Goal: Task Accomplishment & Management: Manage account settings

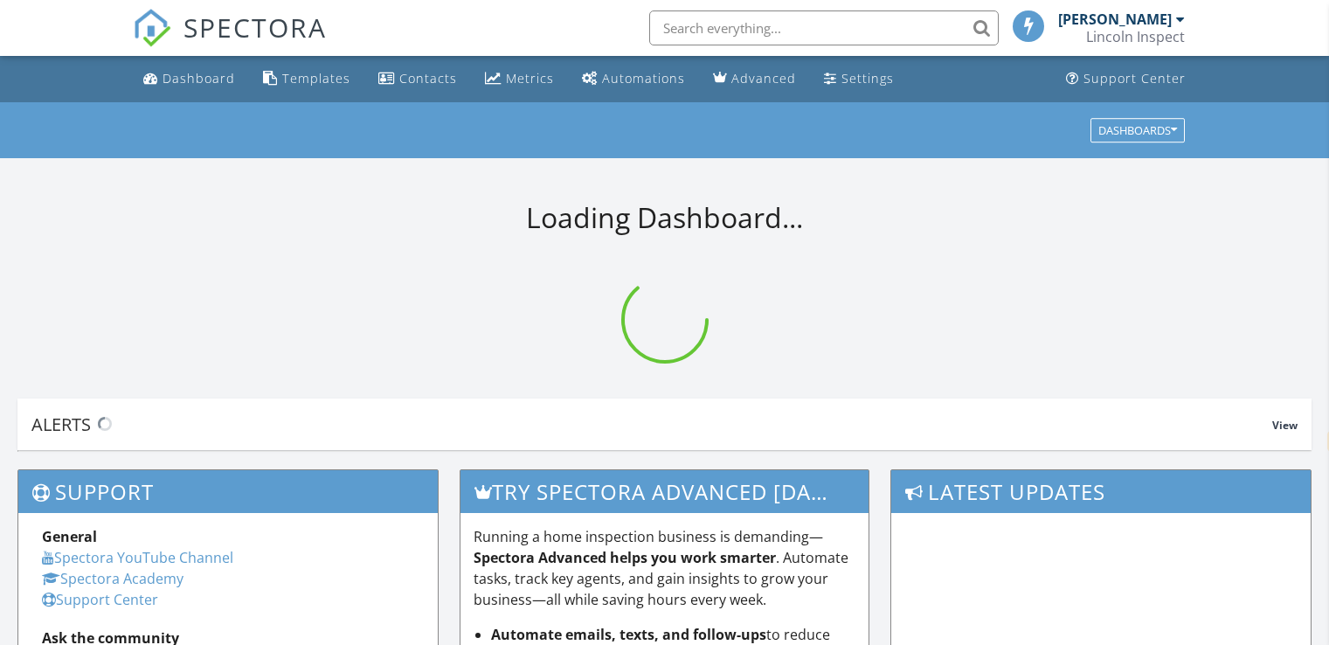
select select "en"
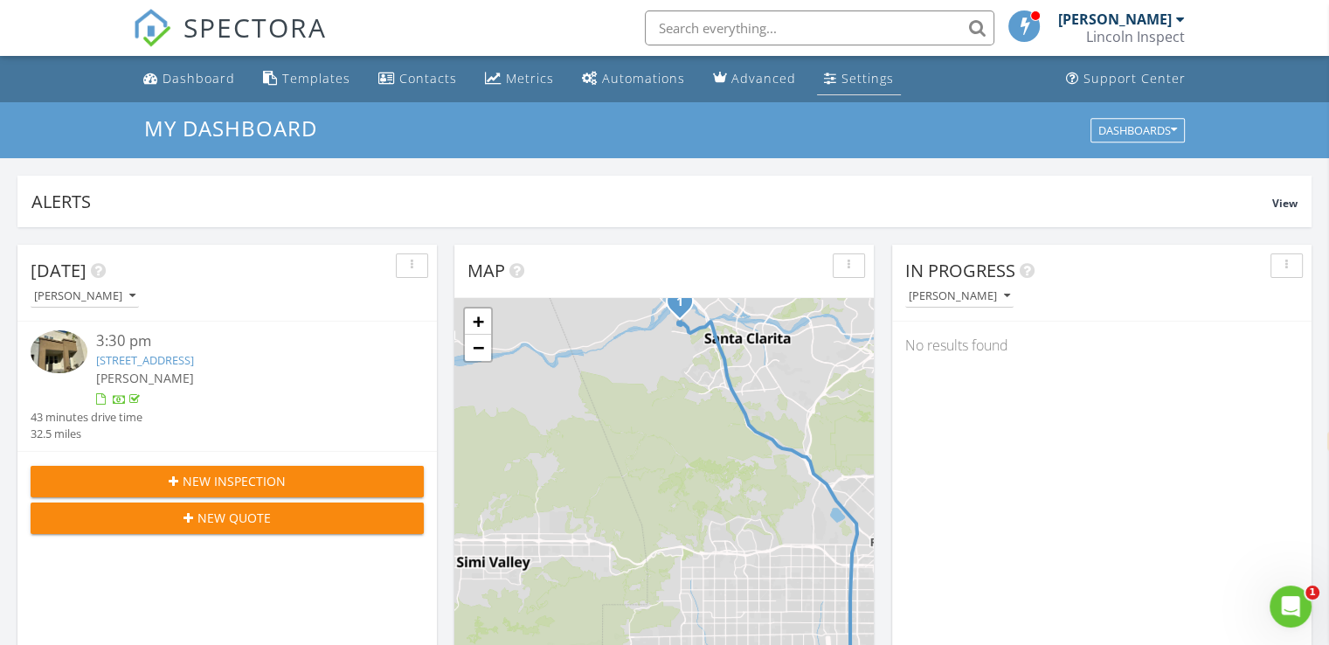
click at [841, 70] on div "Settings" at bounding box center [867, 78] width 52 height 17
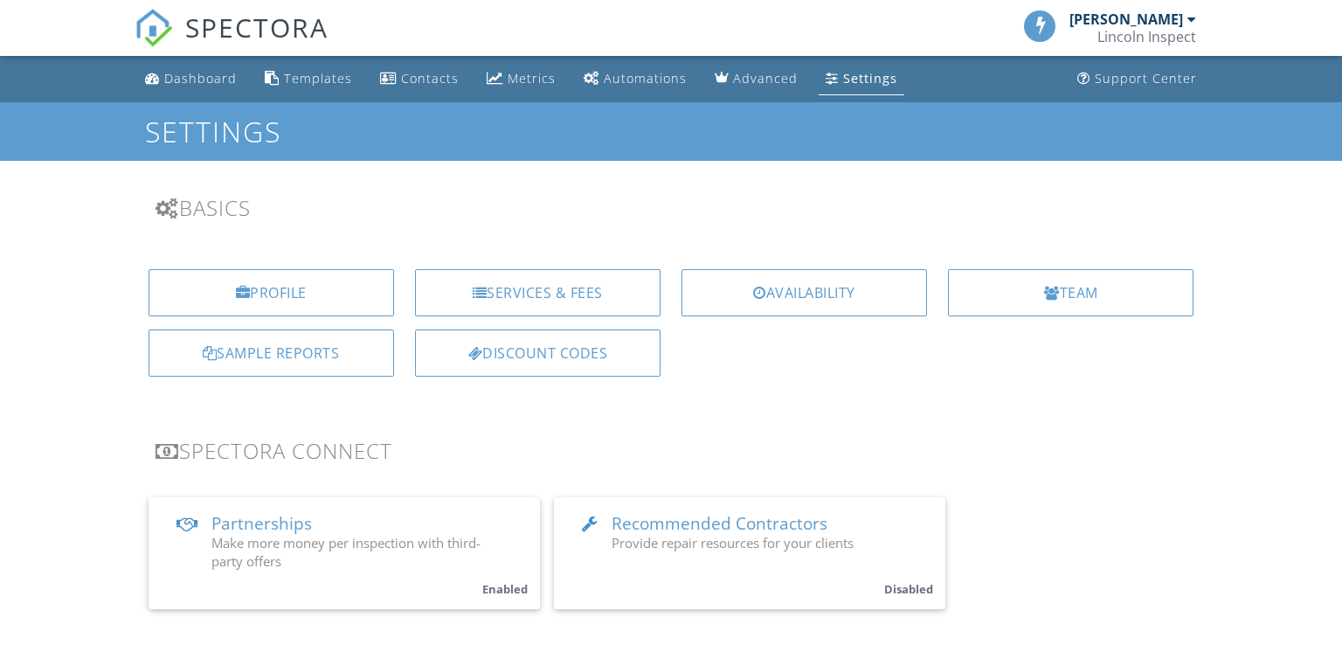
select select "en"
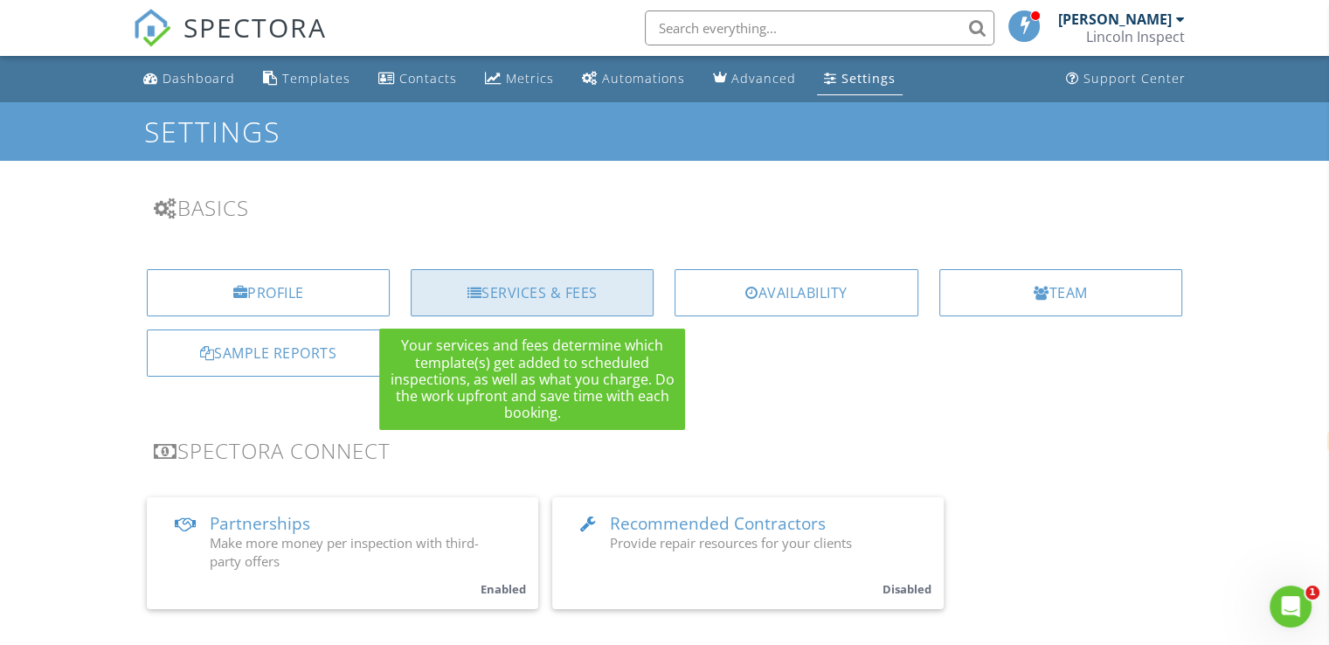
click at [507, 301] on div "Services & Fees" at bounding box center [532, 292] width 243 height 47
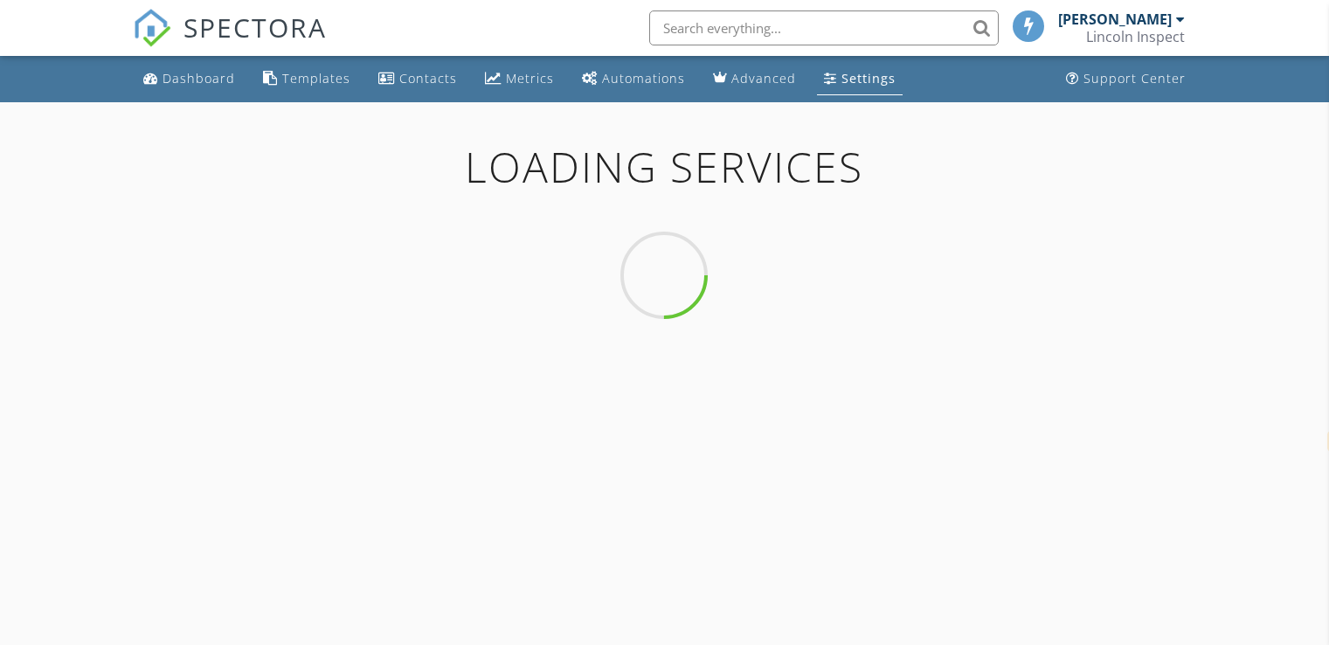
select select "en"
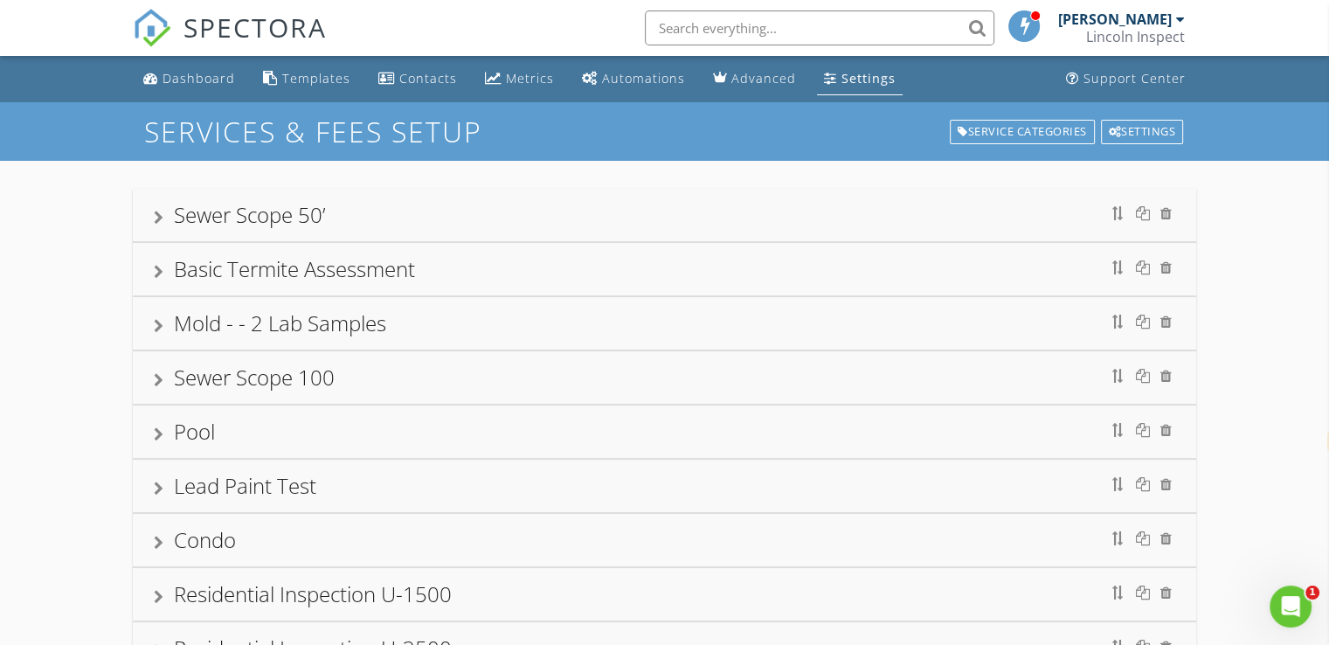
click at [314, 217] on div "Sewer Scope 50’" at bounding box center [249, 214] width 151 height 29
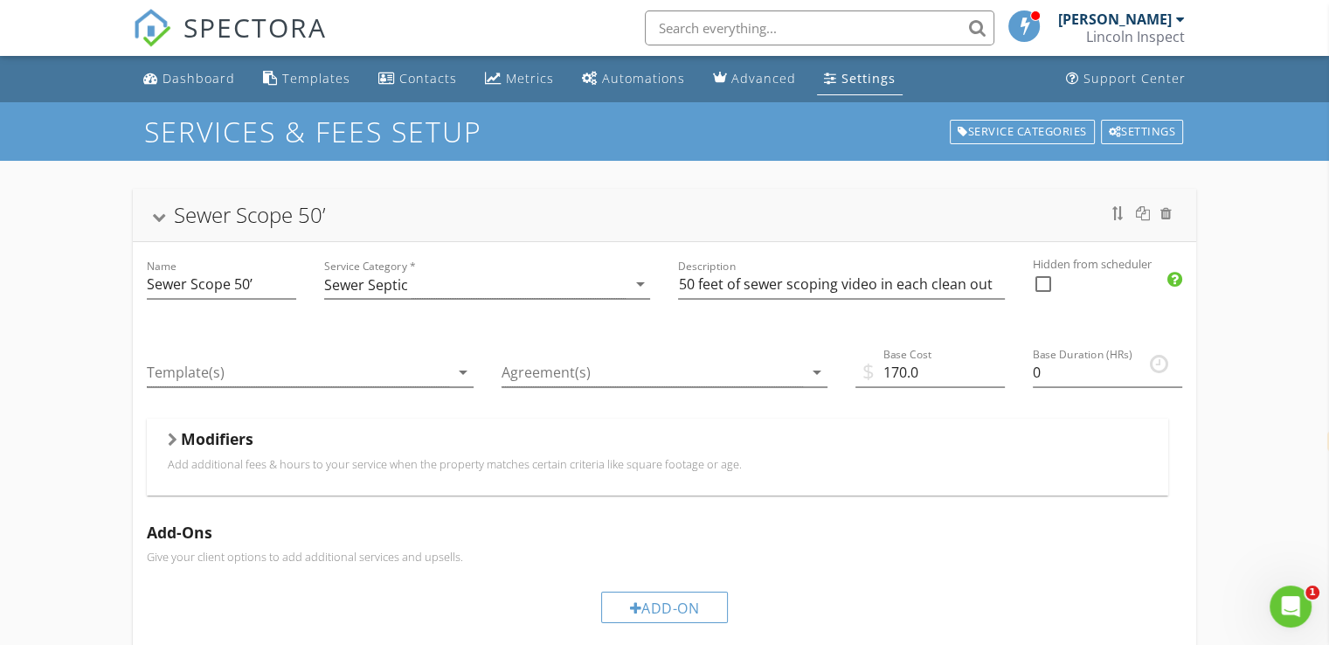
click at [314, 217] on div "Sewer Scope 50’" at bounding box center [249, 214] width 151 height 29
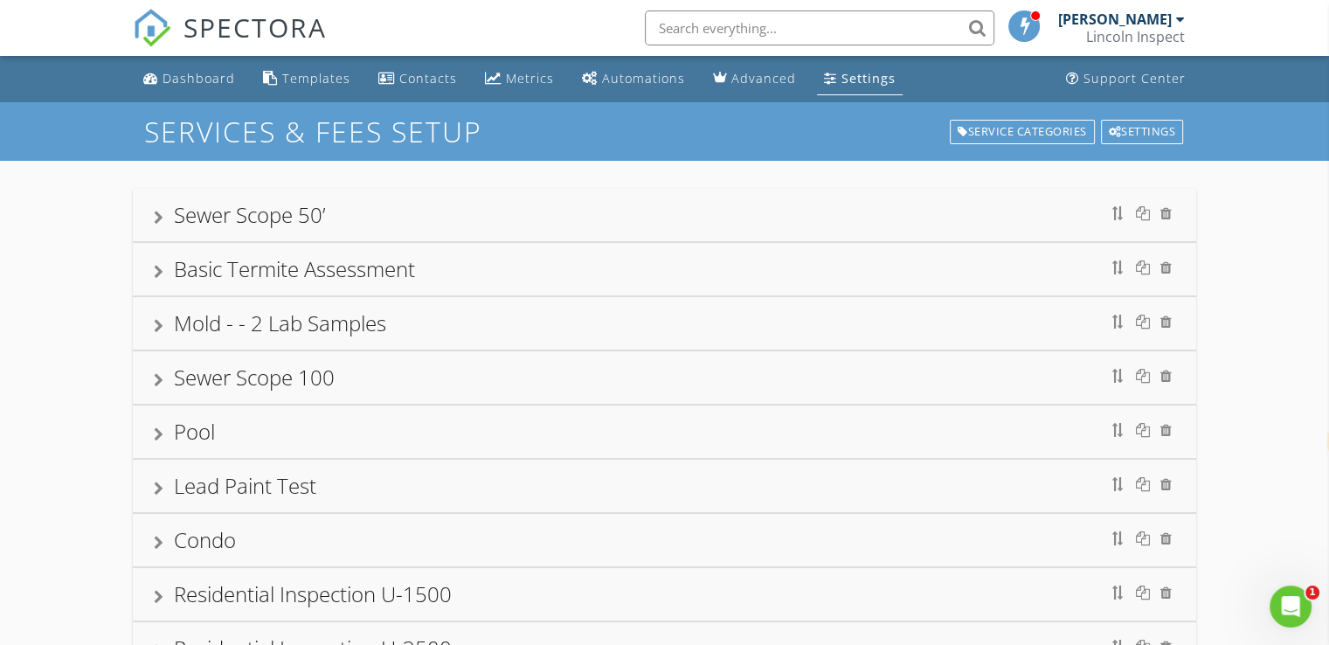
click at [287, 273] on div "Basic Termite Assessment" at bounding box center [294, 268] width 241 height 29
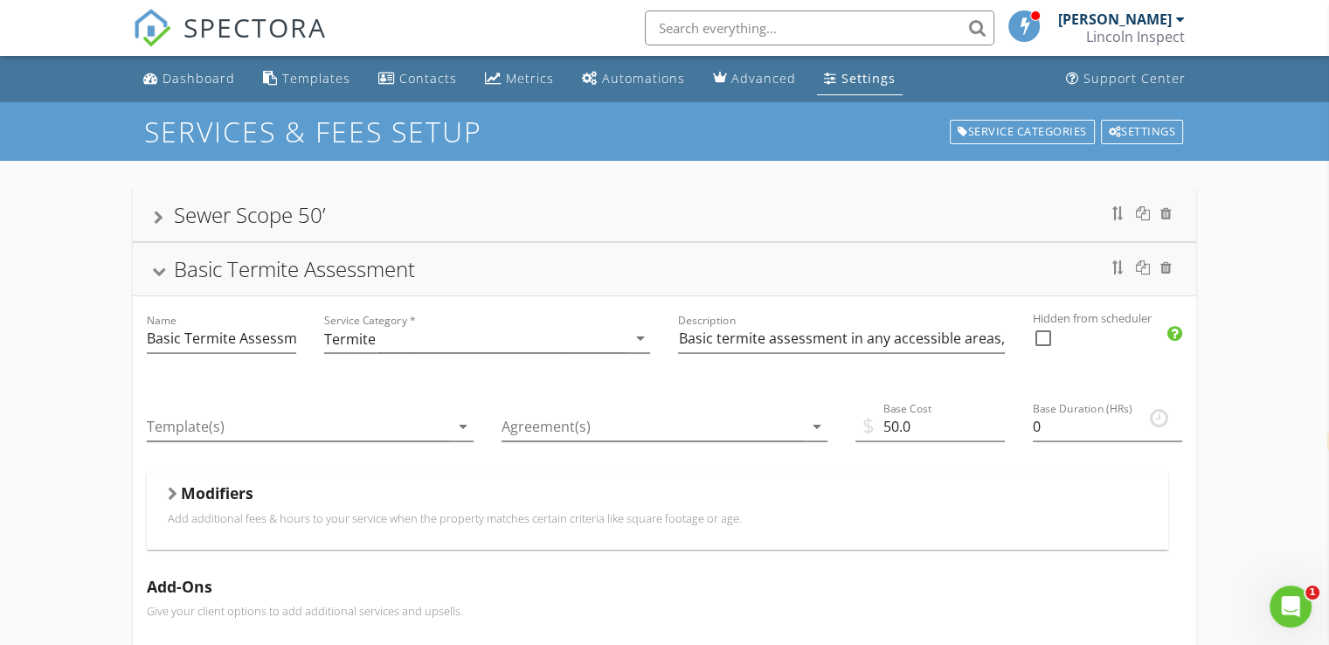
click at [287, 273] on div "Basic Termite Assessment" at bounding box center [294, 268] width 241 height 29
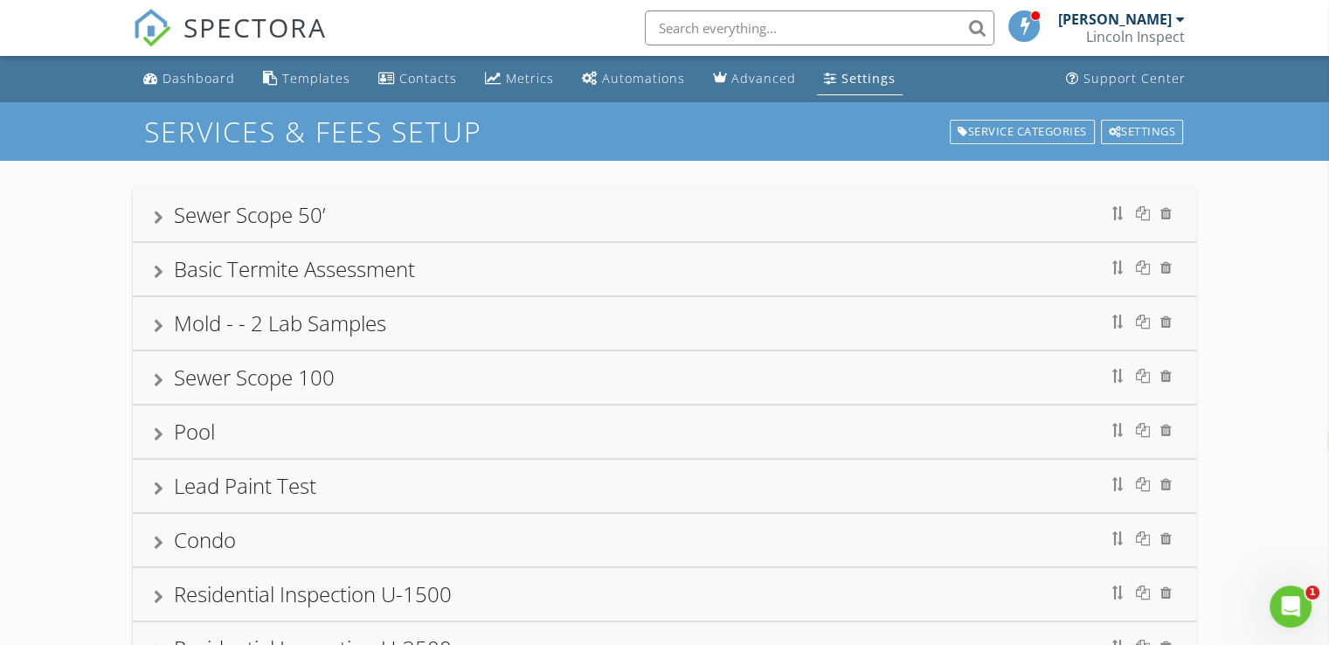
click at [287, 273] on div "Basic Termite Assessment" at bounding box center [294, 268] width 241 height 29
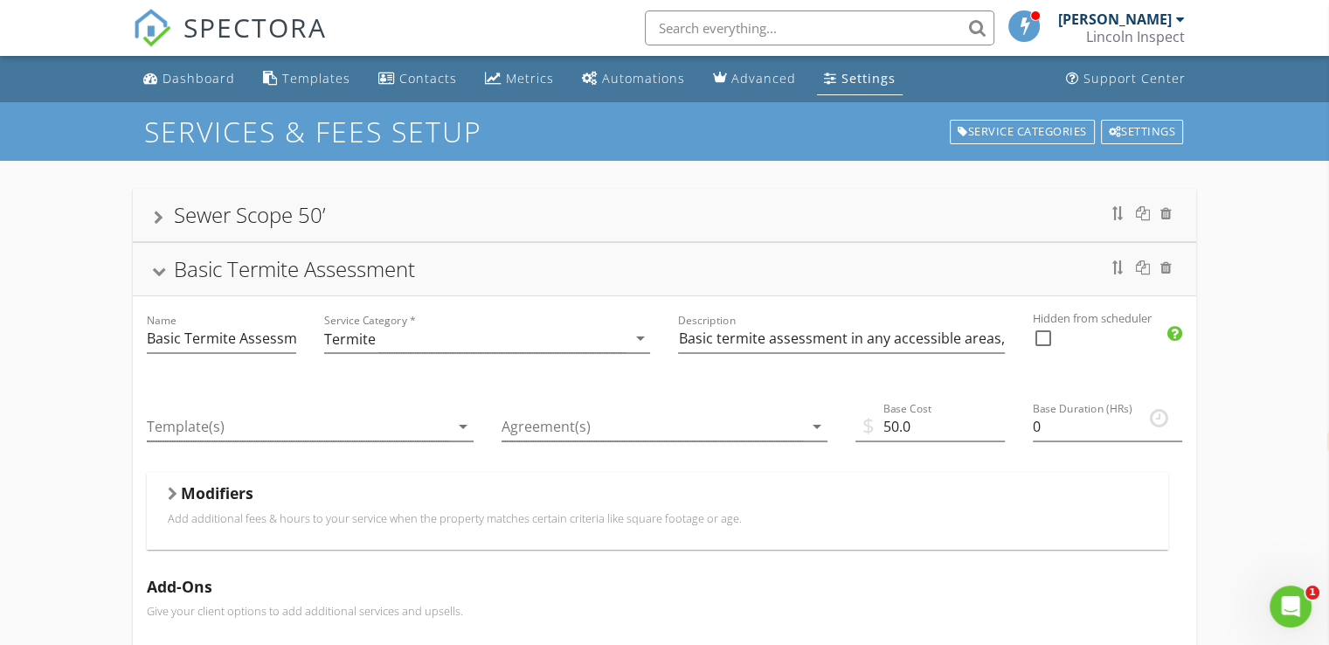
click at [287, 273] on div "Basic Termite Assessment" at bounding box center [294, 268] width 241 height 29
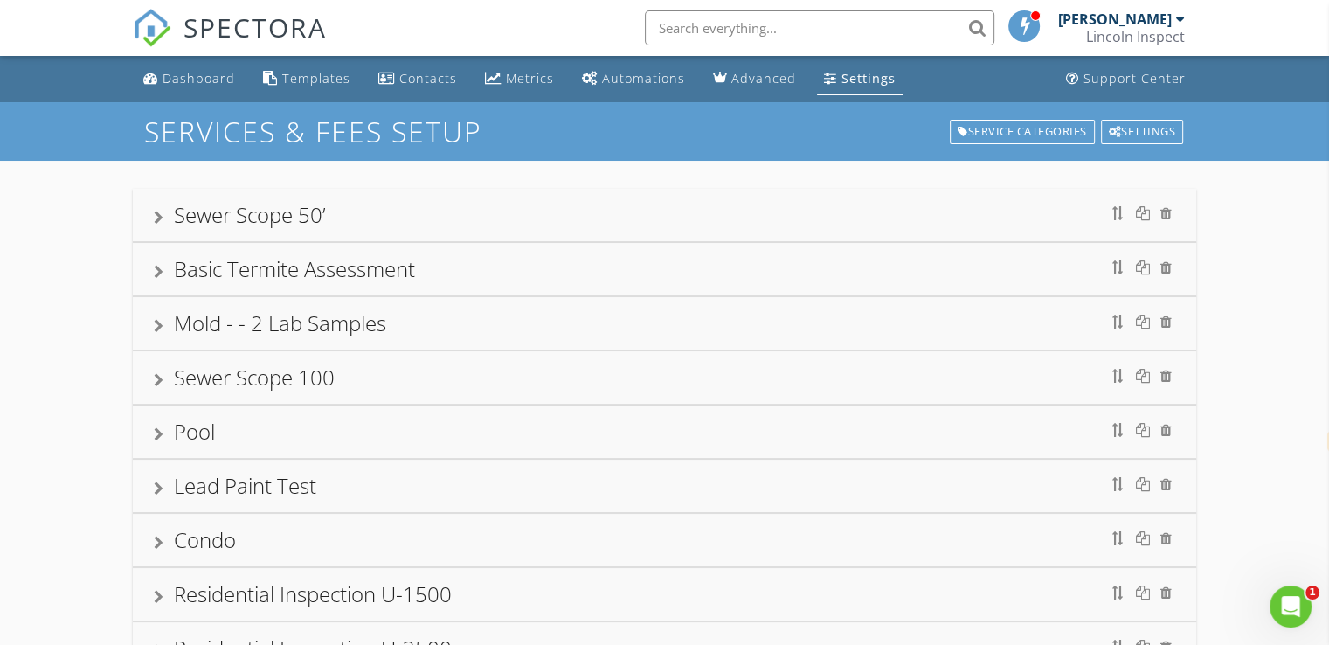
click at [269, 315] on div "Mold - - 2 Lab Samples" at bounding box center [280, 322] width 212 height 29
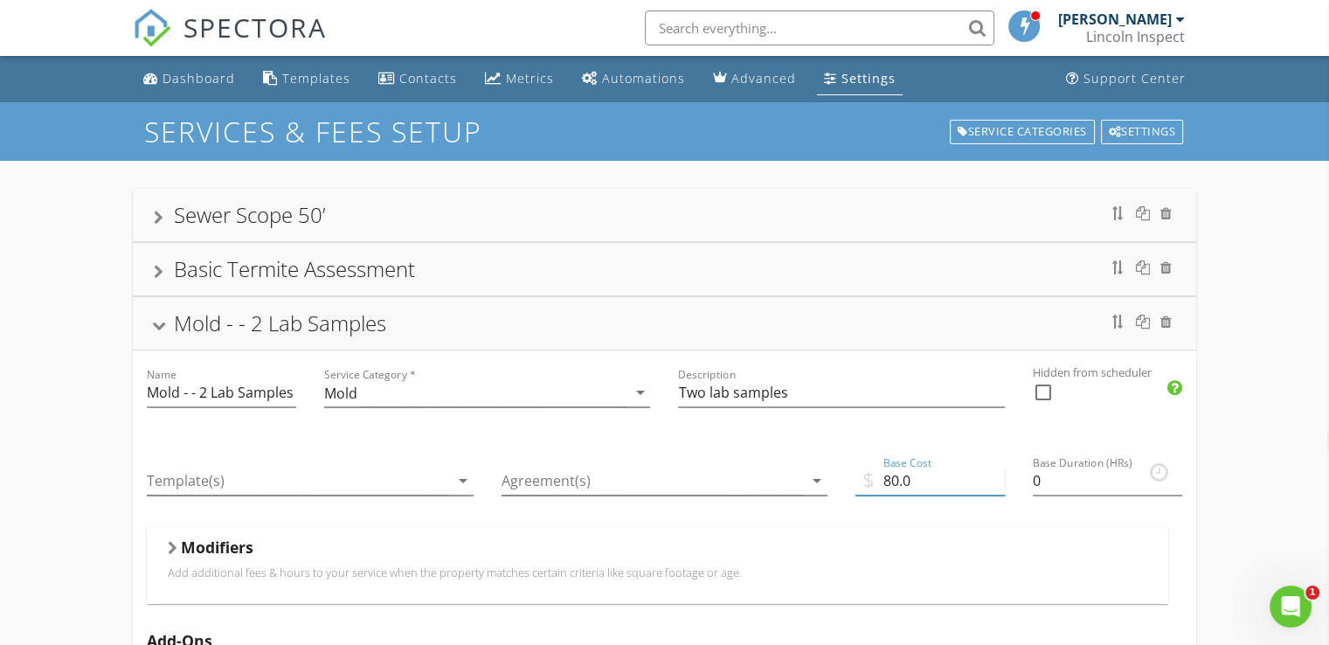
drag, startPoint x: 908, startPoint y: 480, endPoint x: 886, endPoint y: 477, distance: 22.9
click at [886, 477] on input "80.0" at bounding box center [929, 480] width 149 height 29
type input "100"
click at [809, 470] on icon "arrow_drop_down" at bounding box center [816, 480] width 21 height 21
click at [169, 319] on div "Mold - - 2 Lab Samples" at bounding box center [664, 322] width 1021 height 31
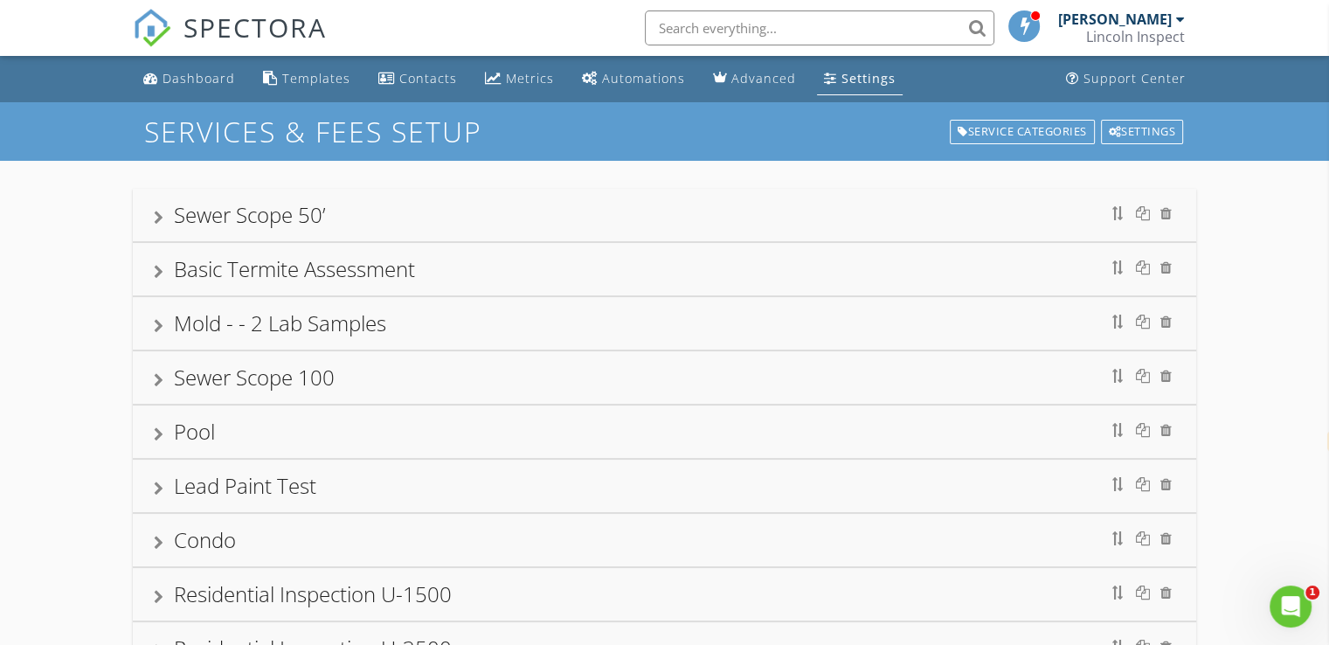
click at [199, 376] on div "Sewer Scope 100" at bounding box center [254, 376] width 161 height 29
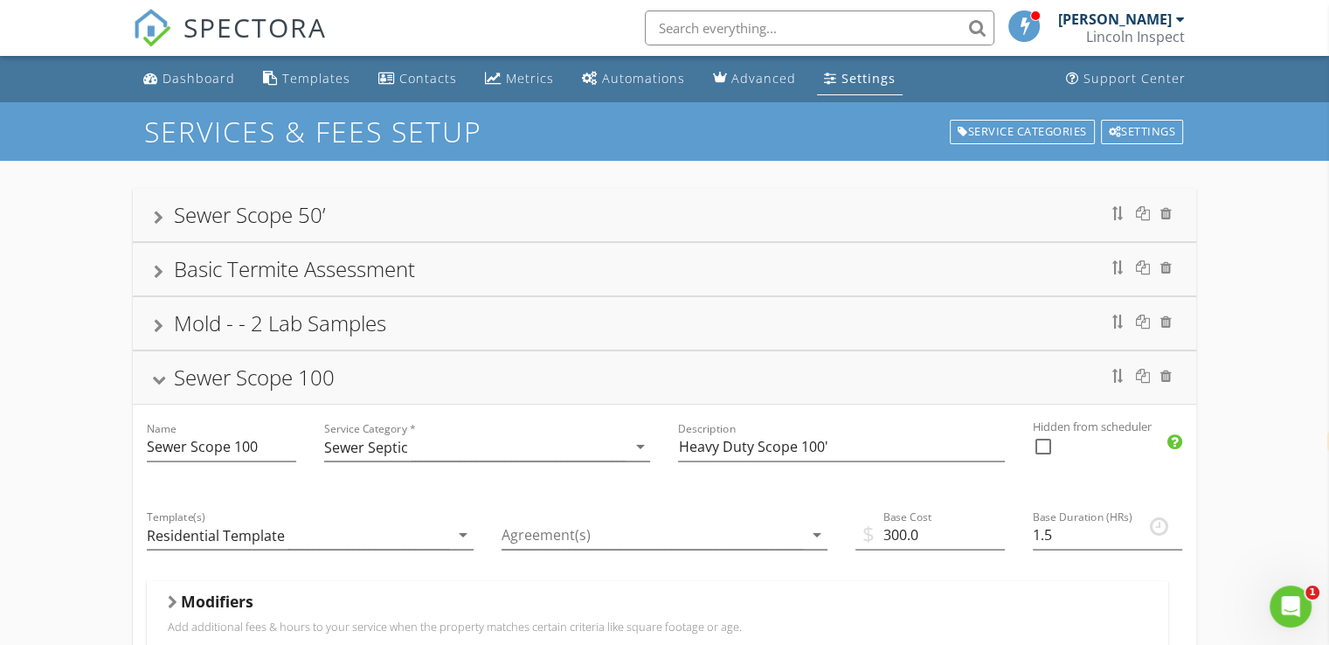
click at [199, 376] on div "Sewer Scope 100" at bounding box center [254, 376] width 161 height 29
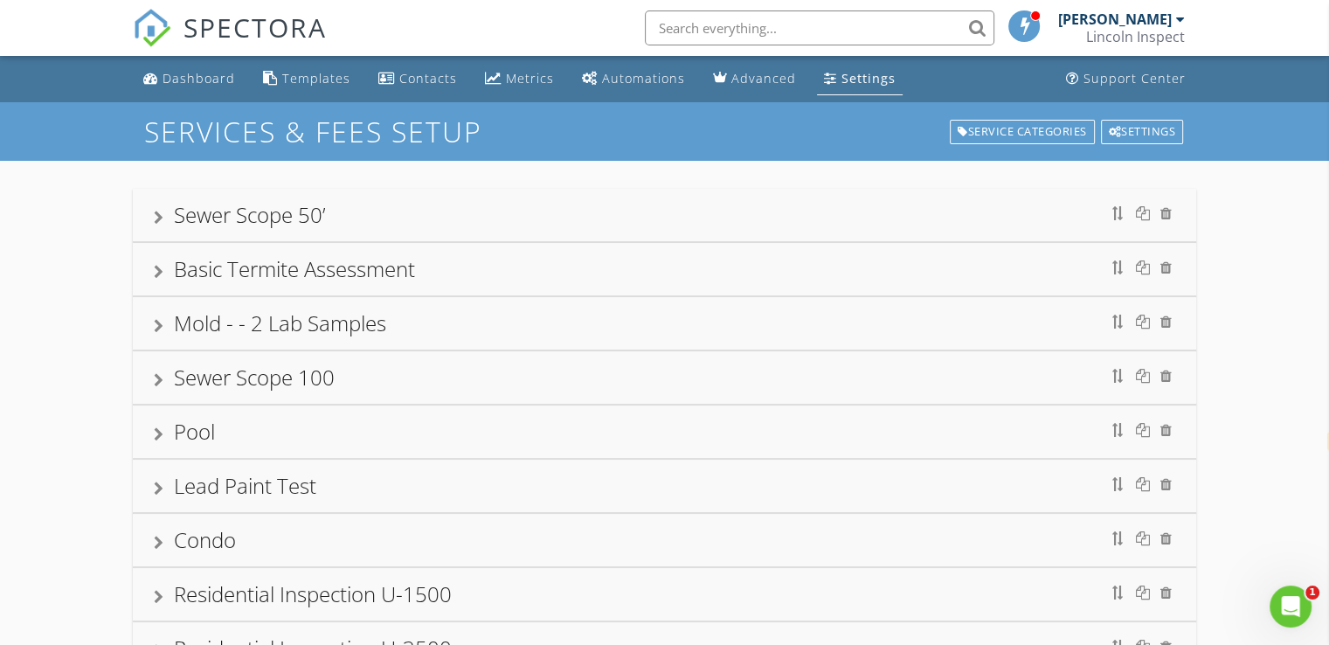
click at [202, 422] on div "Pool" at bounding box center [194, 431] width 41 height 29
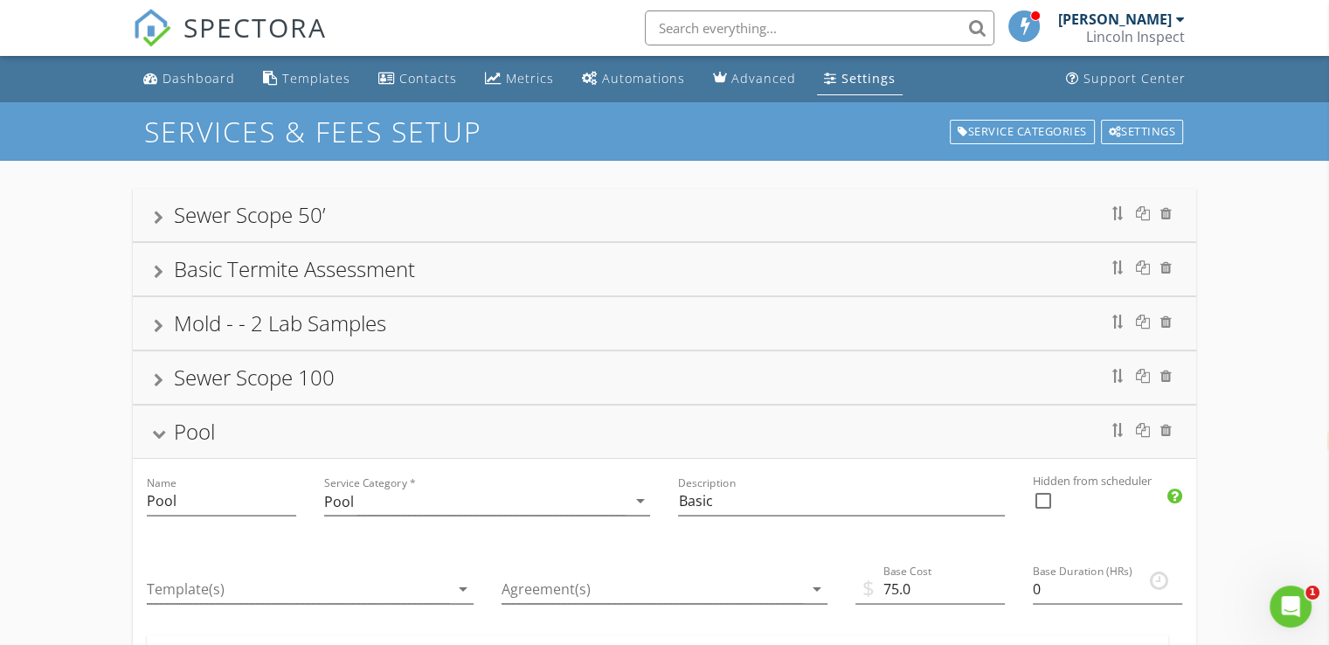
click at [202, 422] on div "Pool" at bounding box center [194, 431] width 41 height 29
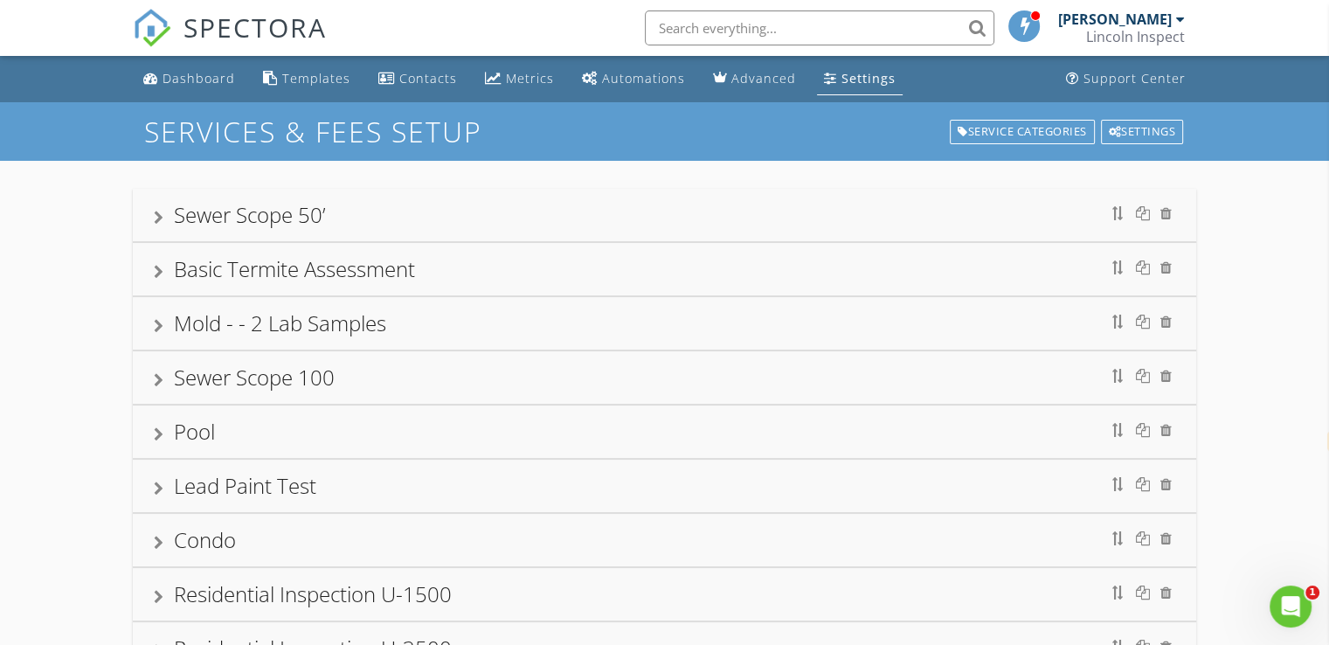
click at [207, 490] on div "Lead Paint Test" at bounding box center [245, 485] width 142 height 29
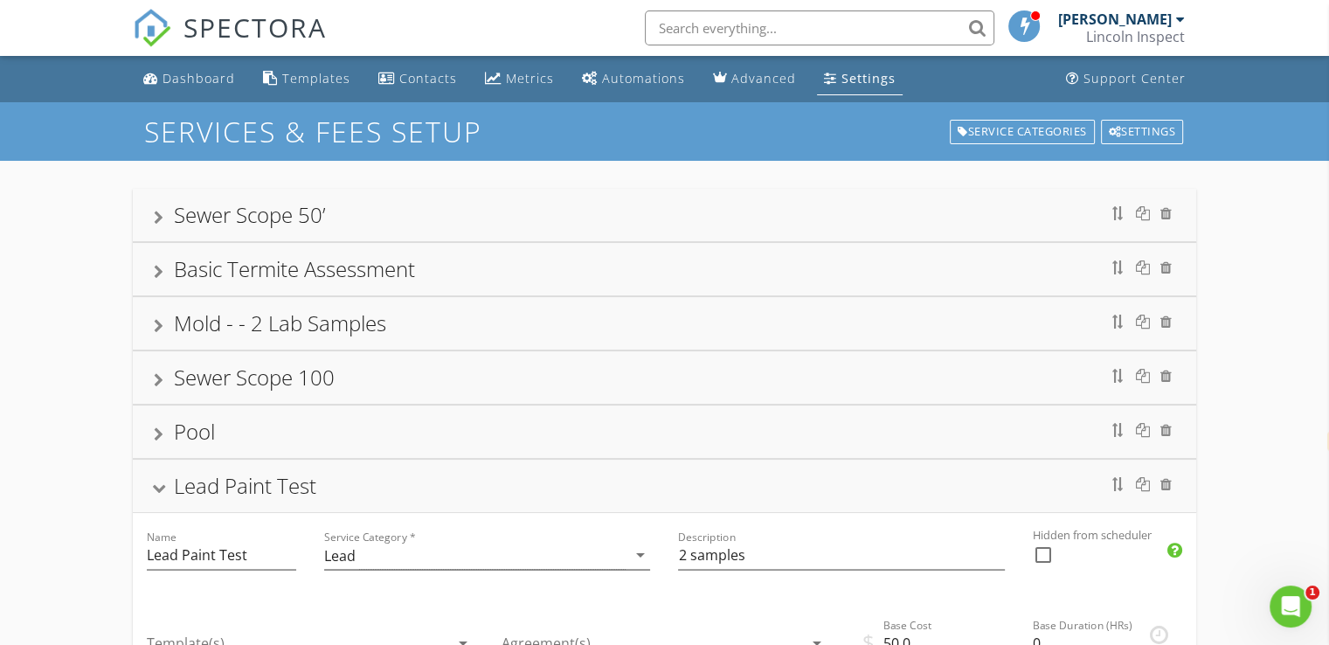
click at [202, 483] on div "Lead Paint Test" at bounding box center [245, 485] width 142 height 29
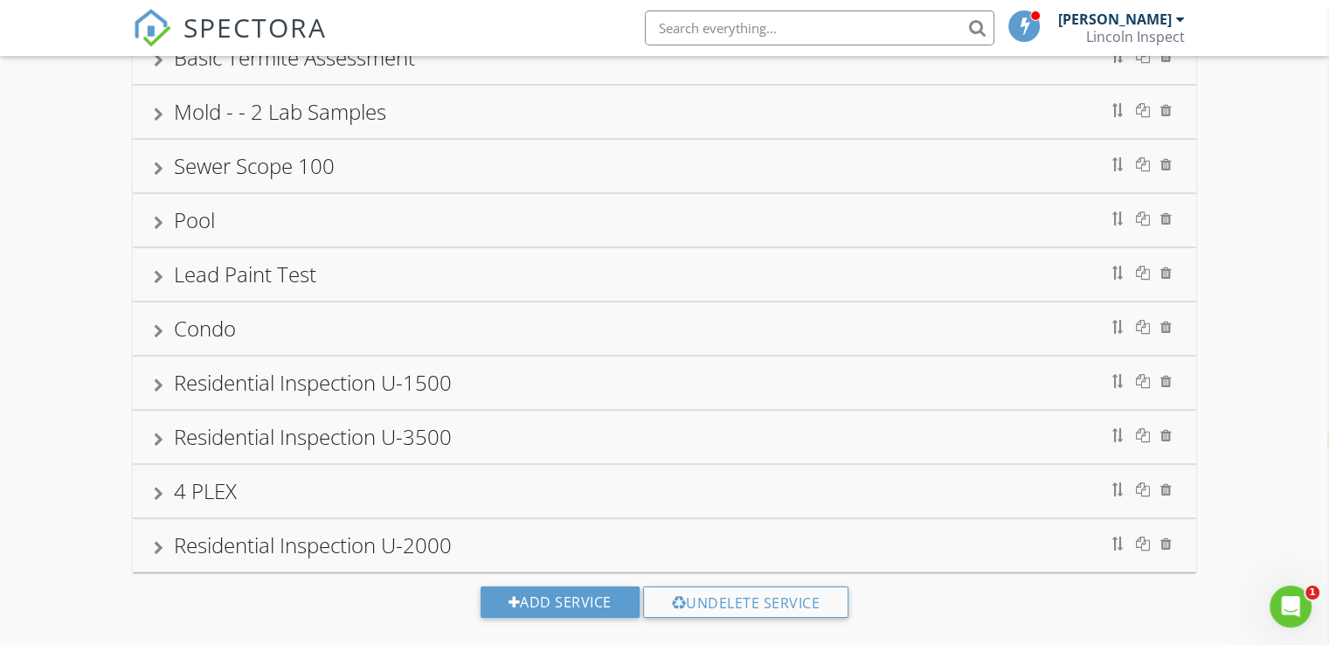
scroll to position [236, 0]
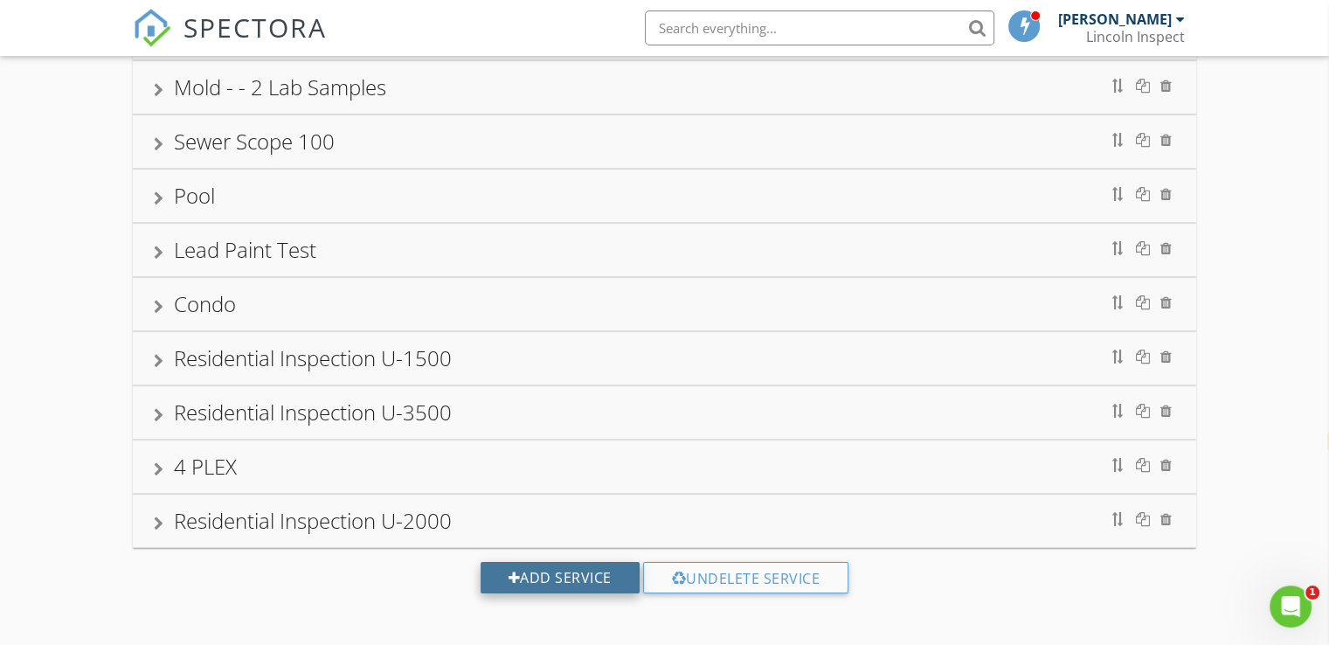
click at [514, 565] on div "Add Service" at bounding box center [559, 577] width 159 height 31
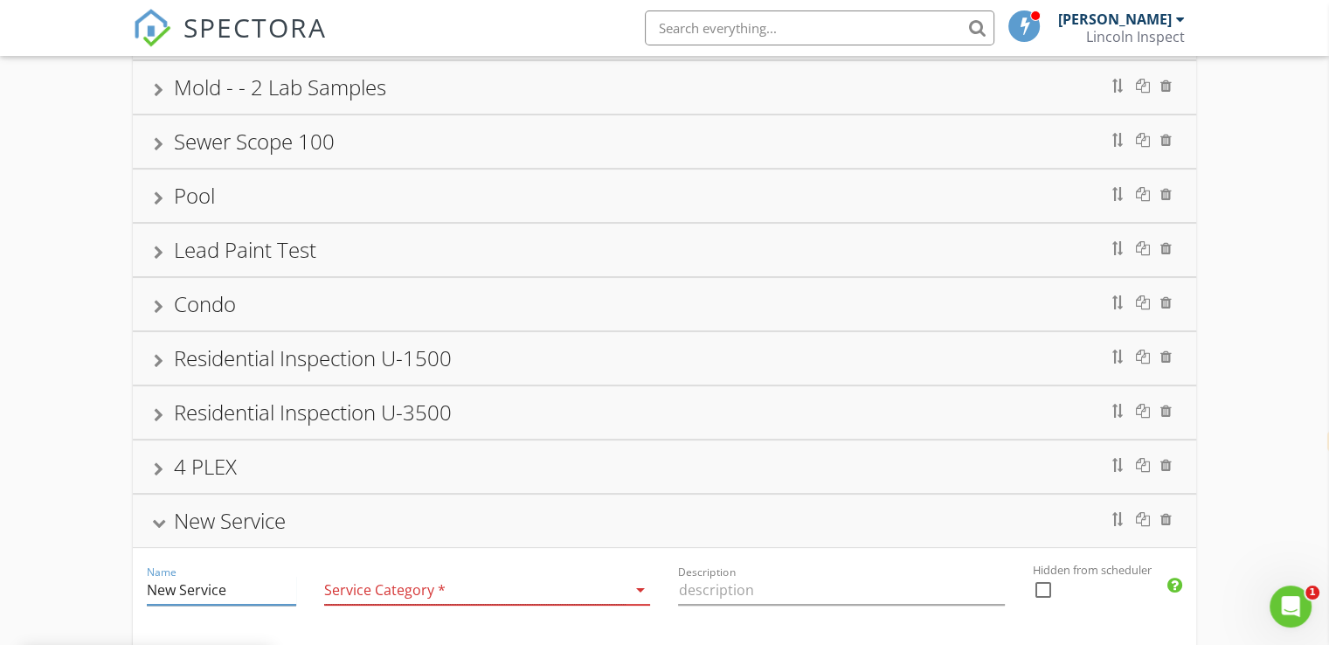
click at [248, 576] on input "New Service" at bounding box center [221, 590] width 149 height 29
type input "N"
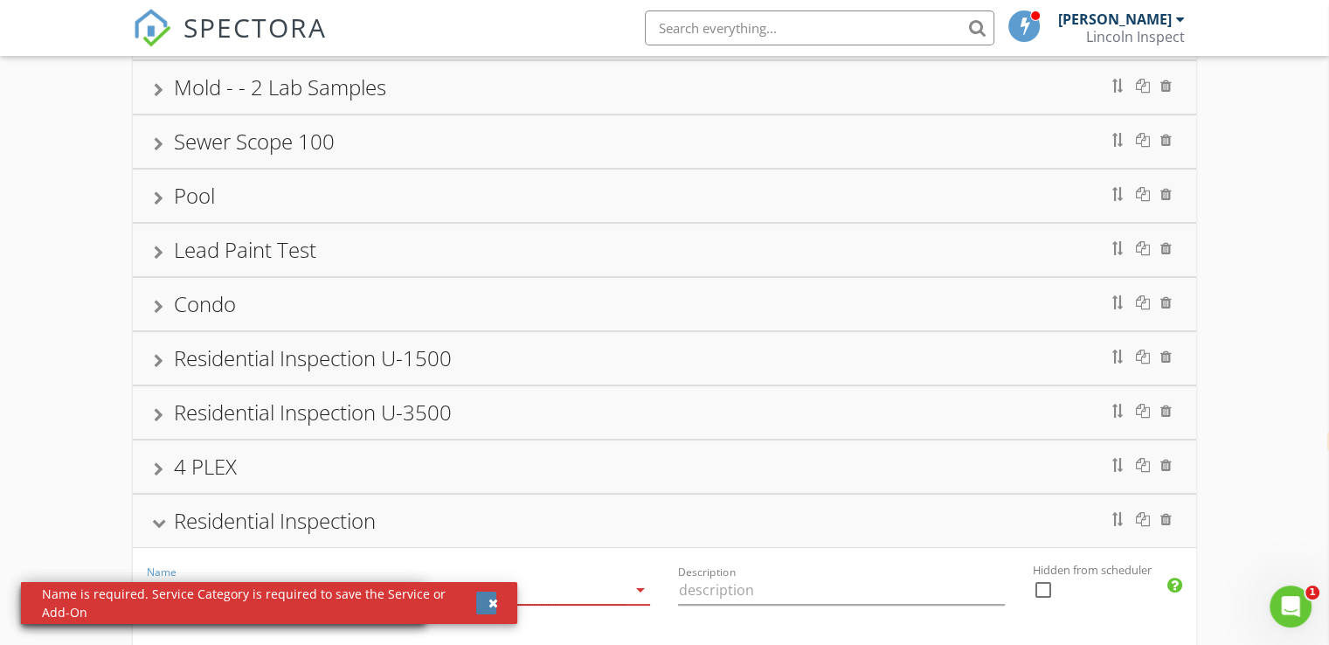
click at [494, 592] on button "button" at bounding box center [486, 602] width 20 height 23
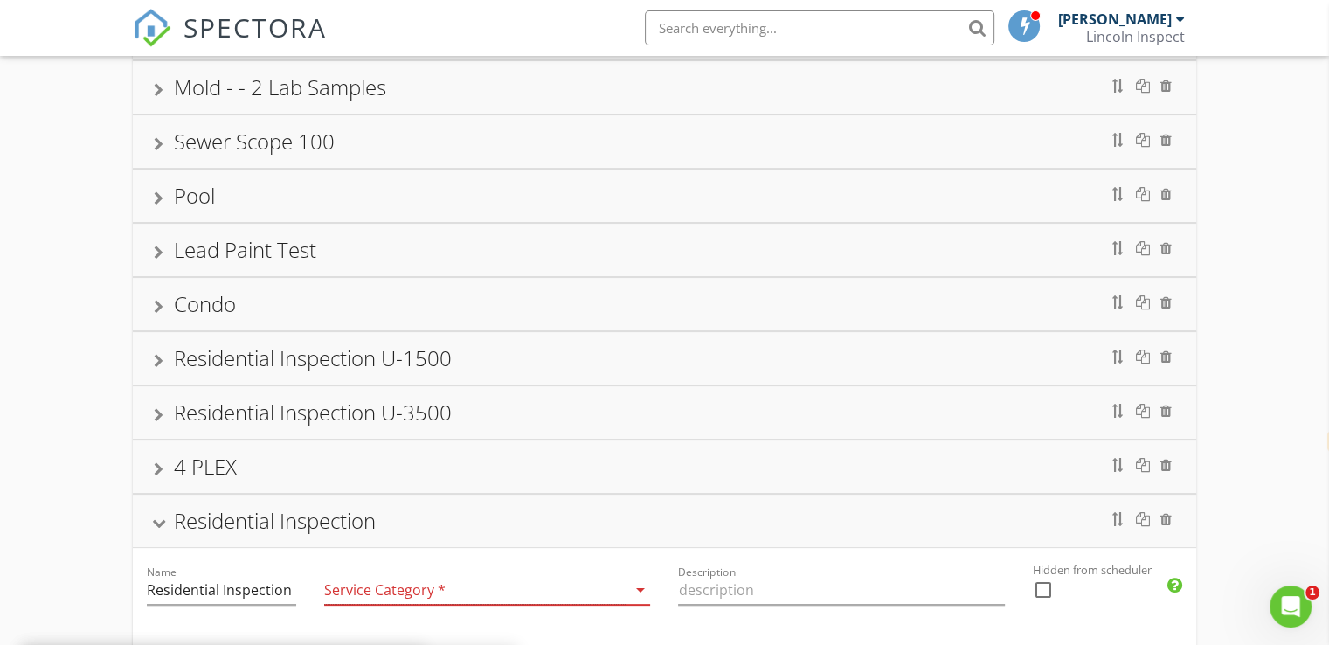
click at [496, 597] on div at bounding box center [475, 590] width 302 height 29
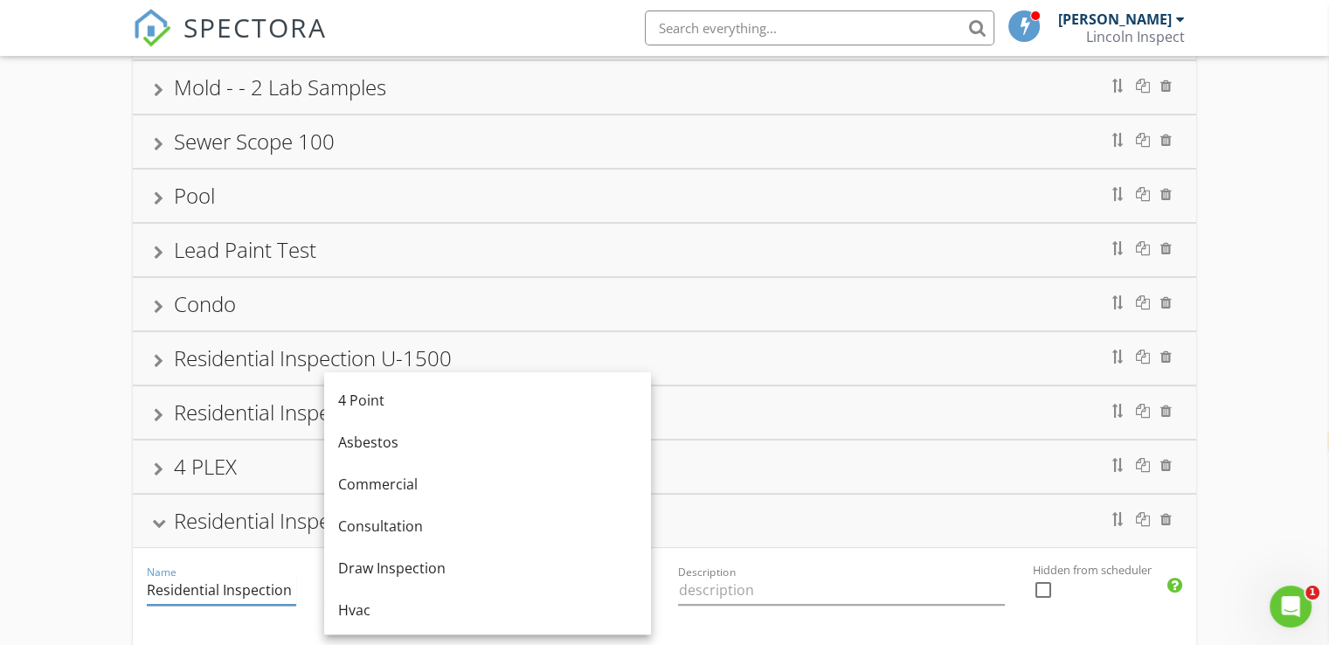
click at [259, 576] on input "Residential Inspection" at bounding box center [221, 590] width 149 height 29
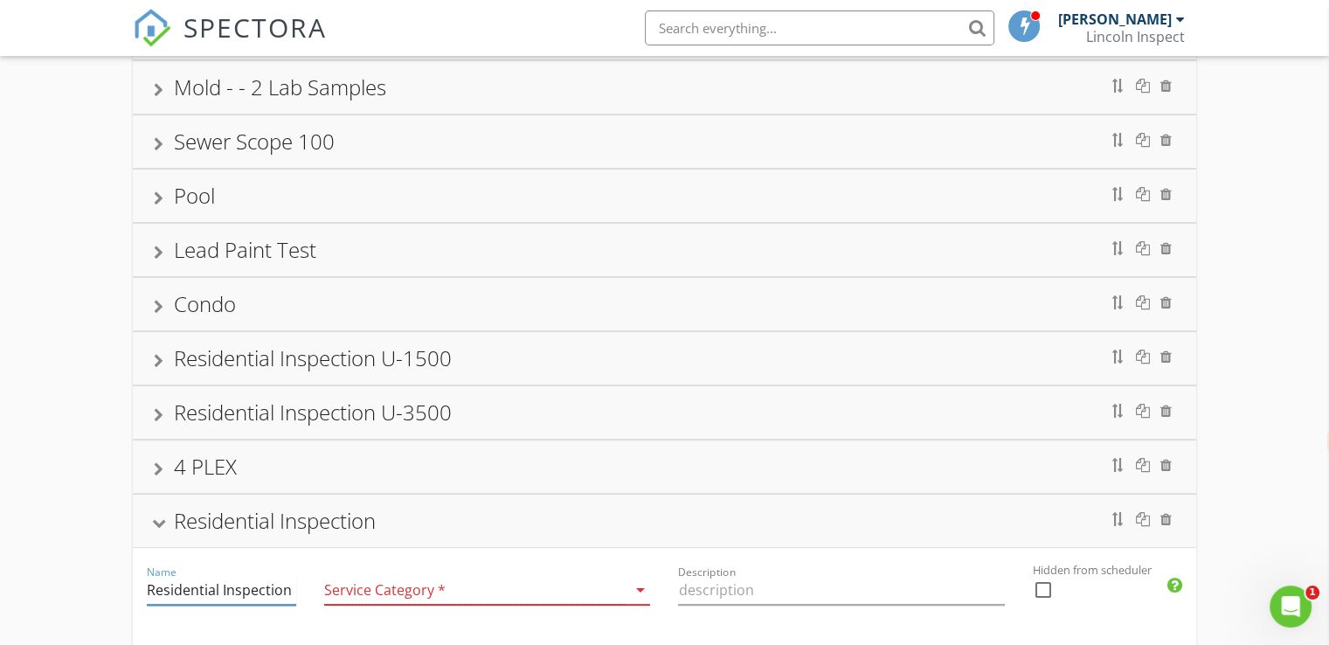
click at [290, 588] on input "Residential Inspection" at bounding box center [221, 590] width 149 height 29
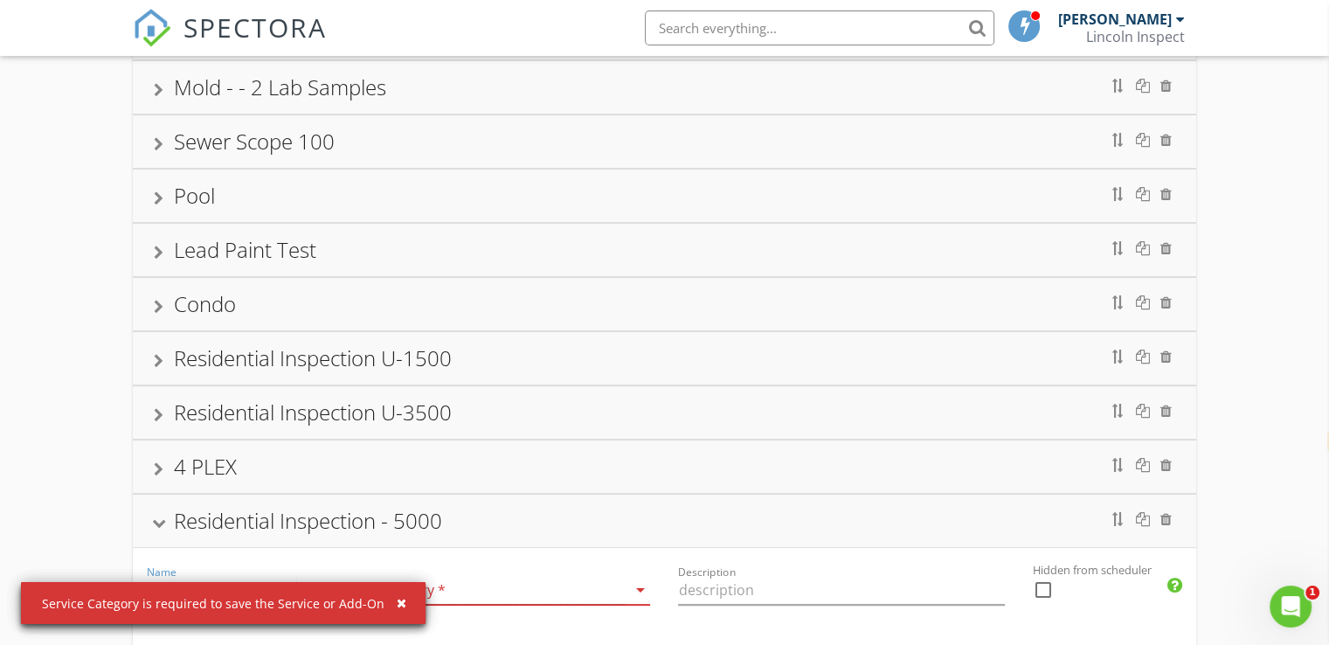
scroll to position [0, 37]
type input "Residential Inspection - 5000"
click at [486, 586] on div at bounding box center [475, 590] width 302 height 29
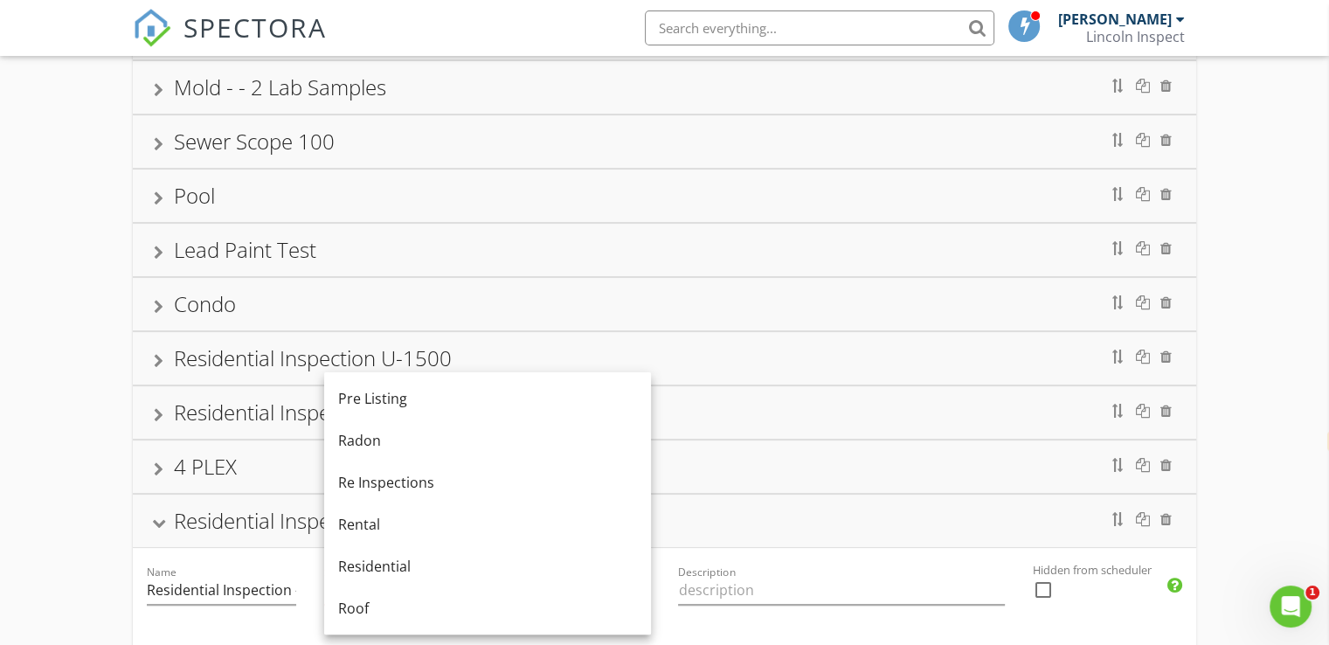
scroll to position [722, 0]
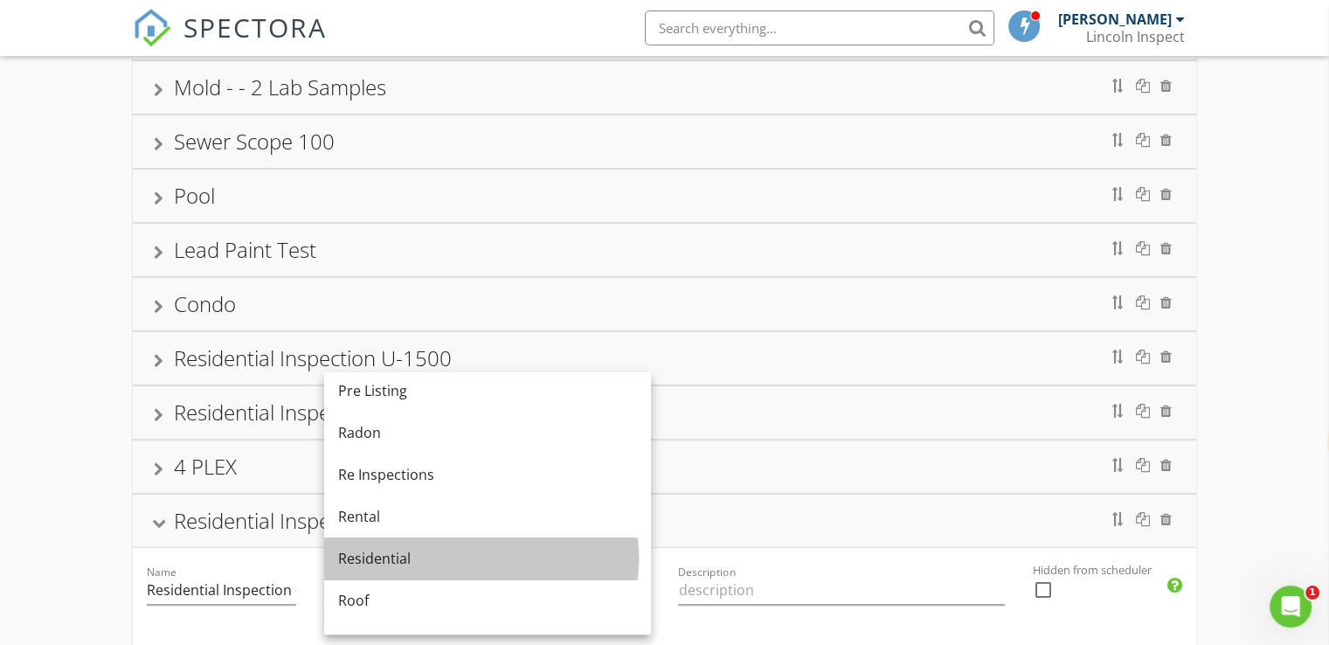
click at [545, 550] on div "Residential" at bounding box center [487, 558] width 299 height 21
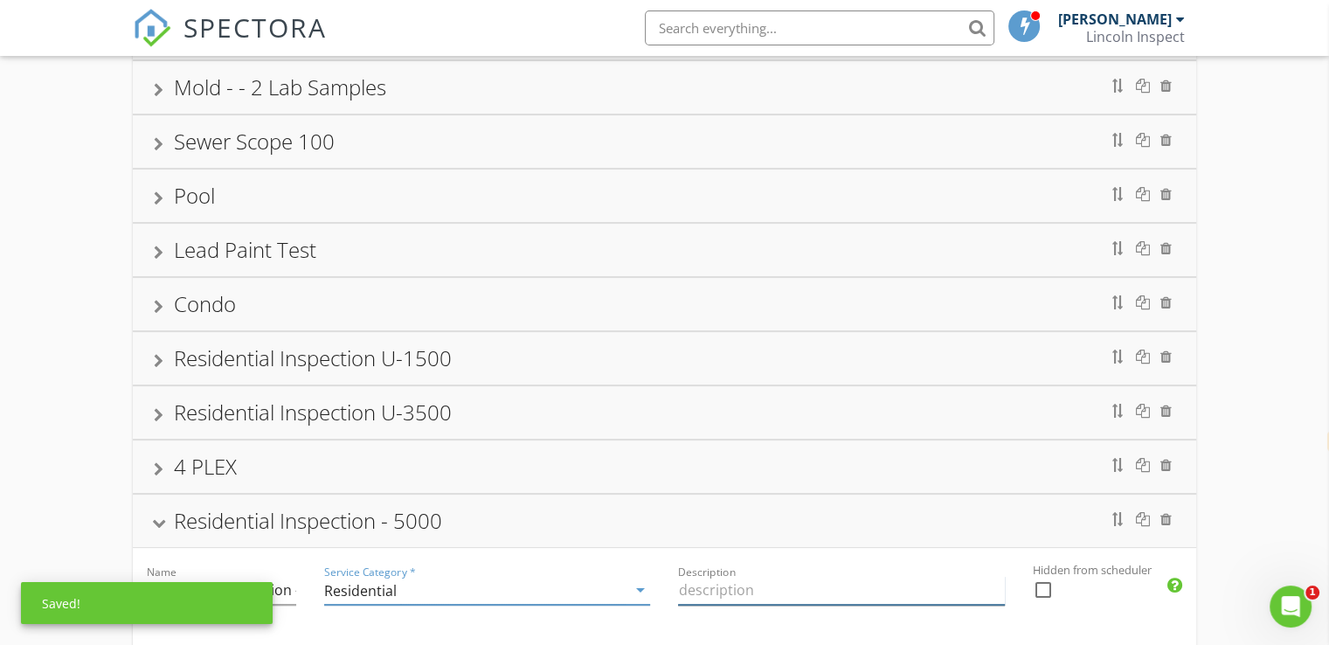
click at [714, 585] on input "Description" at bounding box center [841, 590] width 327 height 29
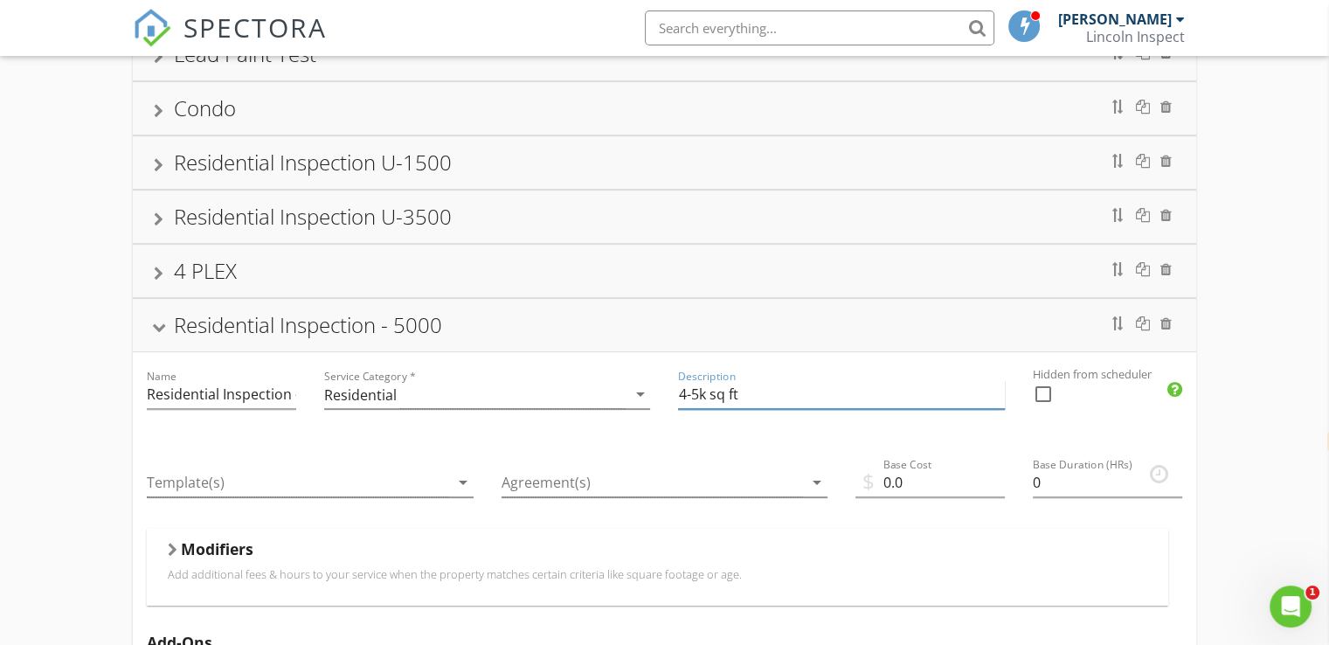
scroll to position [493, 0]
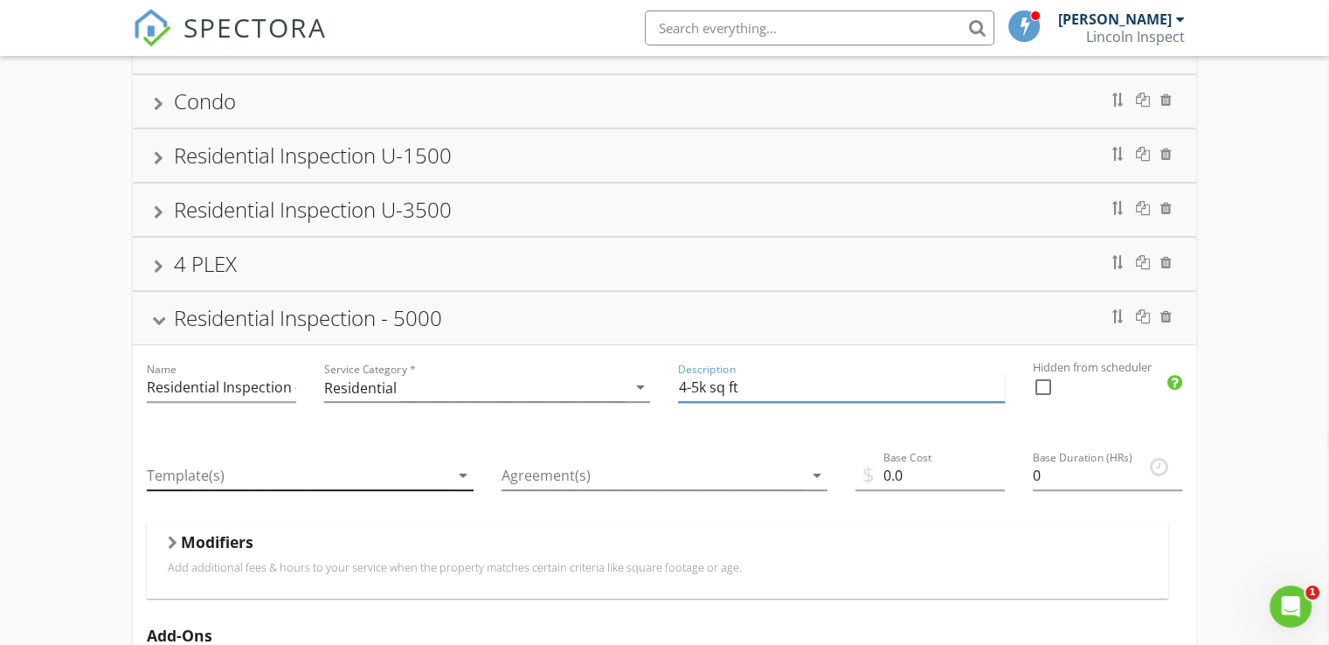
type input "4-5k sq ft"
click at [395, 465] on div at bounding box center [298, 475] width 302 height 29
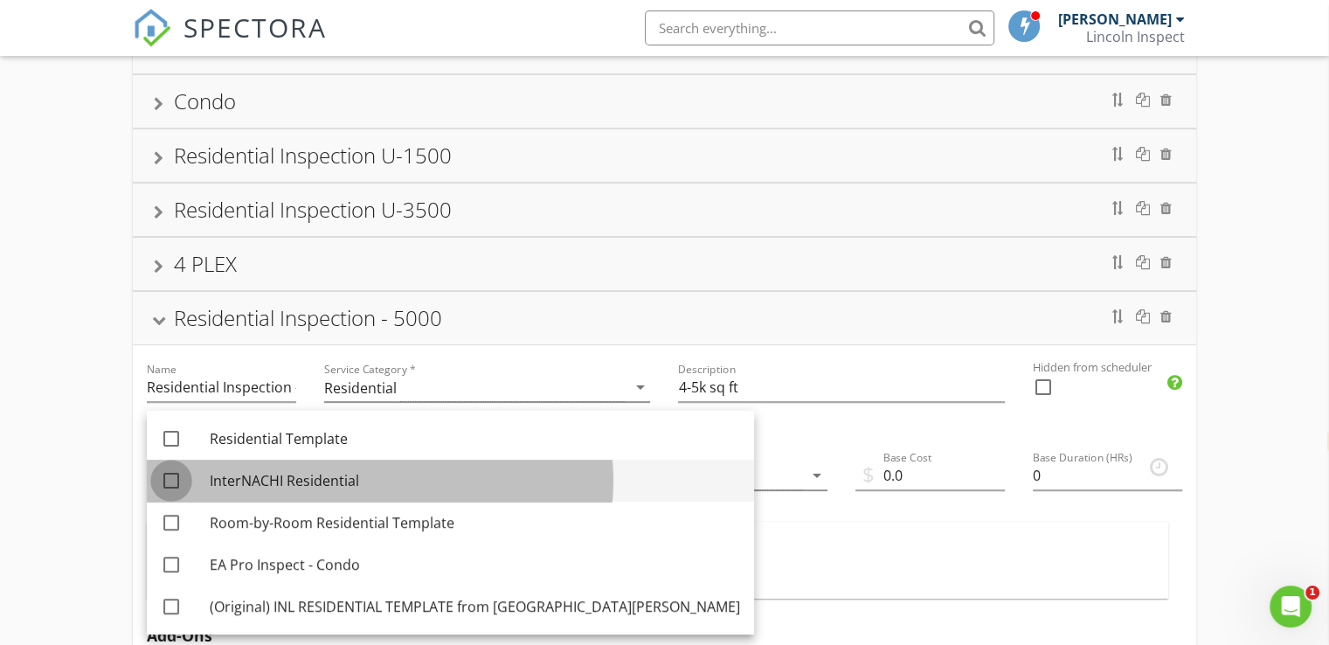
click at [164, 482] on div at bounding box center [171, 481] width 30 height 30
checkbox input "true"
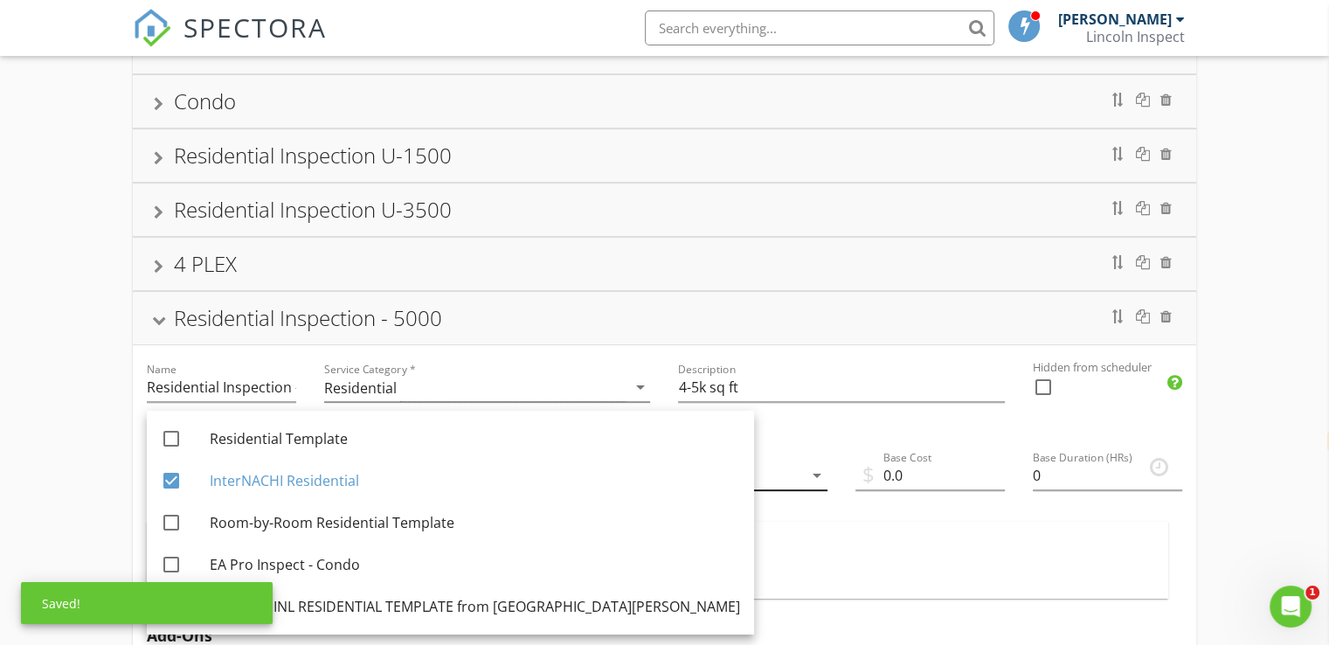
click at [723, 471] on div at bounding box center [652, 475] width 302 height 29
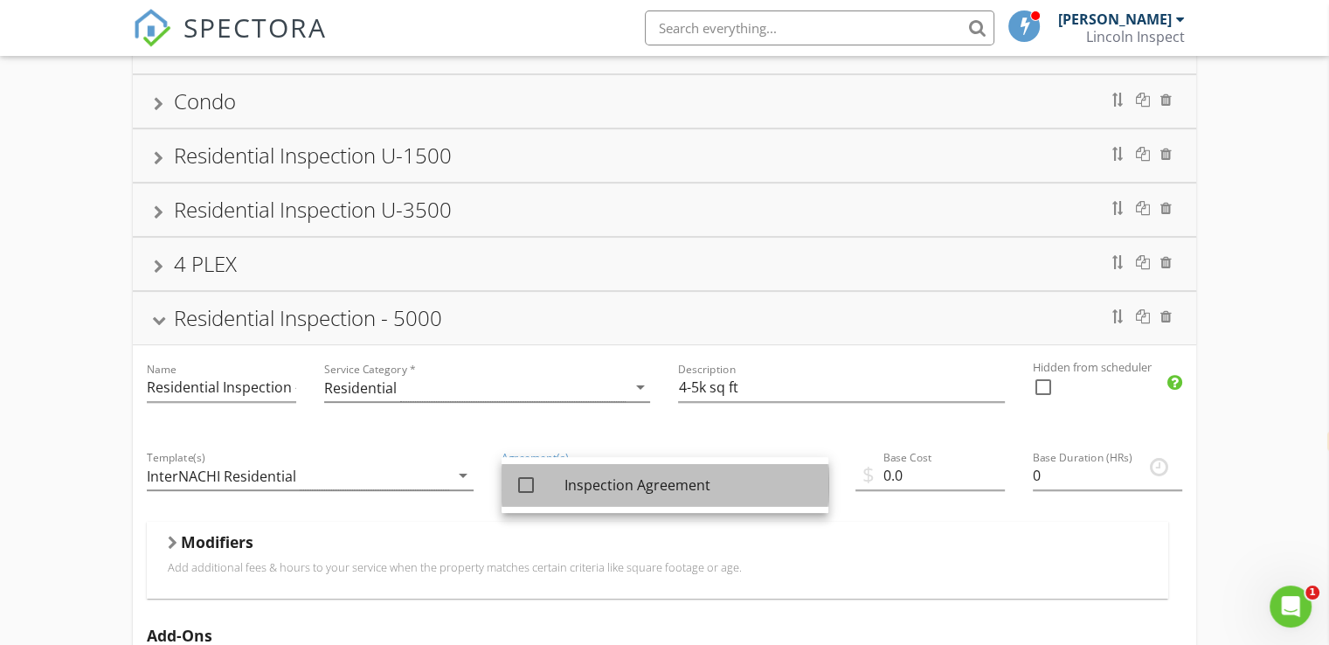
click at [539, 477] on div "check_box_outline_blank" at bounding box center [529, 484] width 28 height 21
checkbox input "true"
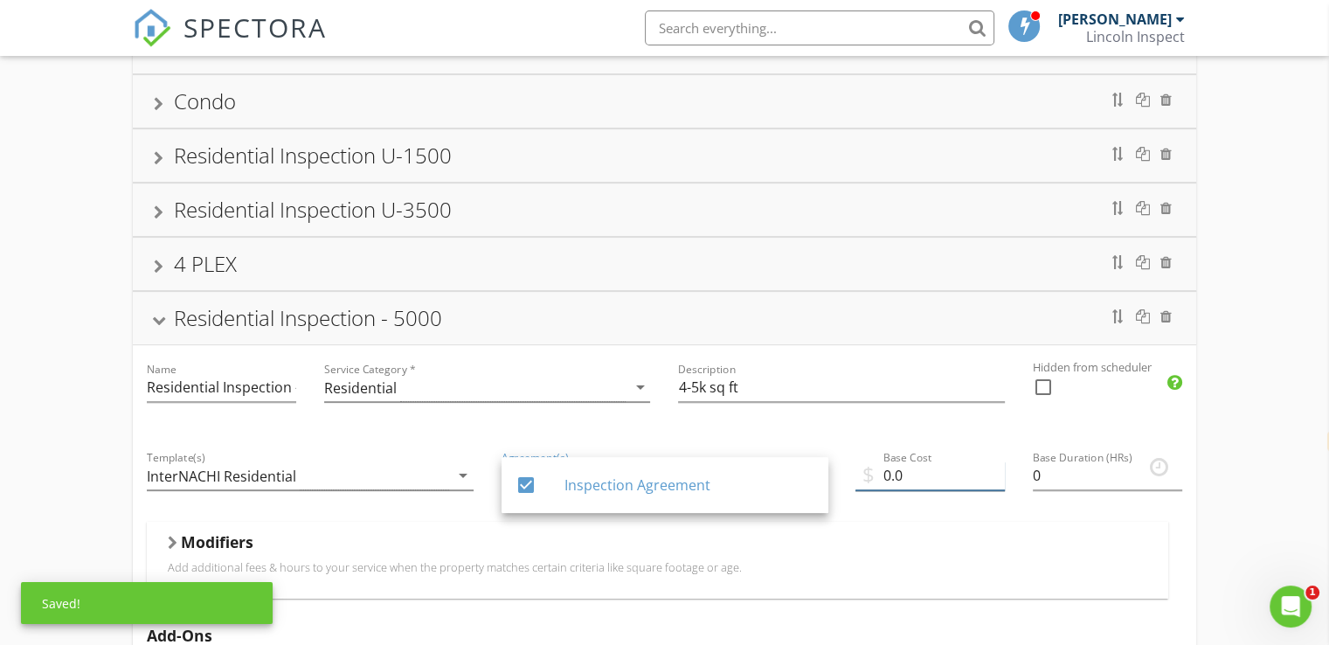
click at [887, 468] on input "0.0" at bounding box center [929, 475] width 149 height 29
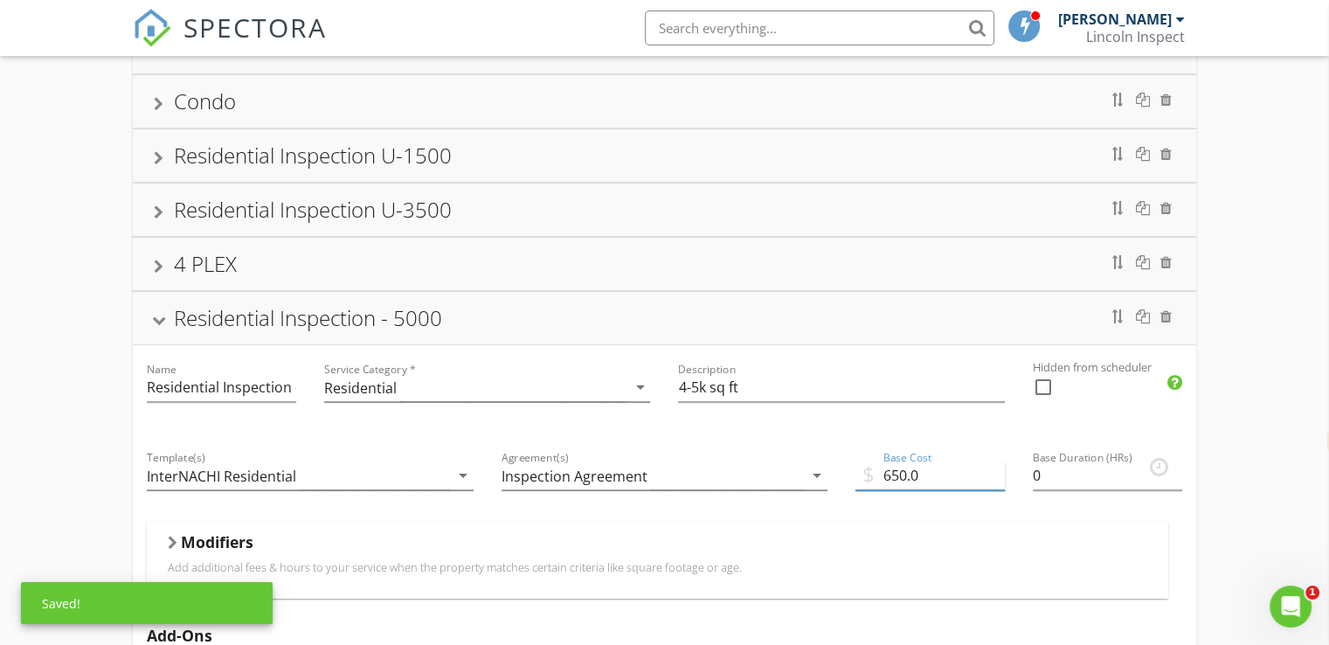
type input "650.0"
click at [1094, 535] on div "Modifiers" at bounding box center [657, 545] width 979 height 27
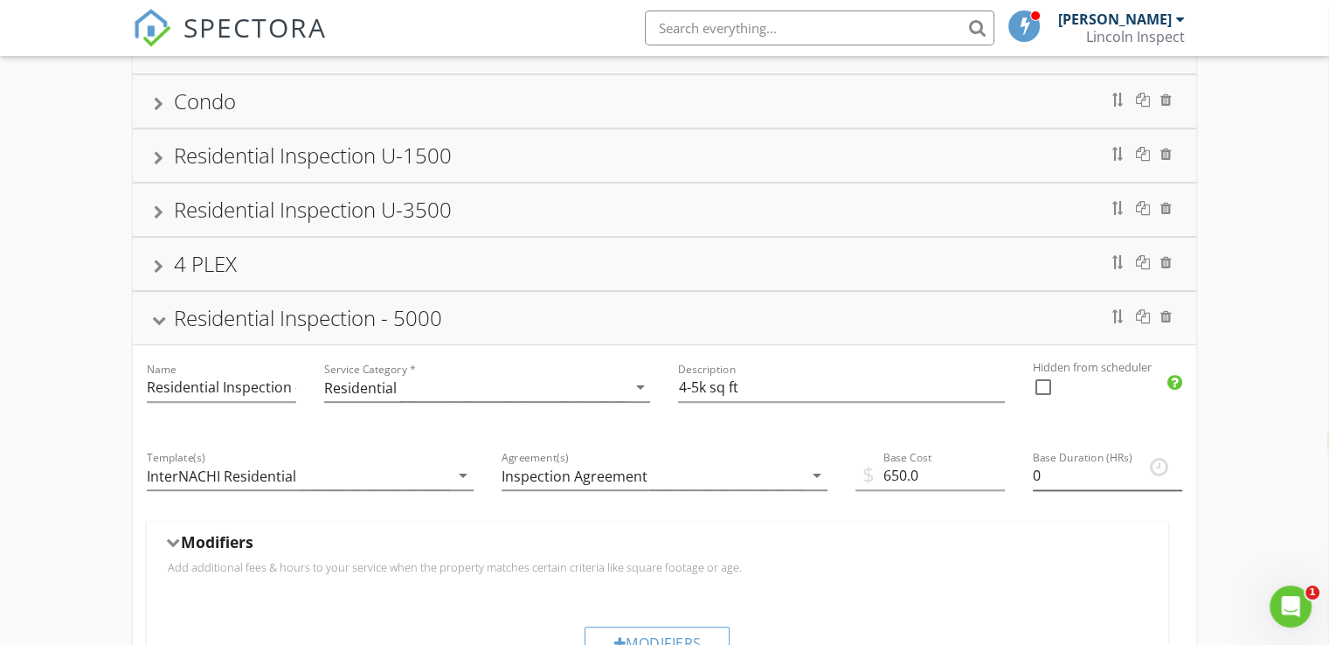
click at [1092, 486] on div "Base Duration (HRs) 0" at bounding box center [1106, 484] width 149 height 46
click at [1175, 462] on input "0.25" at bounding box center [1106, 475] width 149 height 29
click at [1175, 462] on input "0.5" at bounding box center [1106, 475] width 149 height 29
click at [1175, 462] on input "0.75" at bounding box center [1106, 475] width 149 height 29
click at [1175, 462] on input "1" at bounding box center [1106, 475] width 149 height 29
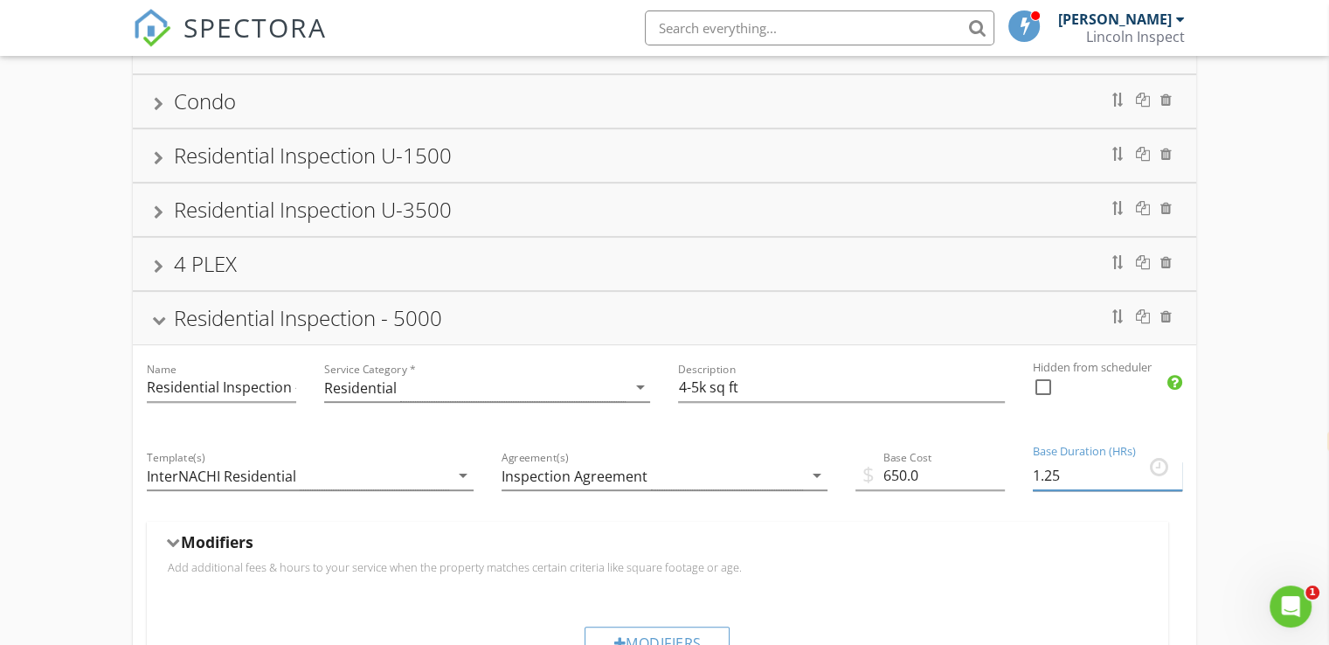
click at [1174, 462] on input "1.25" at bounding box center [1106, 475] width 149 height 29
click at [1174, 462] on input "1.5" at bounding box center [1106, 475] width 149 height 29
click at [1173, 462] on input "1.75" at bounding box center [1106, 475] width 149 height 29
click at [1170, 462] on input "2" at bounding box center [1106, 475] width 149 height 29
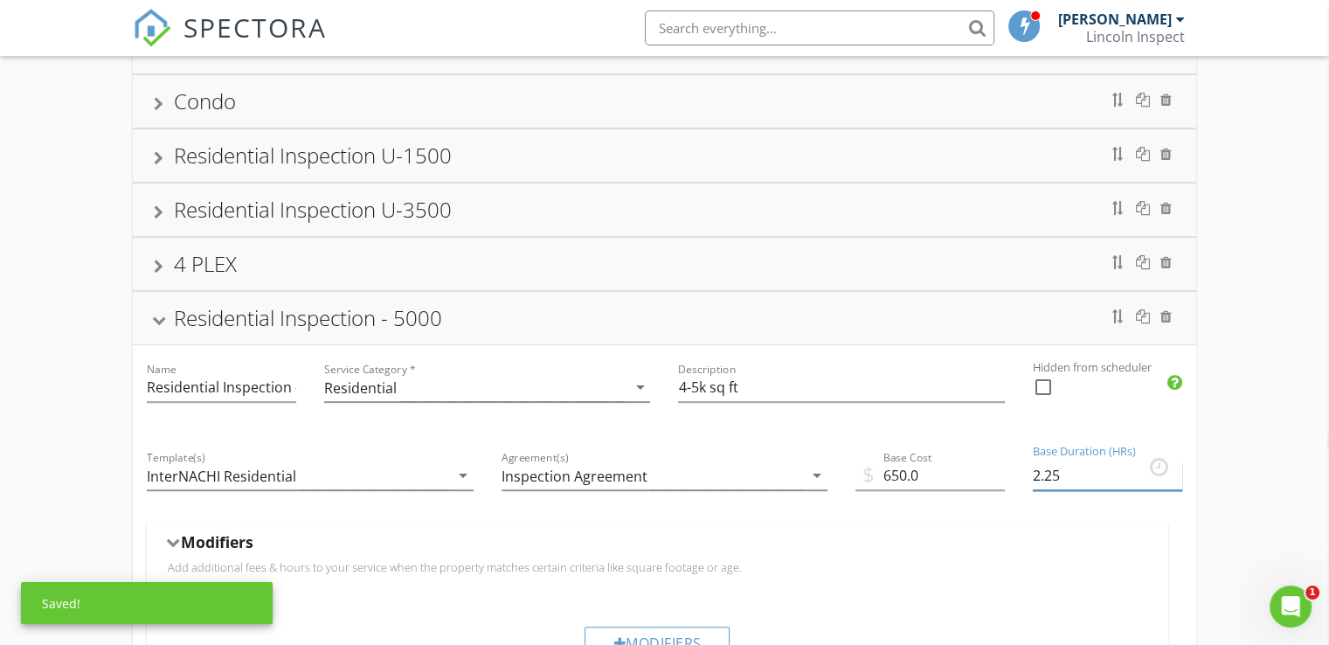
click at [1172, 465] on input "2.25" at bounding box center [1106, 475] width 149 height 29
click at [1172, 465] on input "2.5" at bounding box center [1106, 475] width 149 height 29
click at [1172, 465] on input "2.75" at bounding box center [1106, 475] width 149 height 29
type input "3"
click at [1172, 464] on input "3" at bounding box center [1106, 475] width 149 height 29
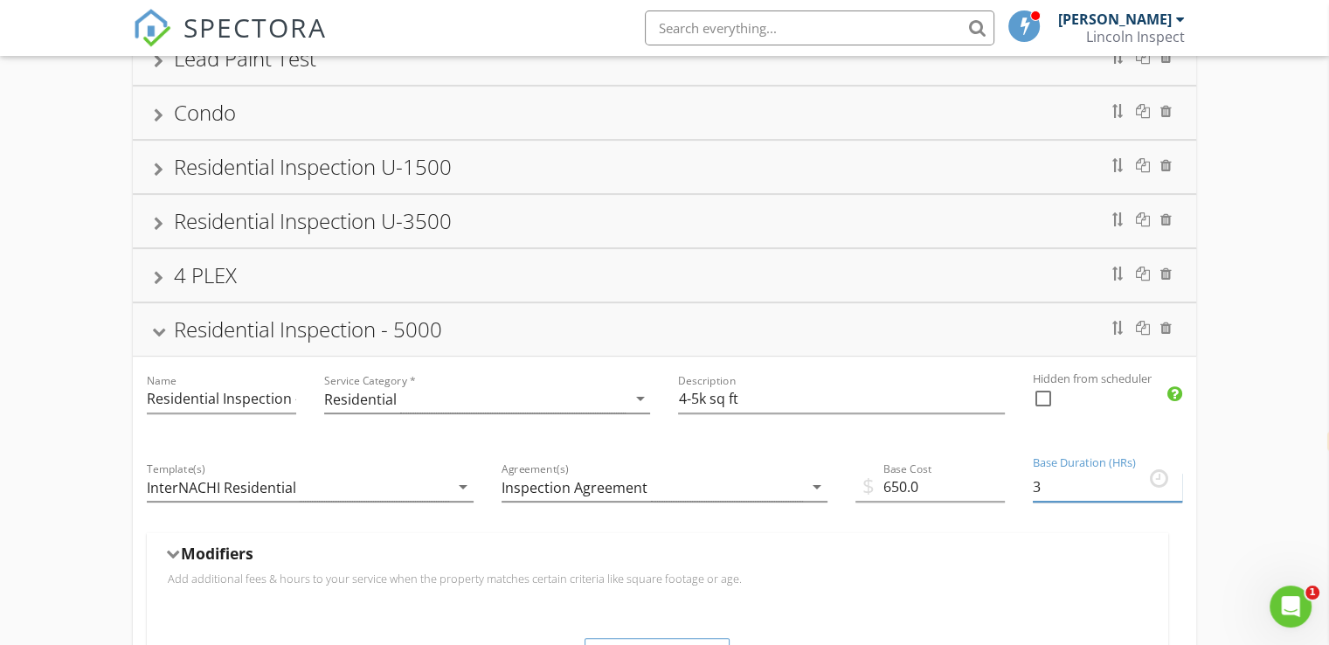
scroll to position [479, 0]
click at [154, 331] on div at bounding box center [159, 335] width 14 height 10
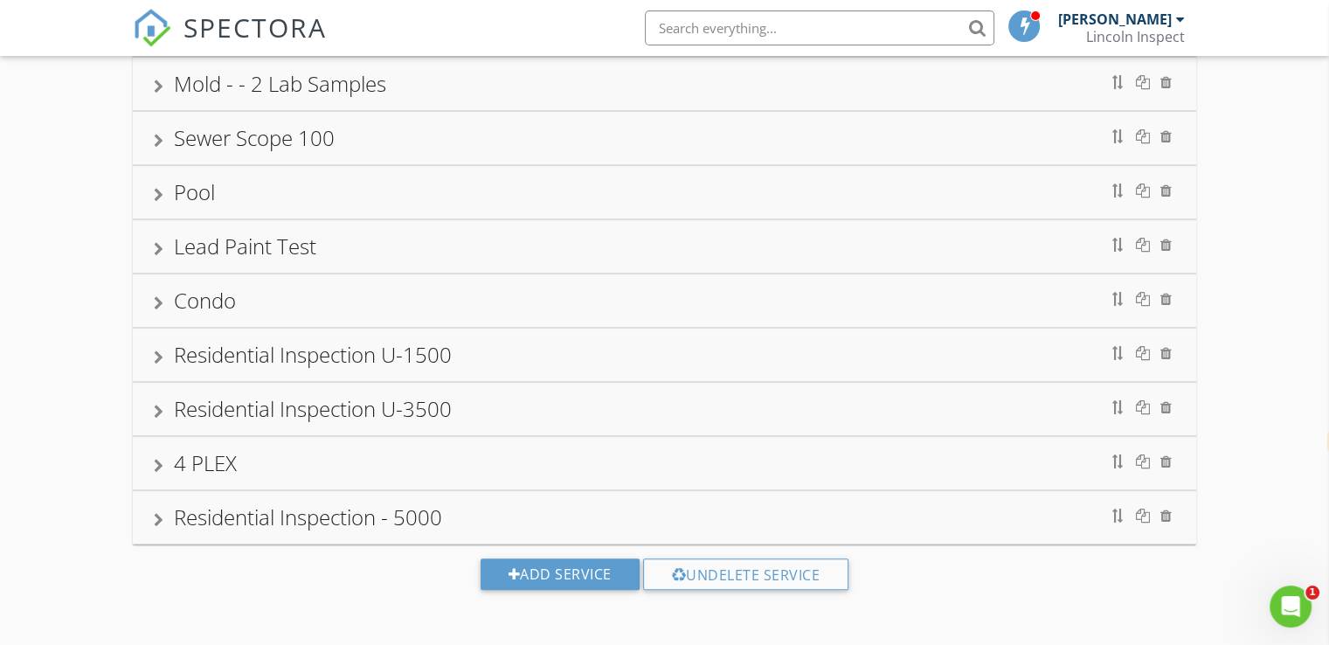
scroll to position [290, 0]
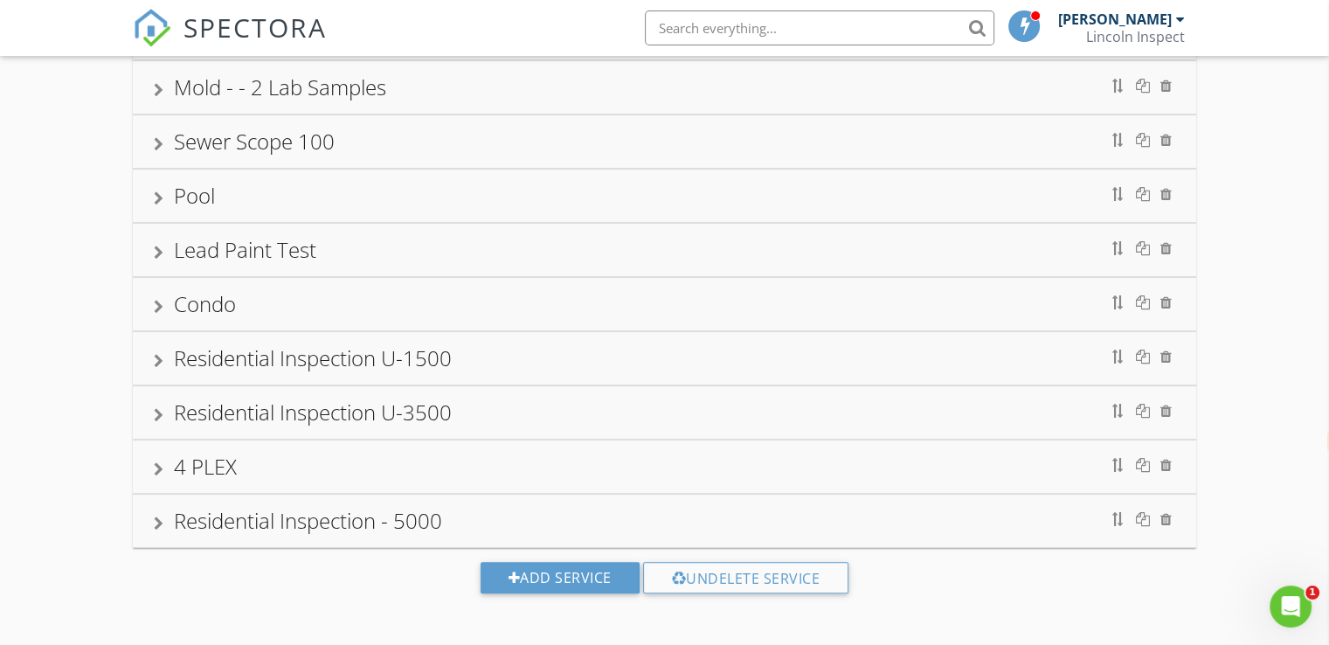
click at [234, 417] on div "Residential Inspection U-3500" at bounding box center [313, 411] width 278 height 29
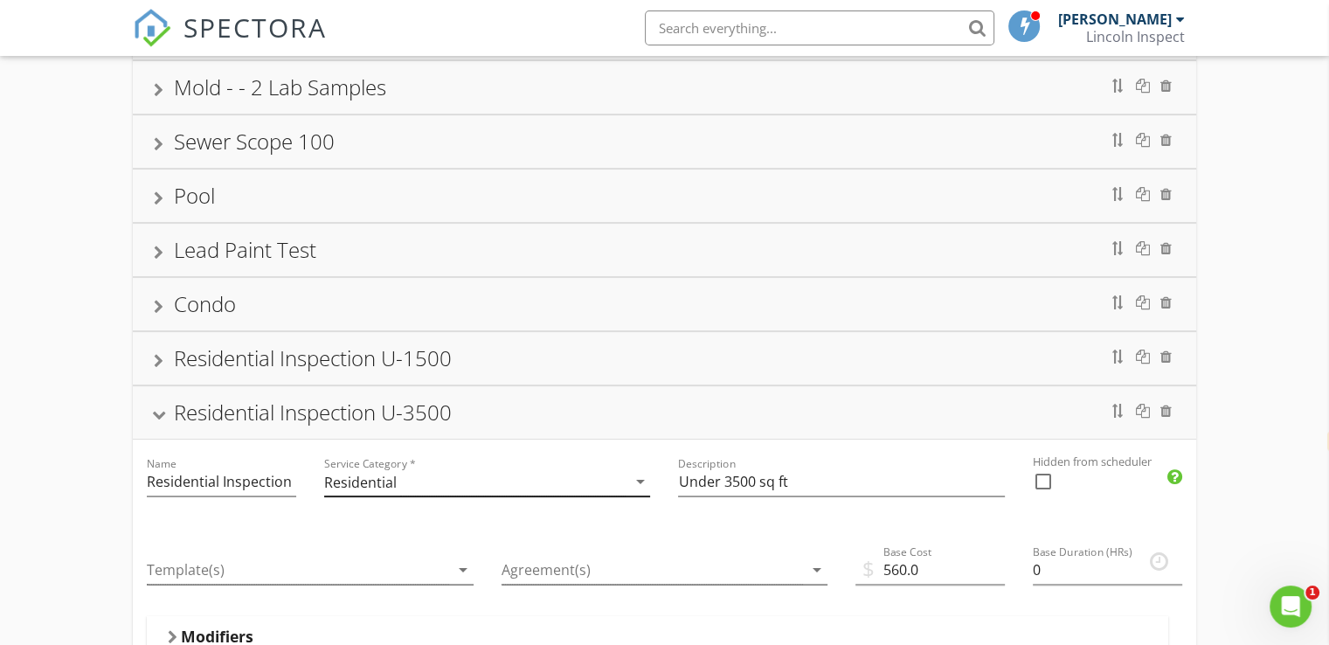
click at [352, 480] on div "Residential" at bounding box center [360, 482] width 72 height 16
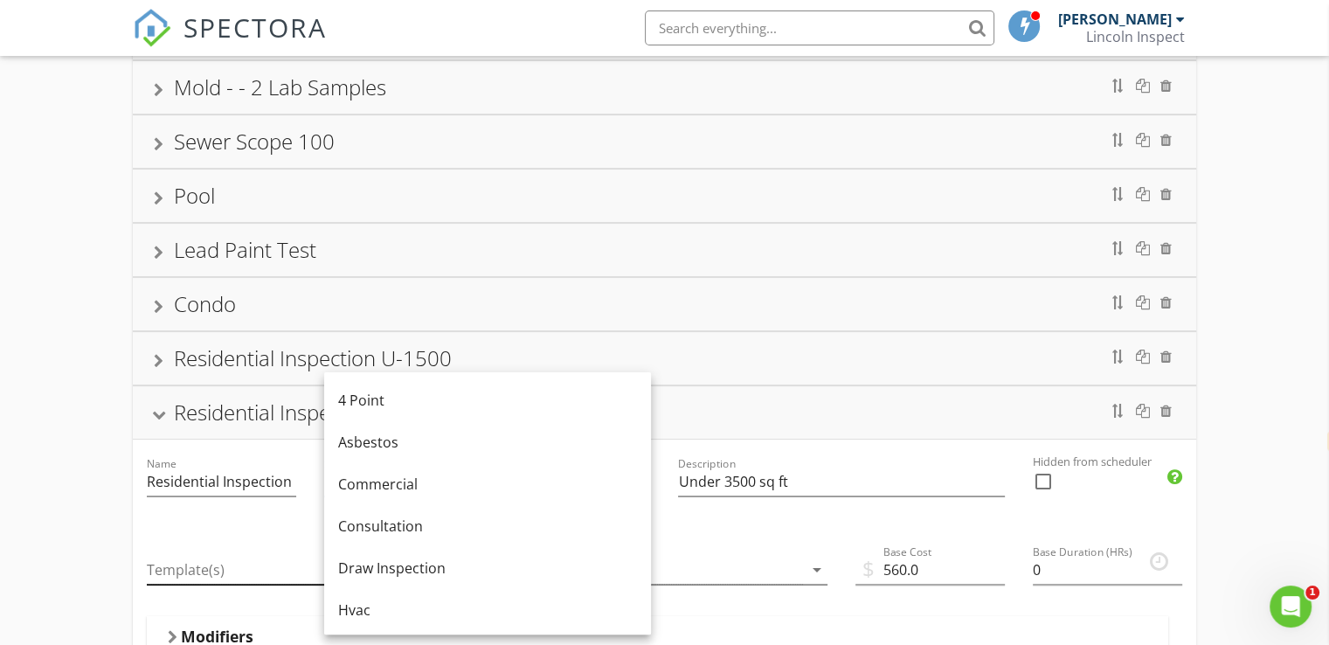
click at [266, 557] on div at bounding box center [298, 570] width 302 height 29
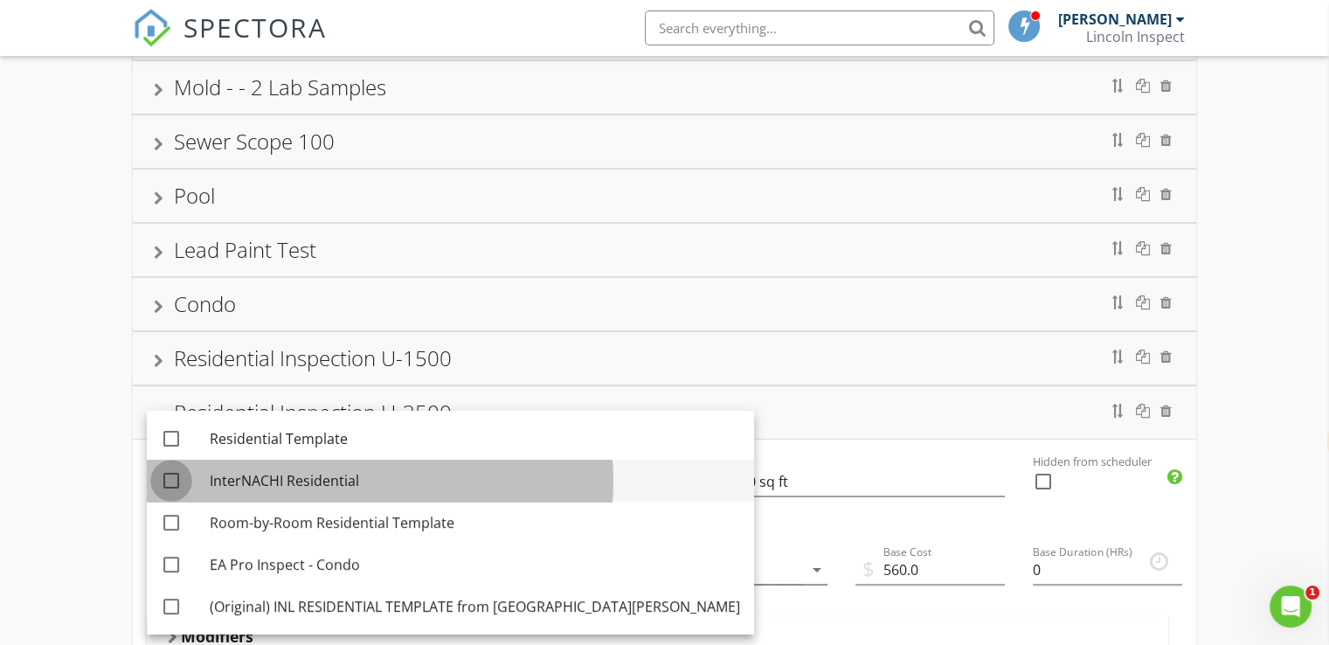
click at [162, 480] on div at bounding box center [171, 481] width 30 height 30
checkbox input "true"
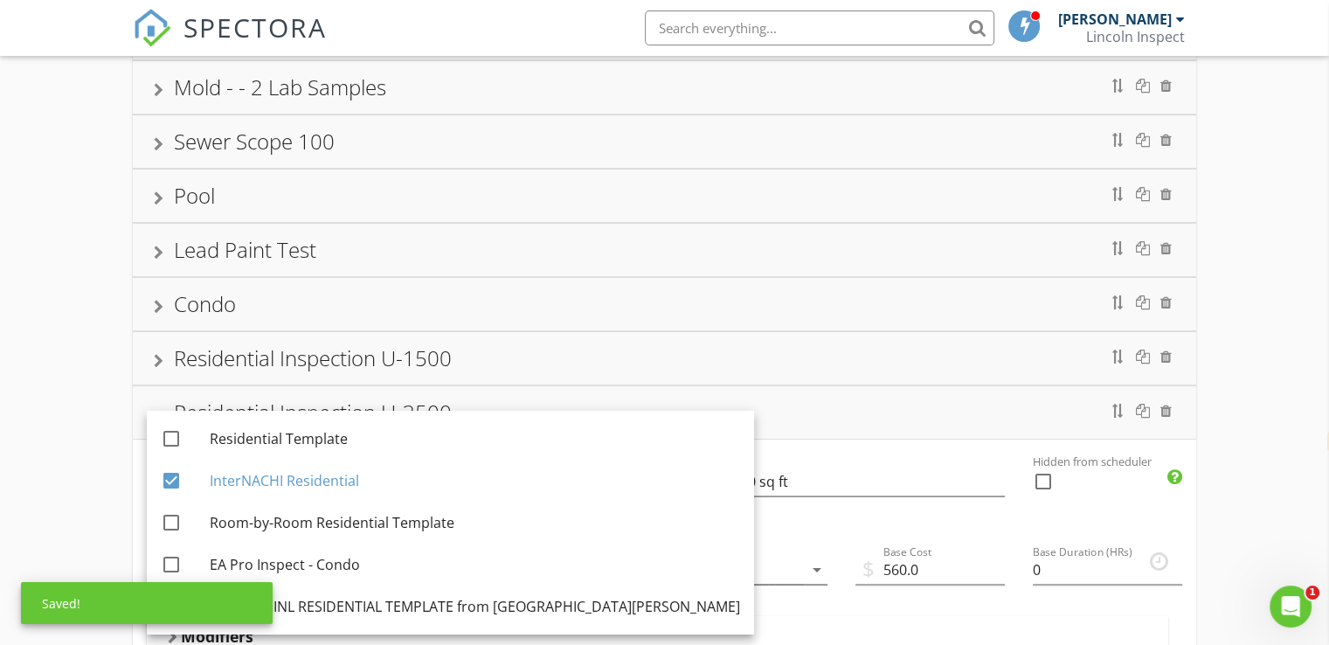
click at [671, 539] on div "Agreement(s) arrow_drop_down" at bounding box center [664, 572] width 355 height 88
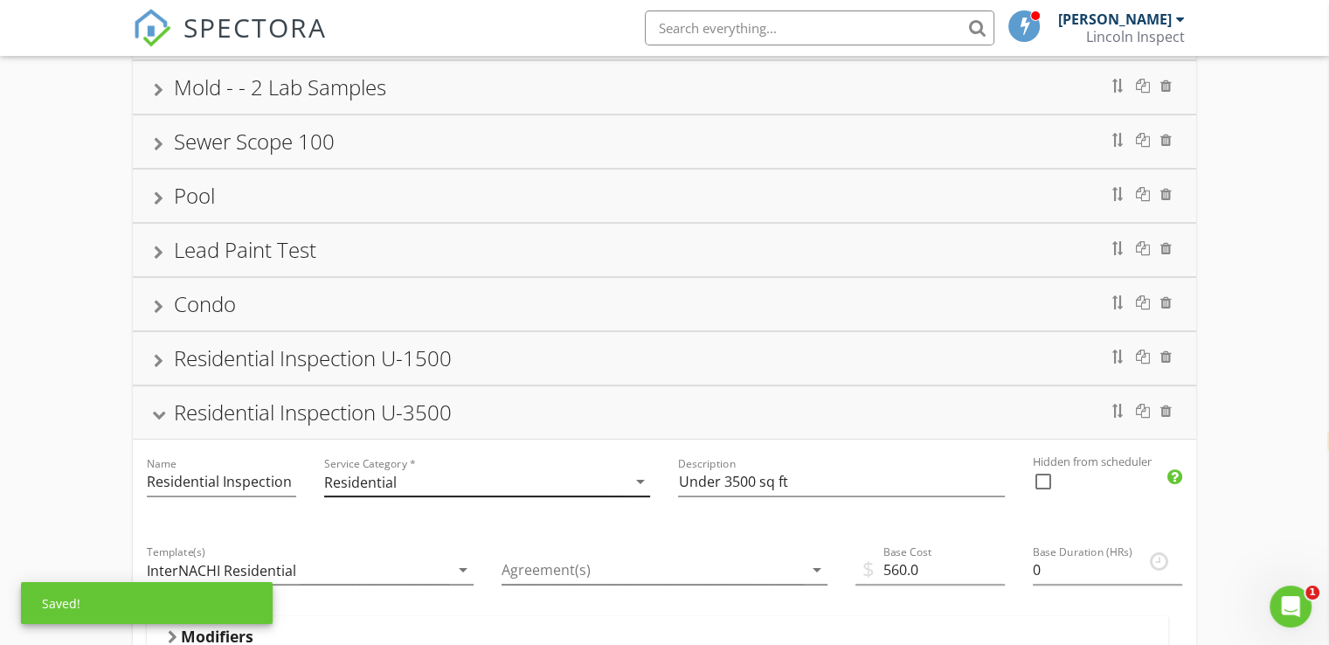
click at [617, 476] on div "Residential" at bounding box center [475, 481] width 302 height 29
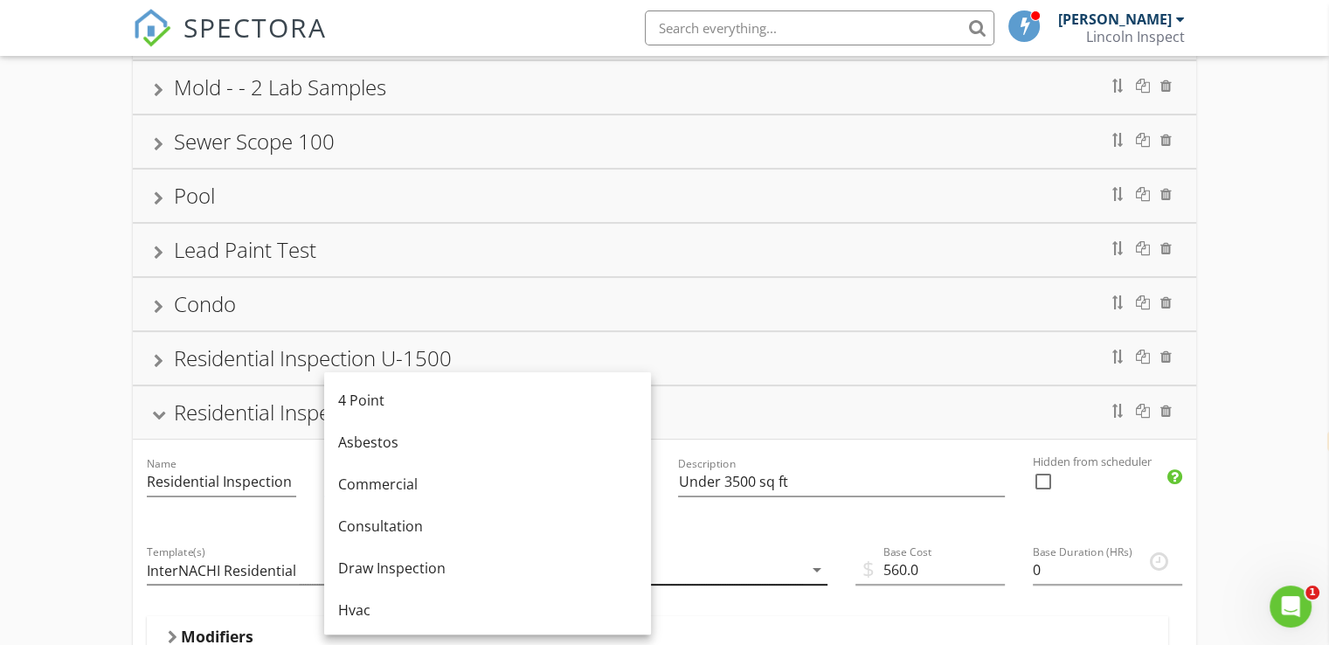
click at [723, 557] on div at bounding box center [652, 570] width 302 height 29
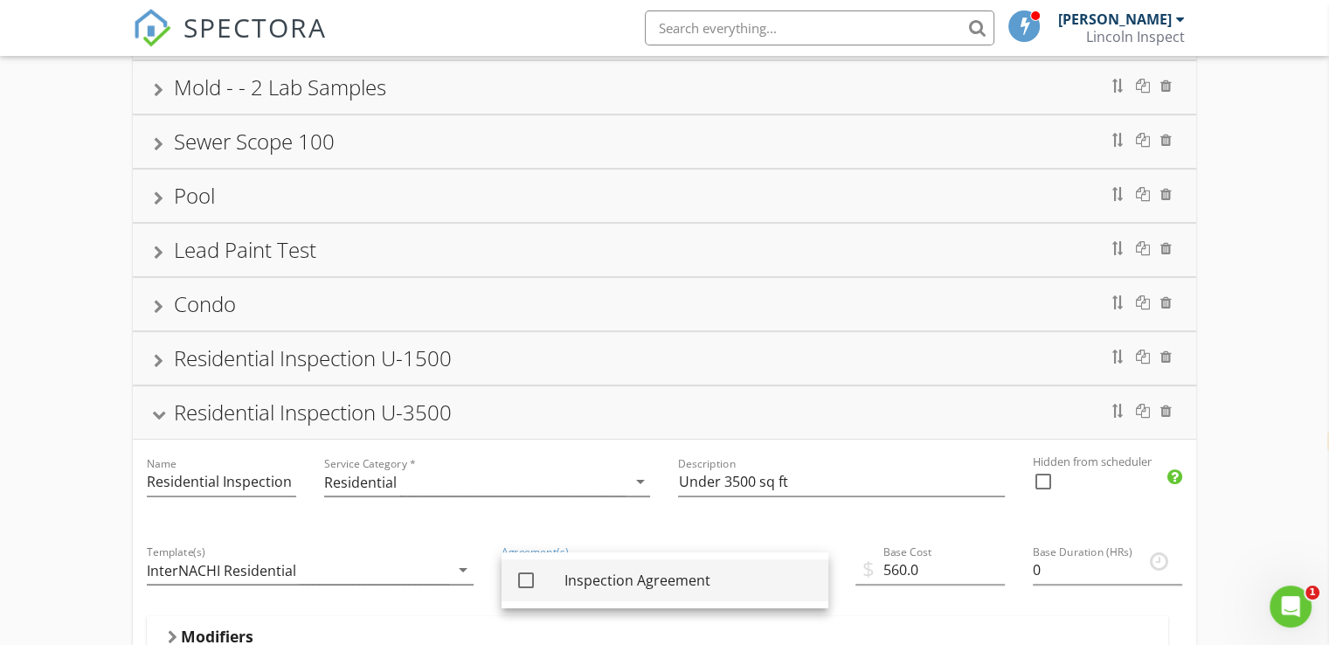
click at [529, 584] on div at bounding box center [526, 580] width 30 height 30
checkbox input "true"
click at [159, 303] on div at bounding box center [159, 307] width 10 height 14
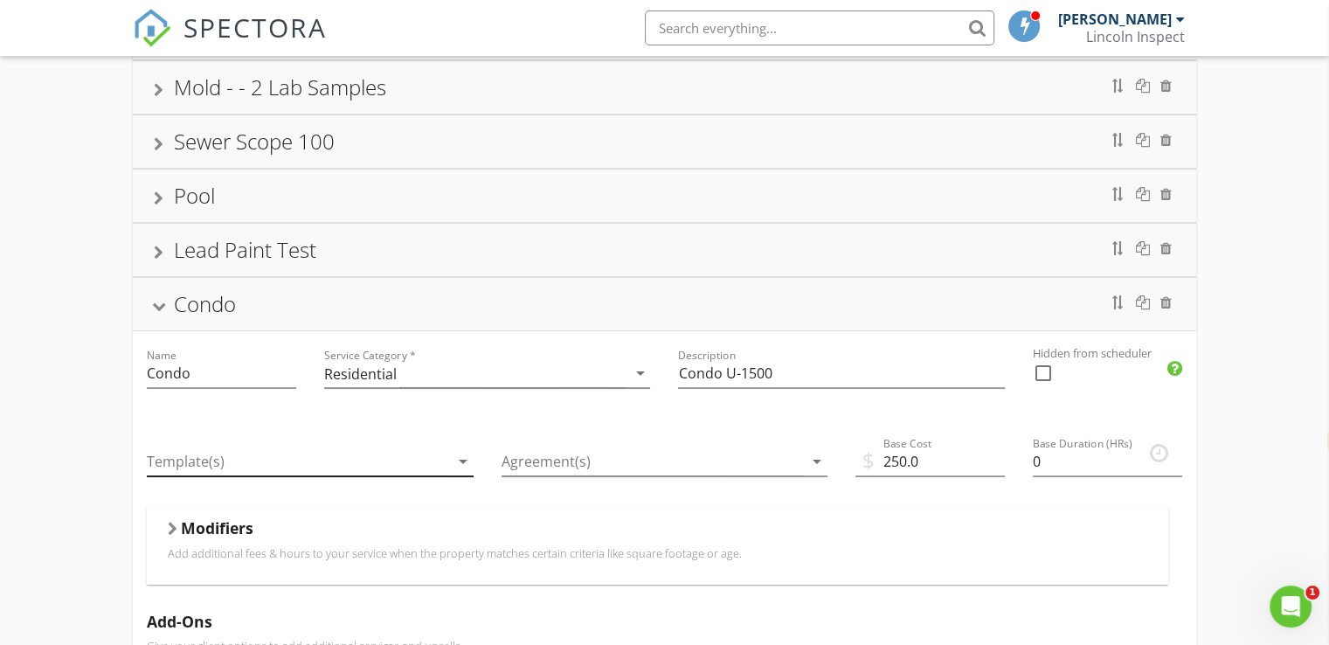
click at [328, 457] on div at bounding box center [298, 461] width 302 height 29
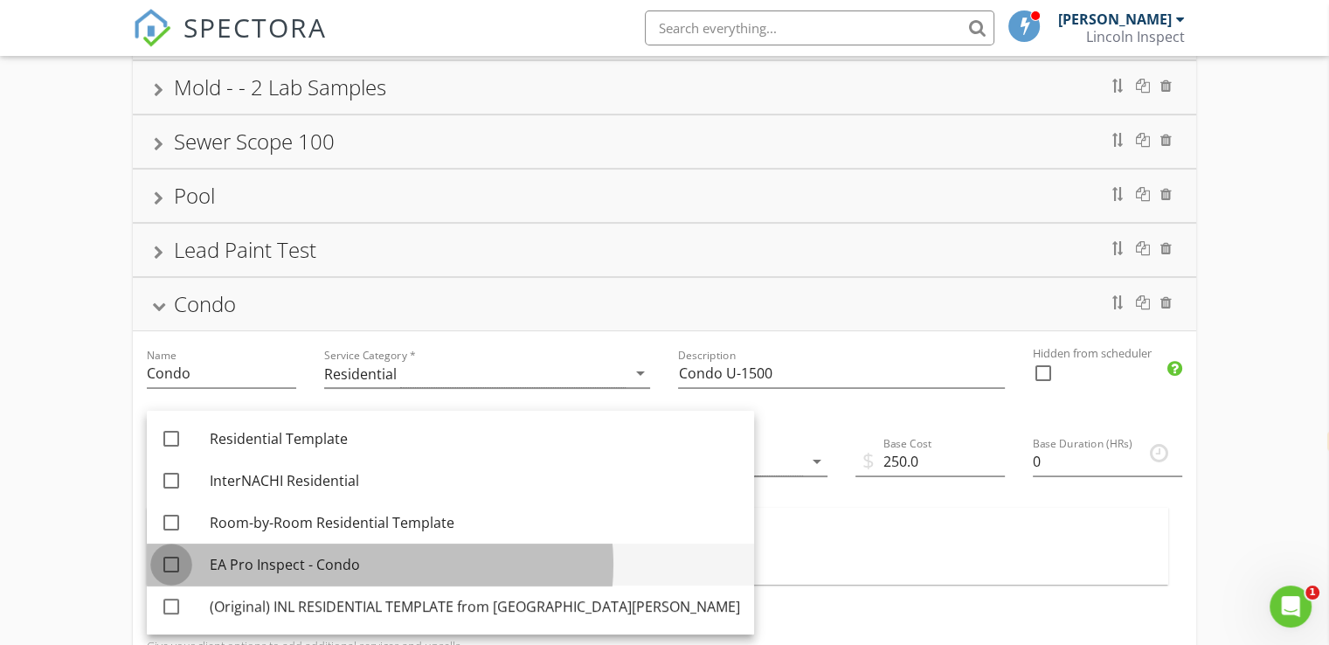
click at [169, 558] on div at bounding box center [171, 564] width 30 height 30
checkbox input "true"
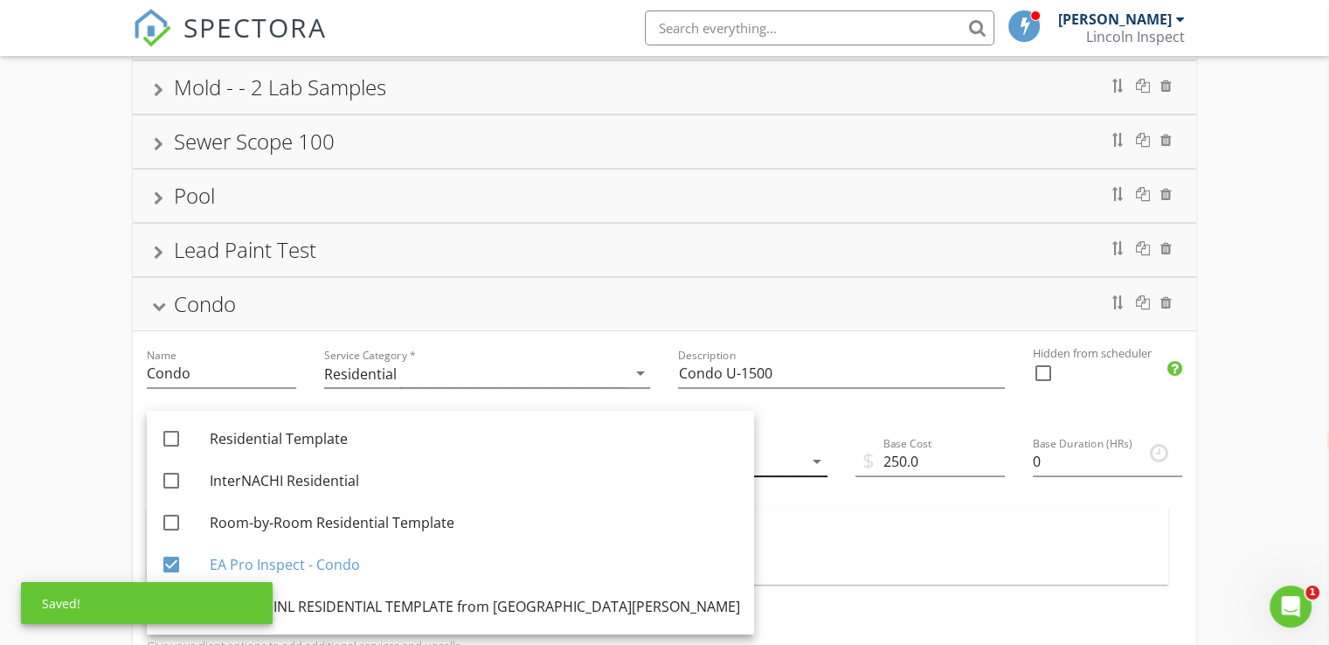
click at [657, 459] on div at bounding box center [652, 461] width 302 height 29
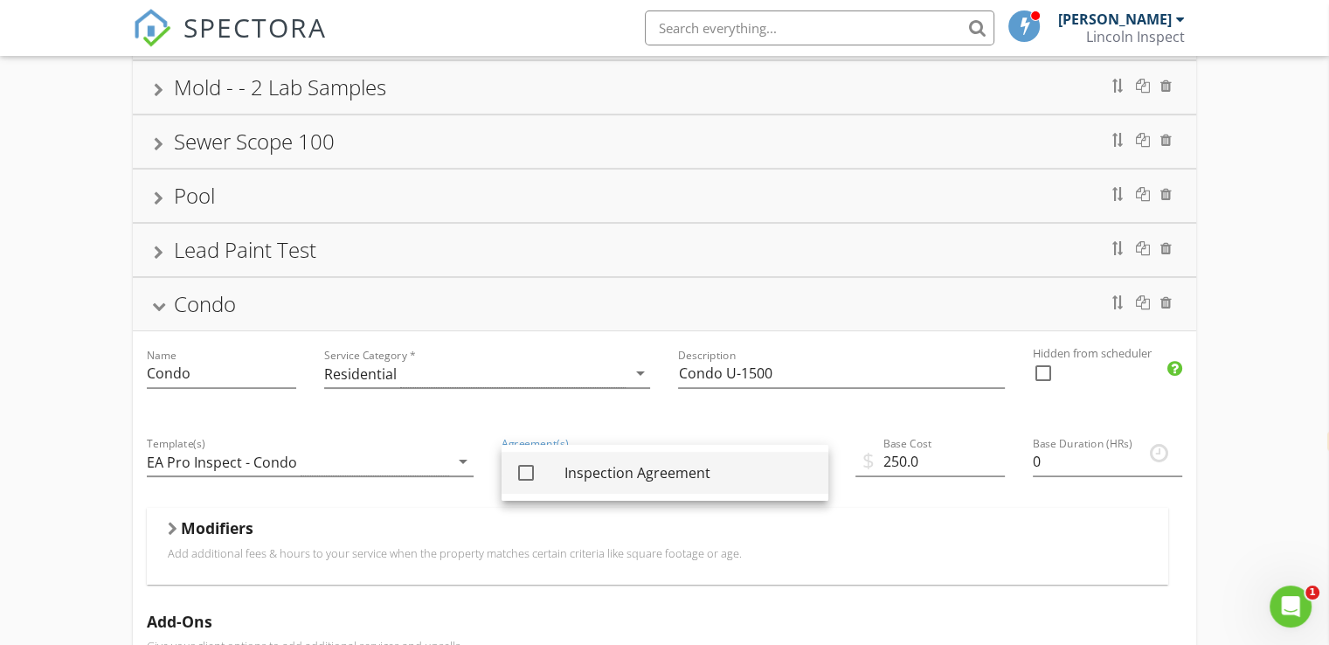
click at [526, 469] on div at bounding box center [526, 473] width 30 height 30
checkbox input "true"
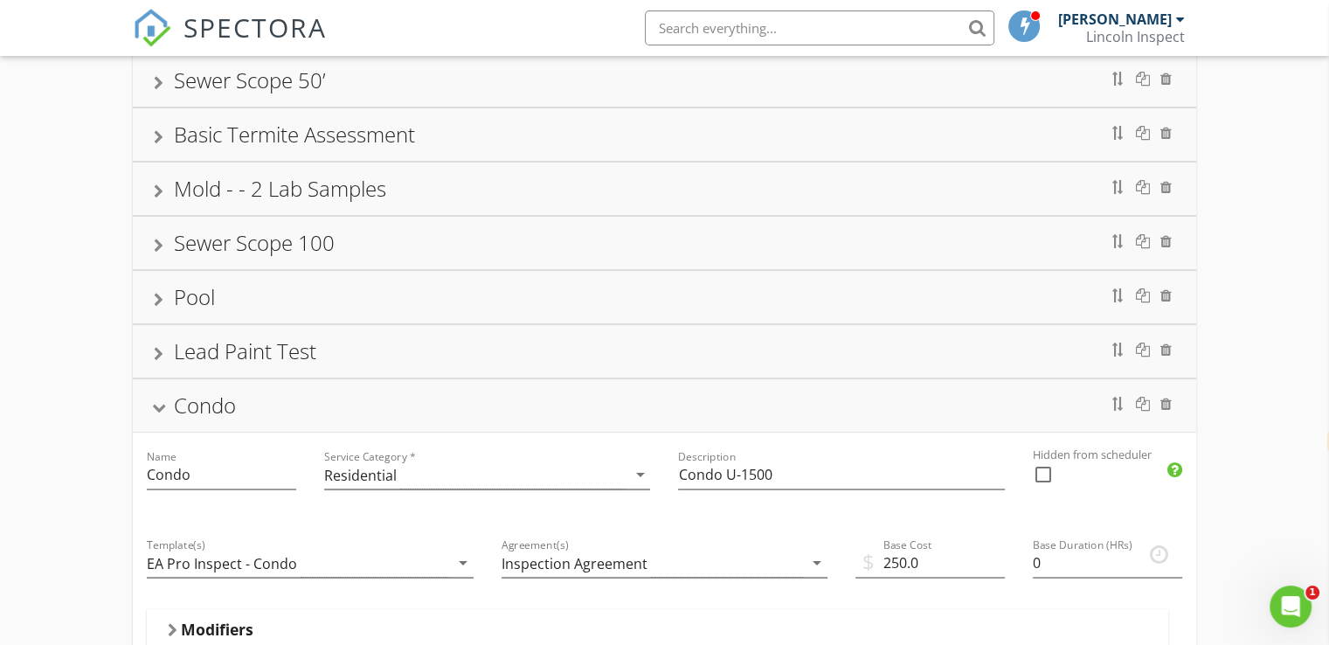
scroll to position [0, 0]
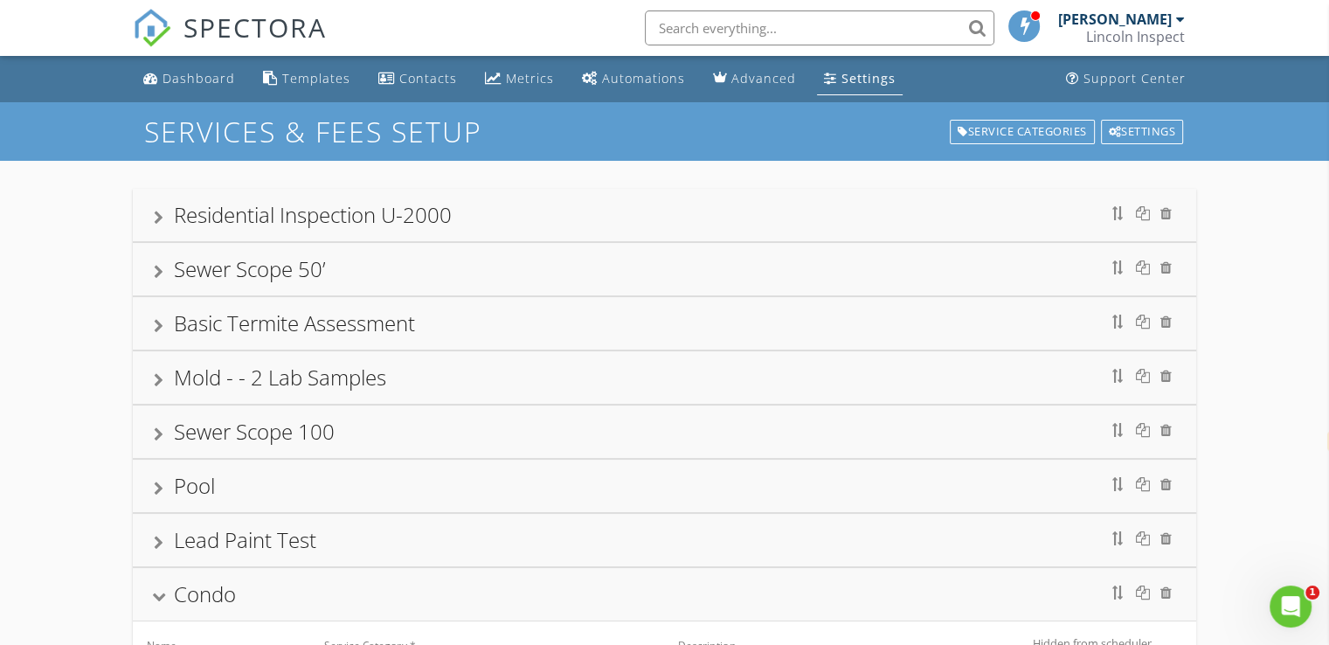
click at [160, 210] on div "Residential Inspection U-2000" at bounding box center [664, 214] width 1021 height 31
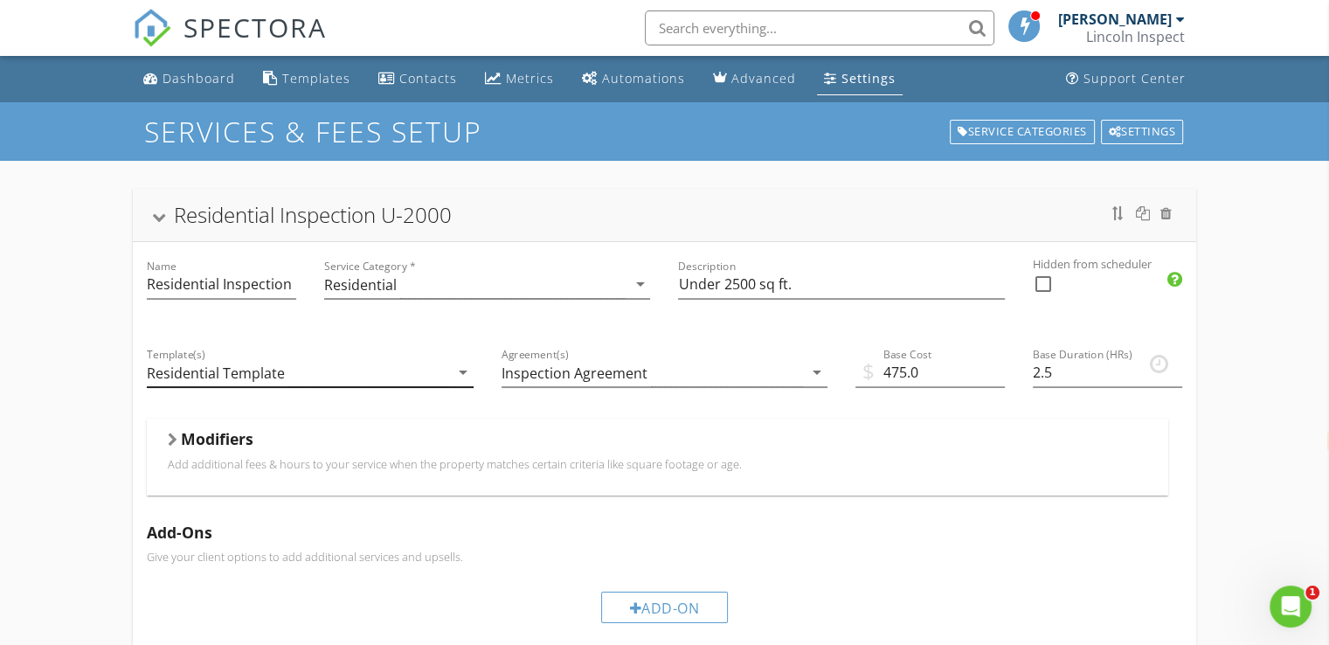
click at [265, 368] on div "Residential Template" at bounding box center [216, 373] width 138 height 16
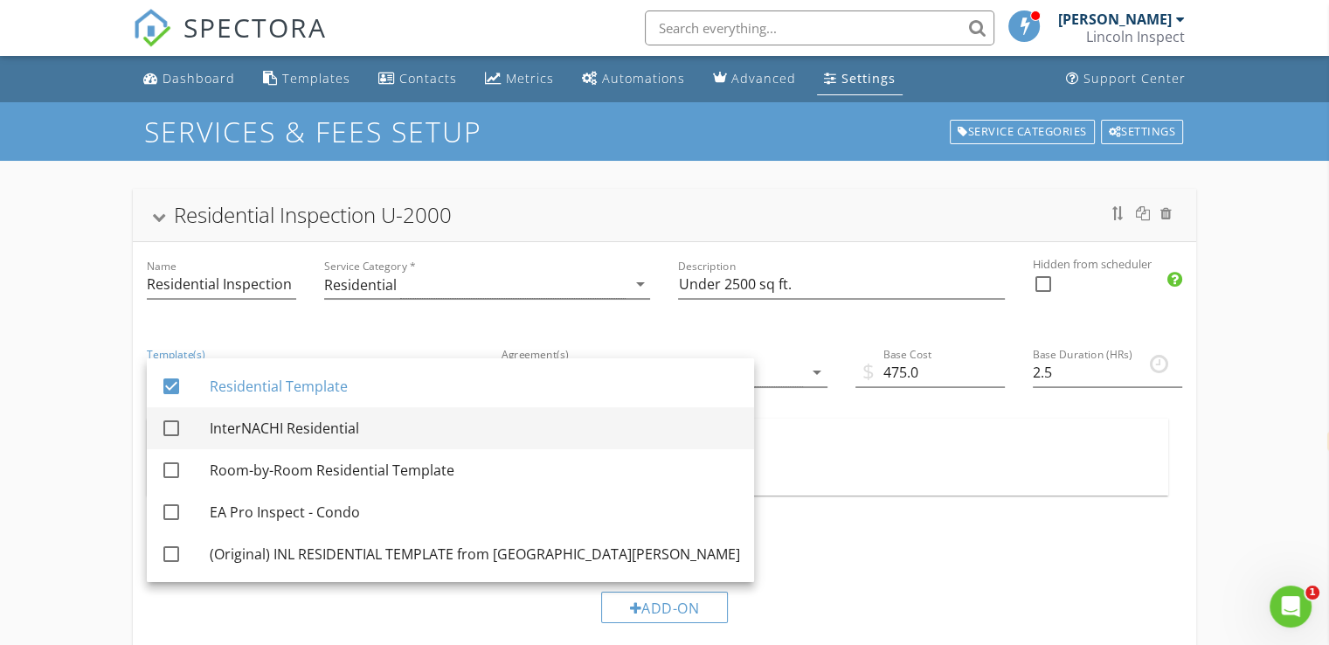
click at [176, 420] on div at bounding box center [171, 428] width 30 height 30
checkbox input "true"
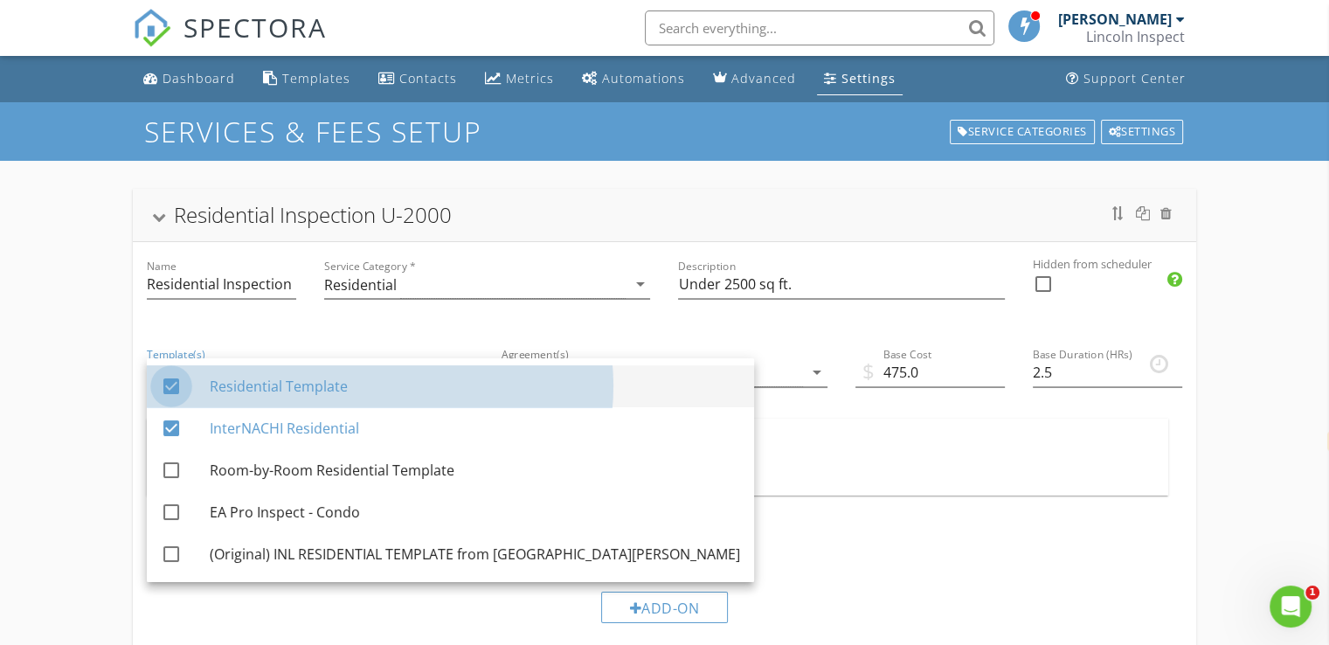
click at [166, 381] on div at bounding box center [171, 386] width 30 height 30
checkbox input "false"
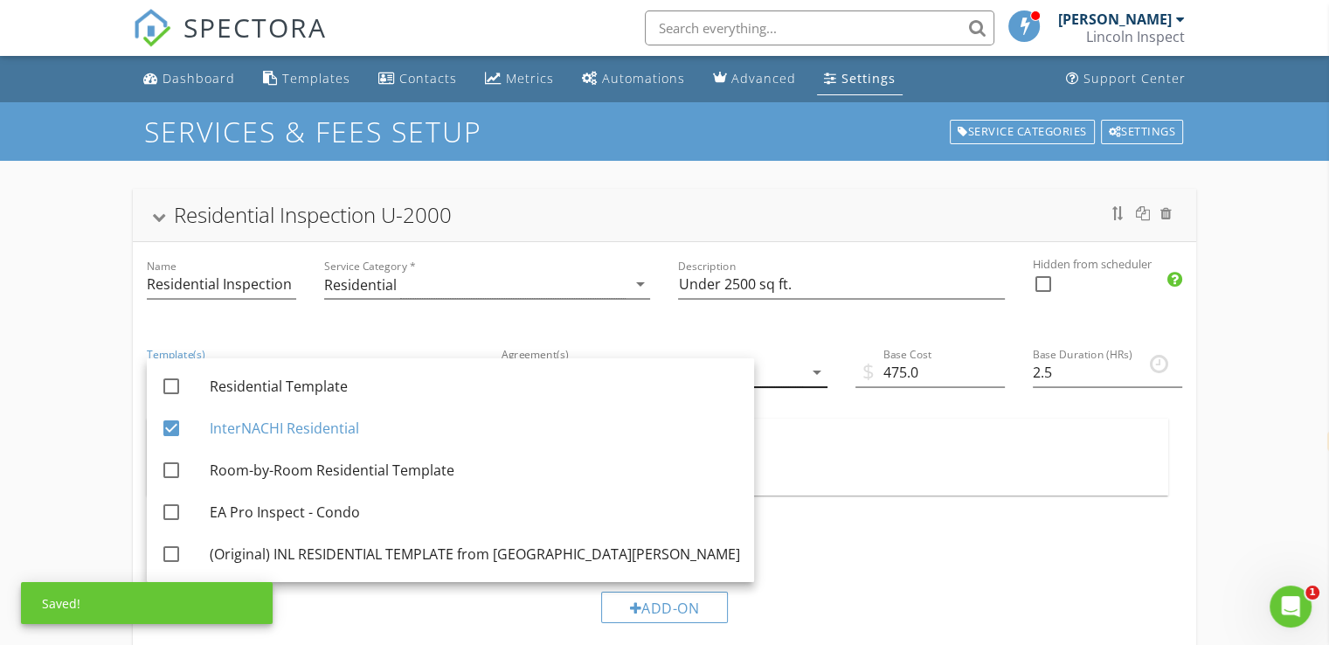
click at [639, 376] on div "Inspection Agreement" at bounding box center [574, 373] width 146 height 16
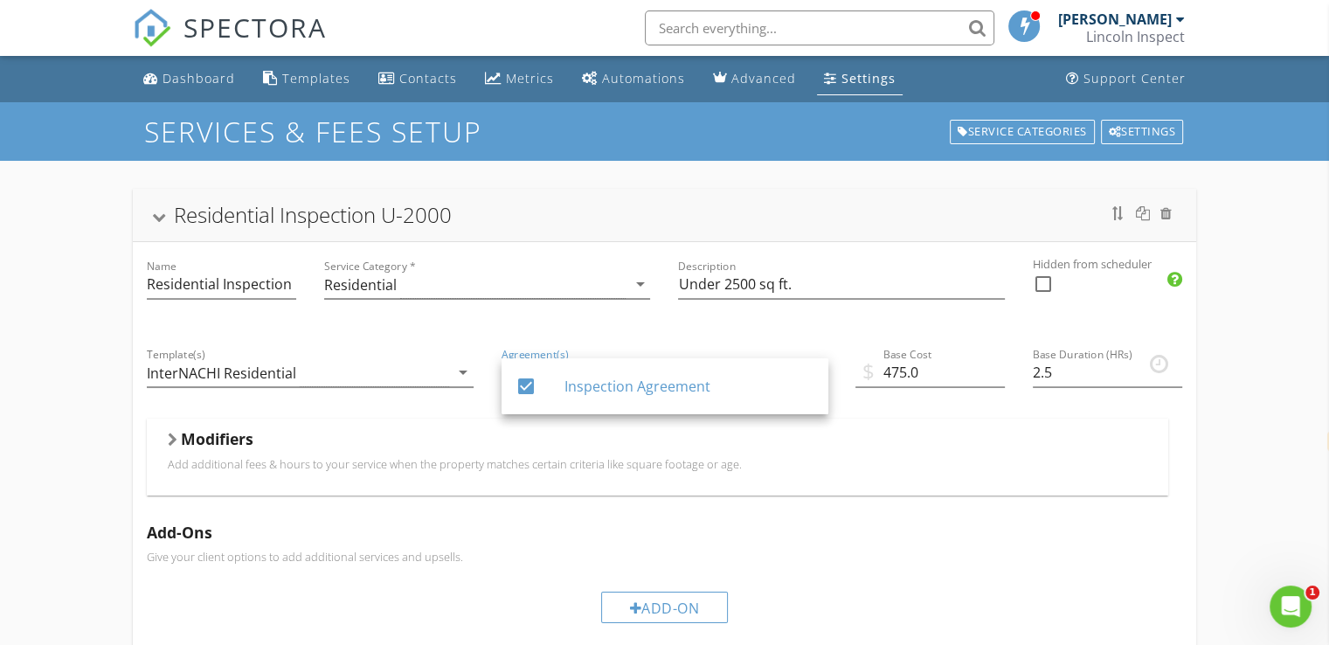
click at [651, 487] on div "Modifiers Add additional fees & hours to your service when the property matches…" at bounding box center [657, 456] width 1021 height 76
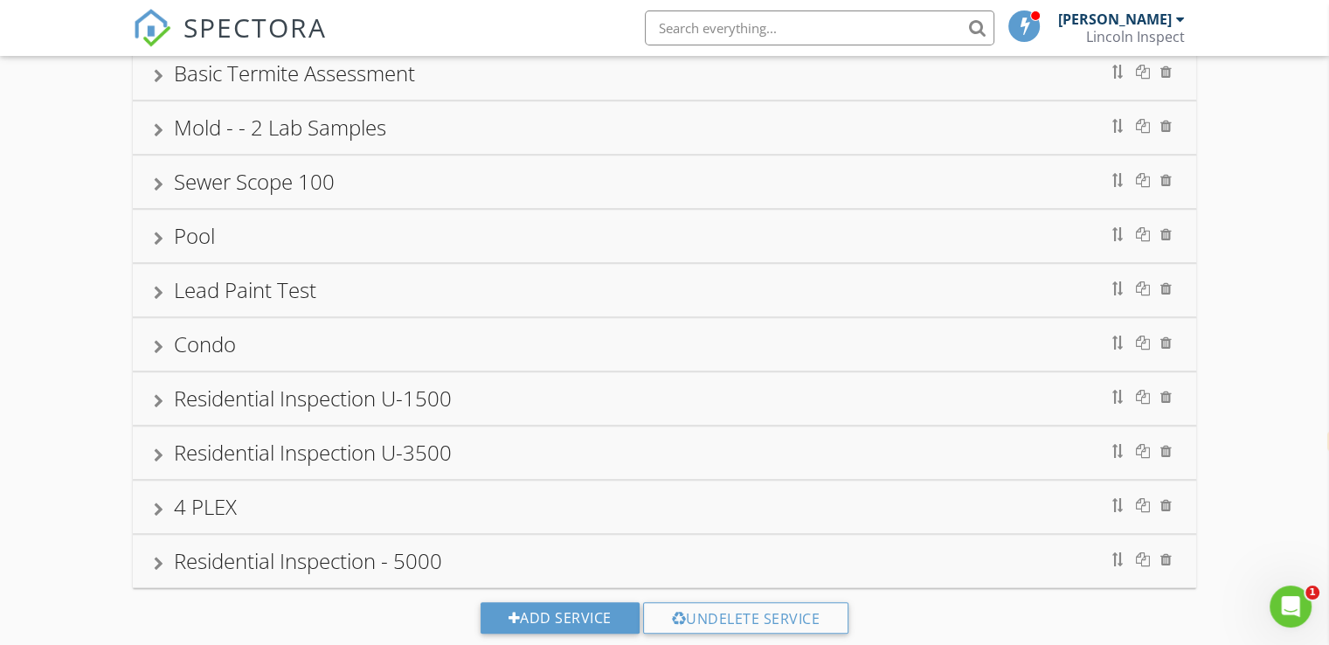
scroll to position [1102, 0]
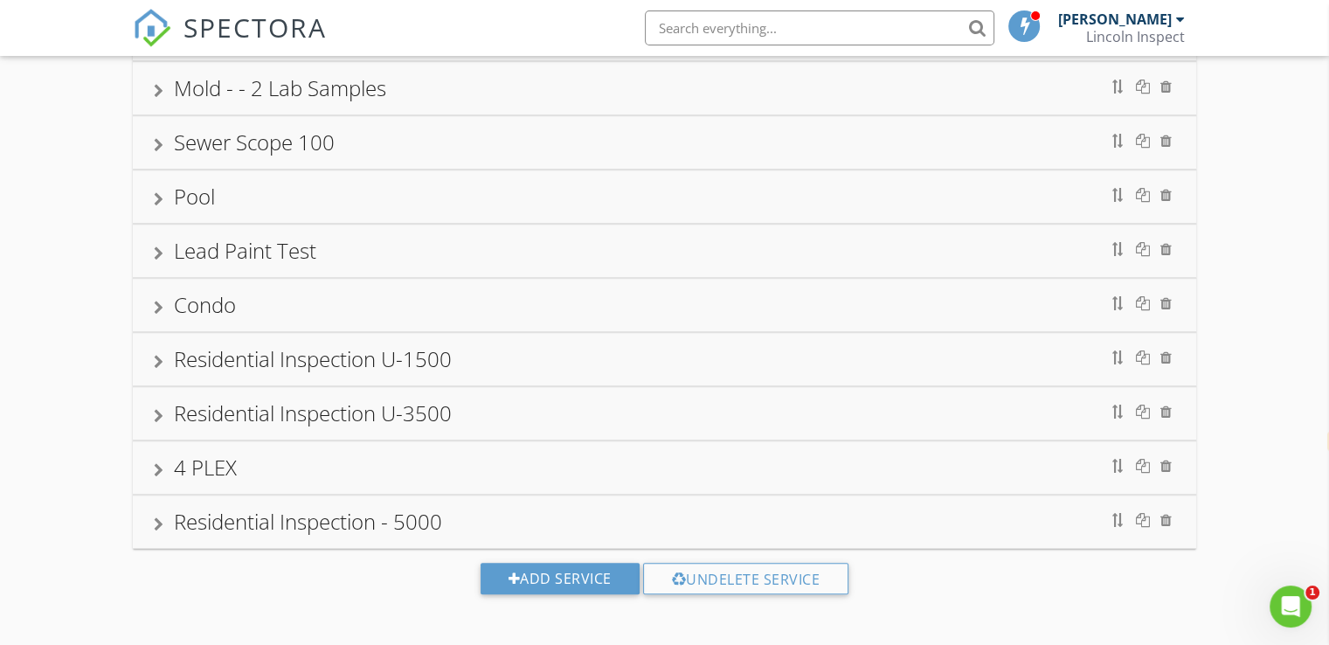
click at [495, 355] on div "Residential Inspection U-1500" at bounding box center [664, 358] width 1021 height 31
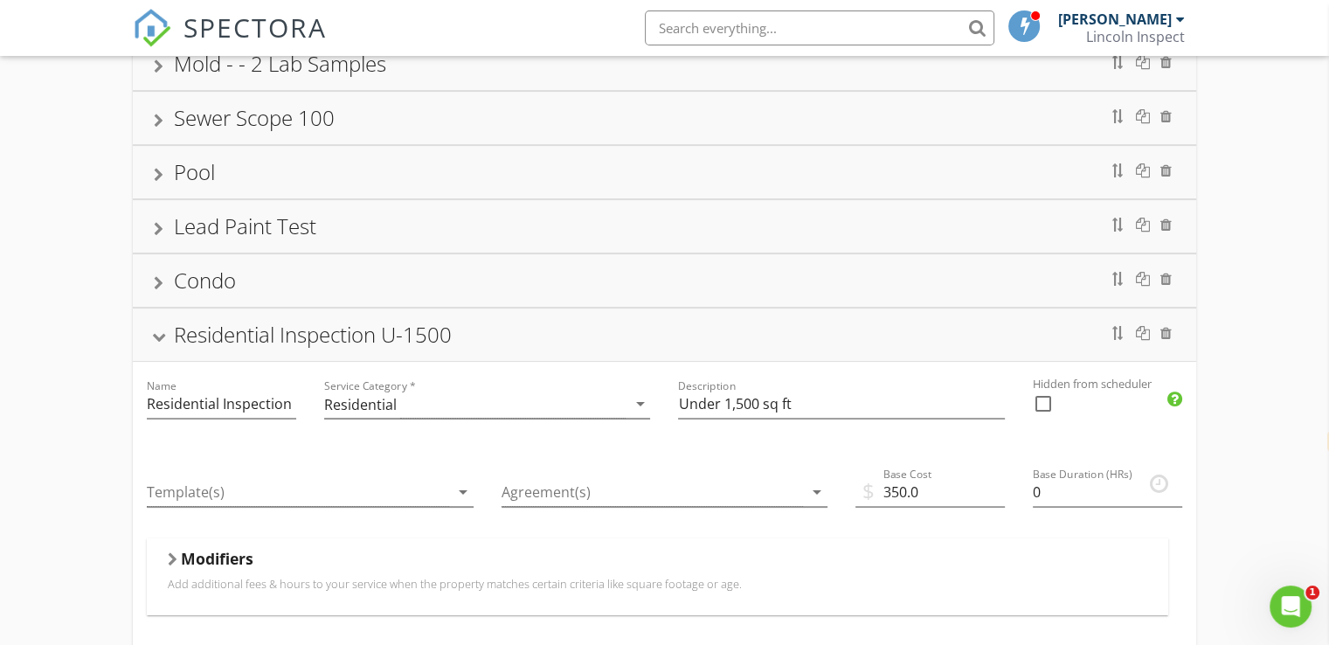
scroll to position [290, 0]
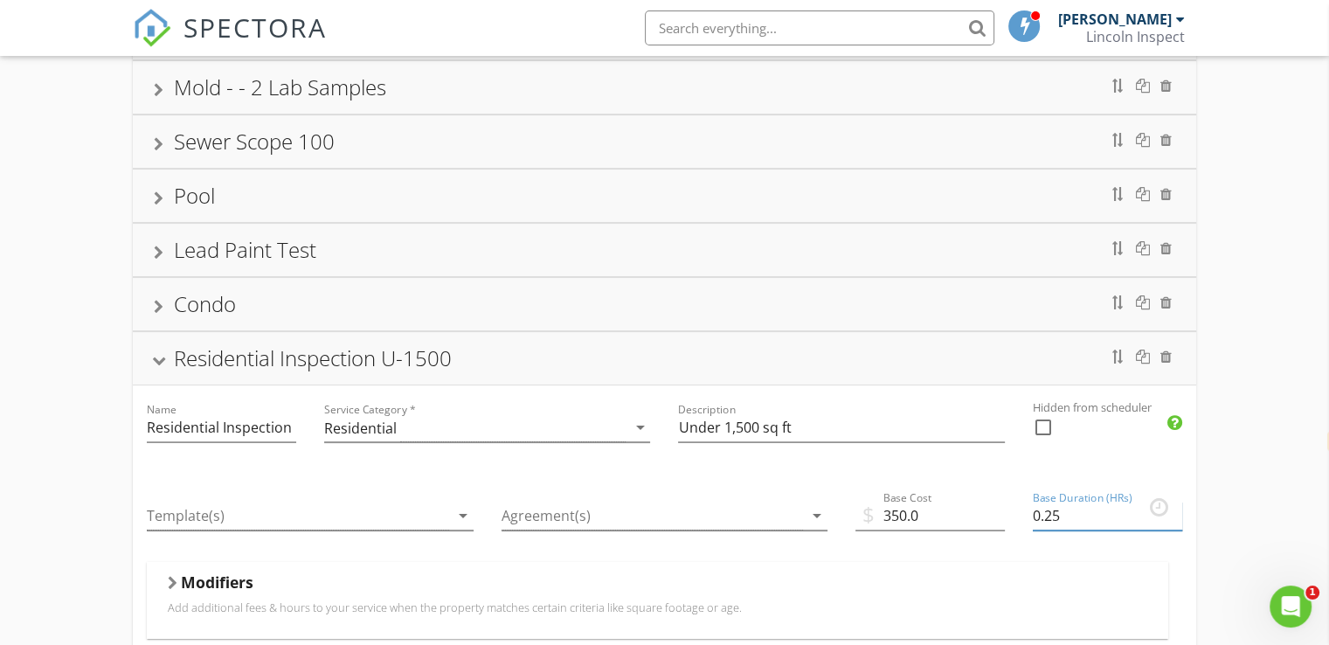
click at [1177, 506] on input "0.25" at bounding box center [1106, 515] width 149 height 29
click at [1177, 506] on input "0.5" at bounding box center [1106, 515] width 149 height 29
click at [1175, 506] on input "0.75" at bounding box center [1106, 515] width 149 height 29
click at [1175, 506] on input "1" at bounding box center [1106, 515] width 149 height 29
click at [1175, 506] on input "1.25" at bounding box center [1106, 515] width 149 height 29
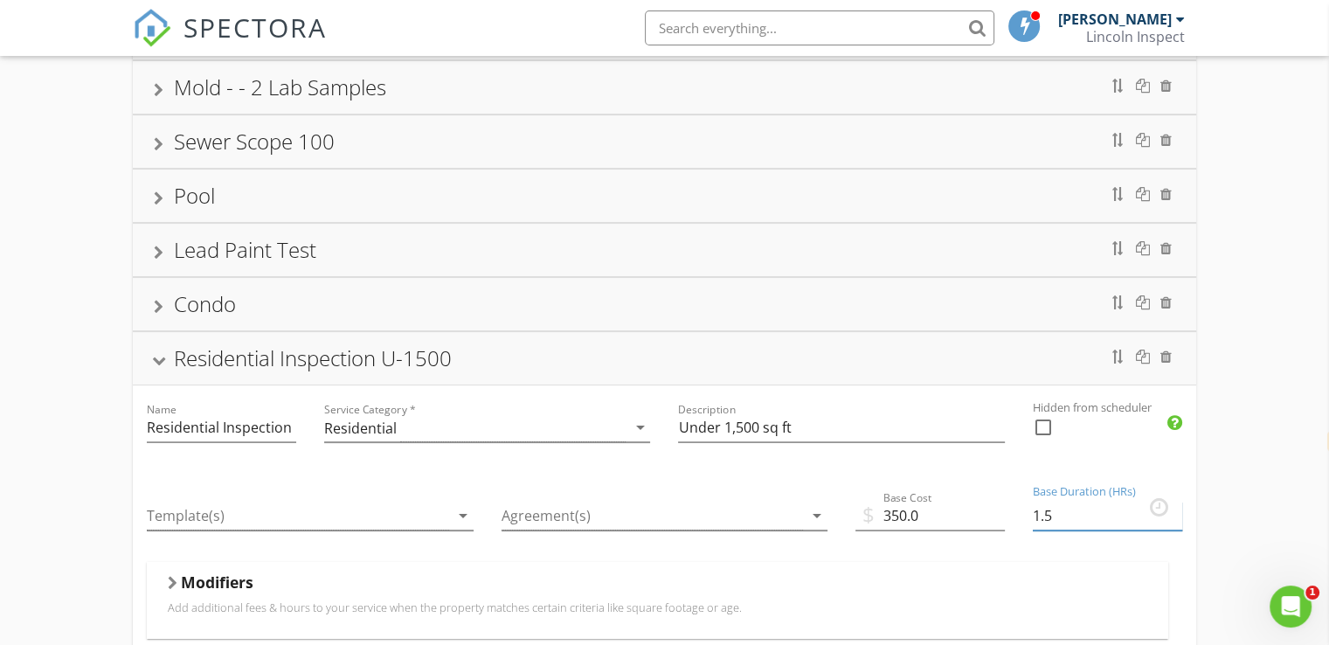
click at [1175, 506] on input "1.5" at bounding box center [1106, 515] width 149 height 29
click at [1175, 506] on input "1.75" at bounding box center [1106, 515] width 149 height 29
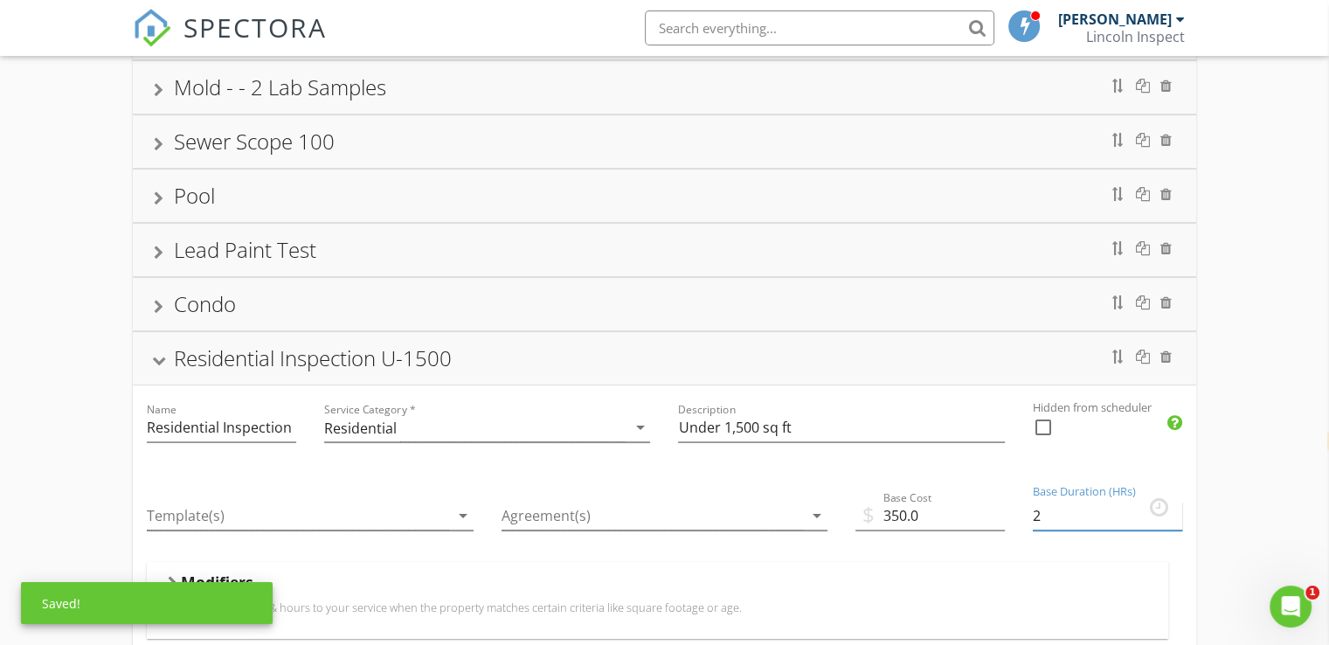
type input "2"
click at [1175, 506] on input "2" at bounding box center [1106, 515] width 149 height 29
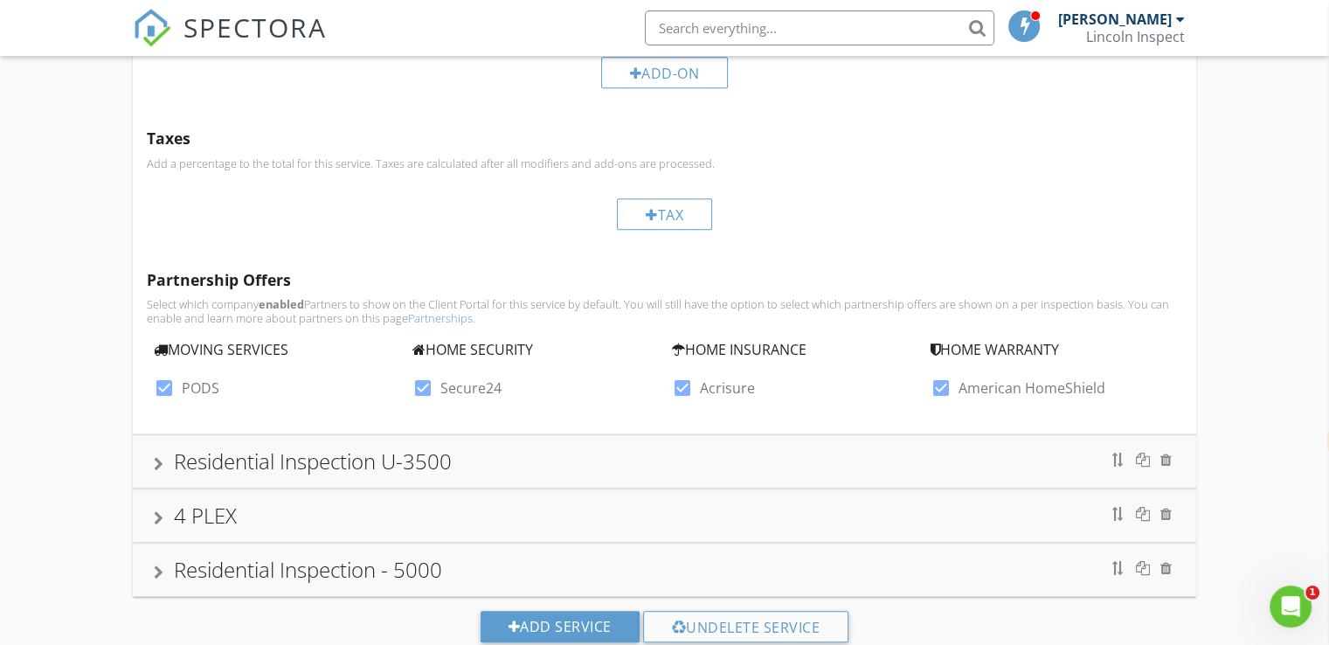
scroll to position [975, 0]
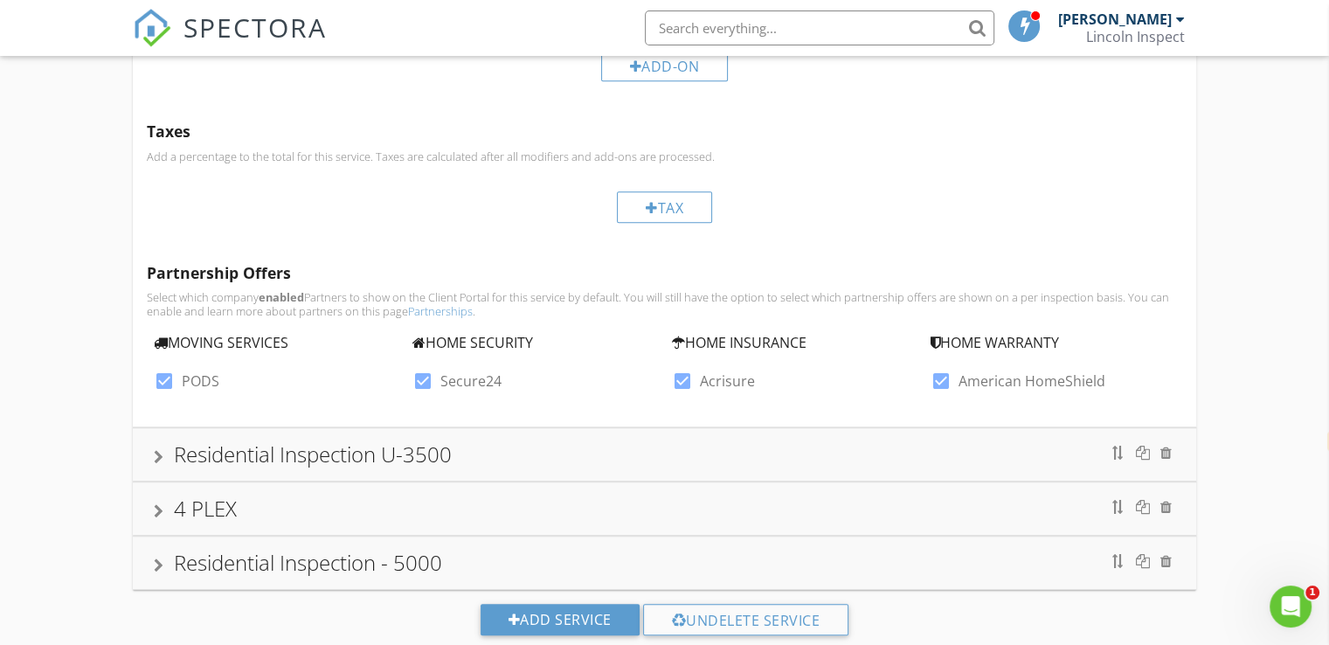
click at [549, 452] on div "Residential Inspection U-3500" at bounding box center [664, 453] width 1021 height 31
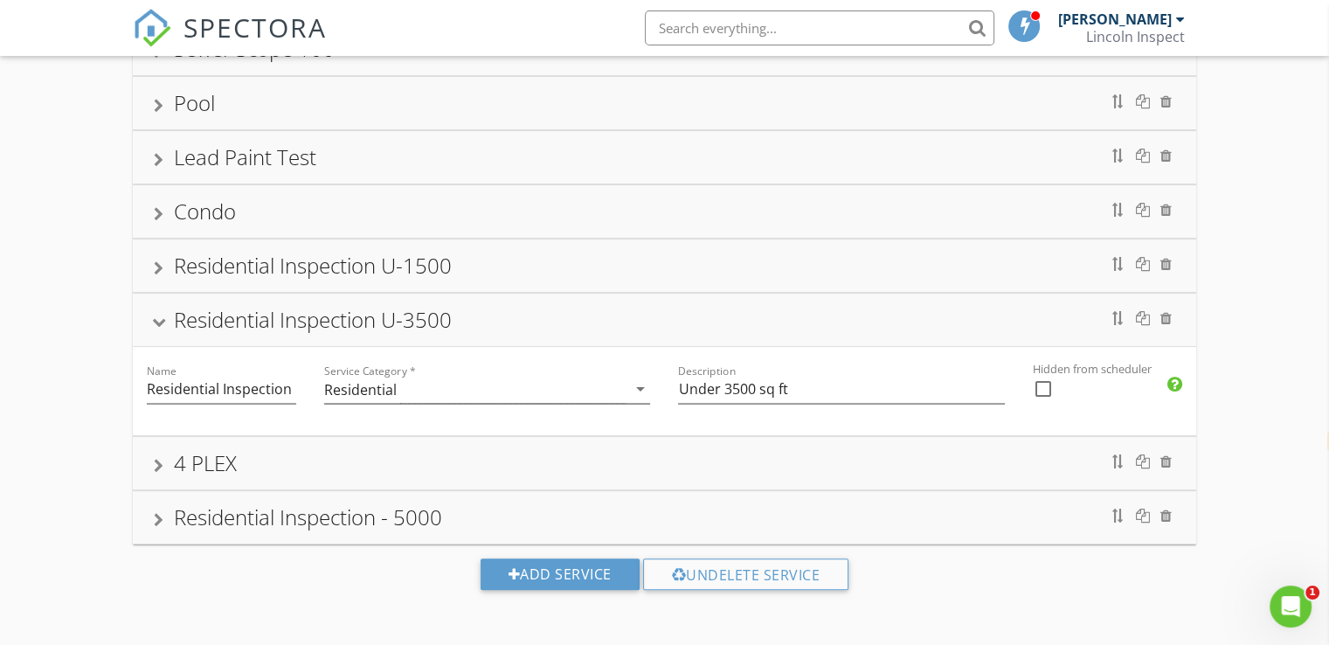
scroll to position [517, 0]
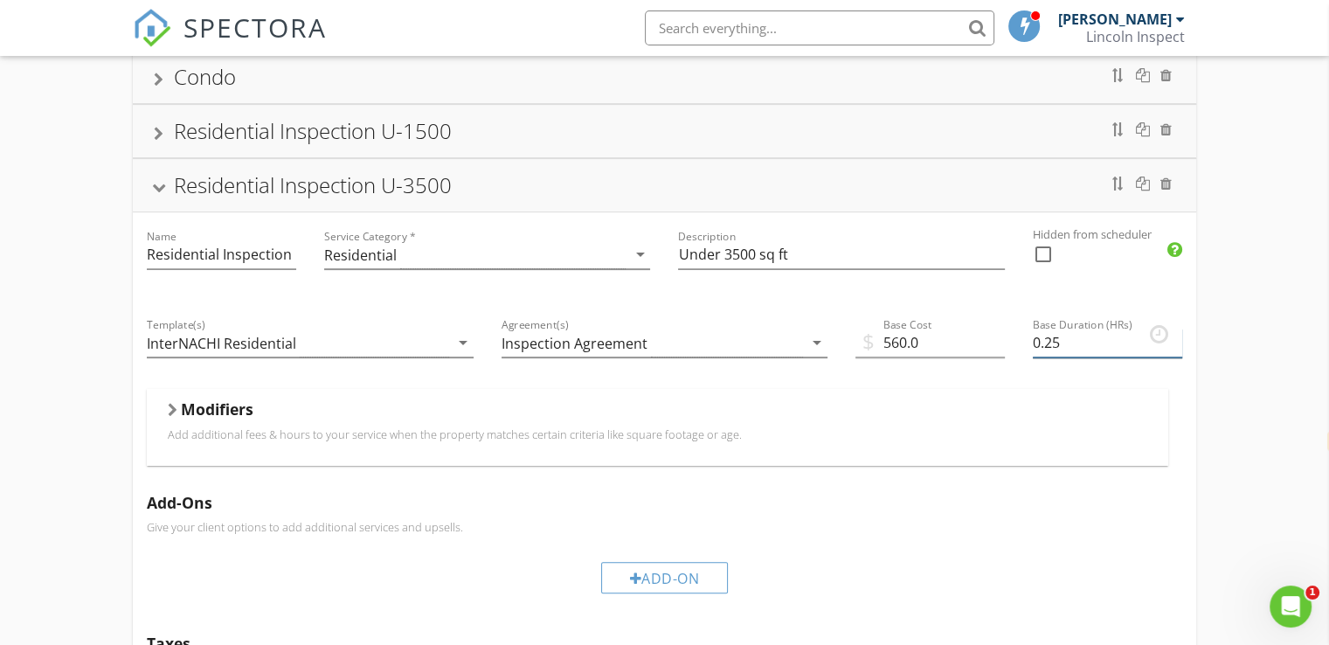
click at [1177, 333] on input "0.25" at bounding box center [1106, 342] width 149 height 29
click at [1177, 333] on input "0.5" at bounding box center [1106, 342] width 149 height 29
click at [1177, 333] on input "0.75" at bounding box center [1106, 342] width 149 height 29
click at [1177, 333] on input "1" at bounding box center [1106, 342] width 149 height 29
click at [1177, 333] on input "1.25" at bounding box center [1106, 342] width 149 height 29
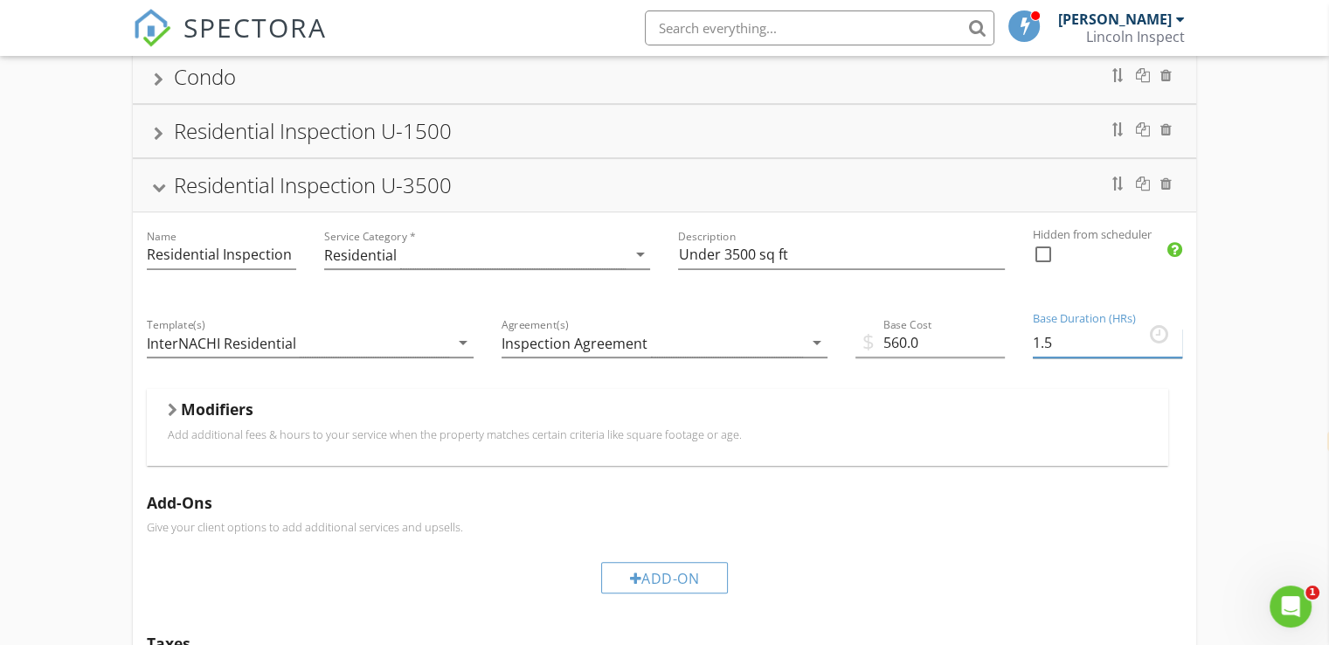
click at [1177, 333] on input "1.5" at bounding box center [1106, 342] width 149 height 29
click at [1177, 333] on input "1.75" at bounding box center [1106, 342] width 149 height 29
click at [1177, 333] on input "2" at bounding box center [1106, 342] width 149 height 29
click at [1177, 333] on input "2.25" at bounding box center [1106, 342] width 149 height 29
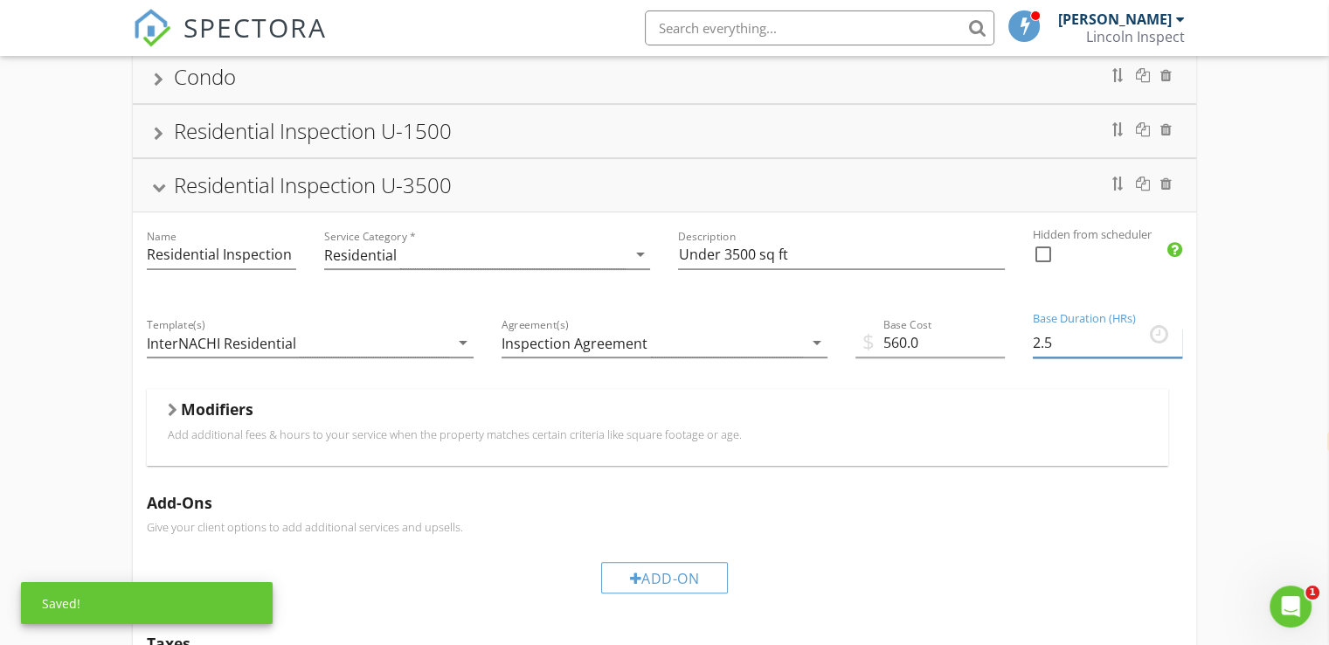
type input "2.5"
click at [1177, 333] on input "2.5" at bounding box center [1106, 342] width 149 height 29
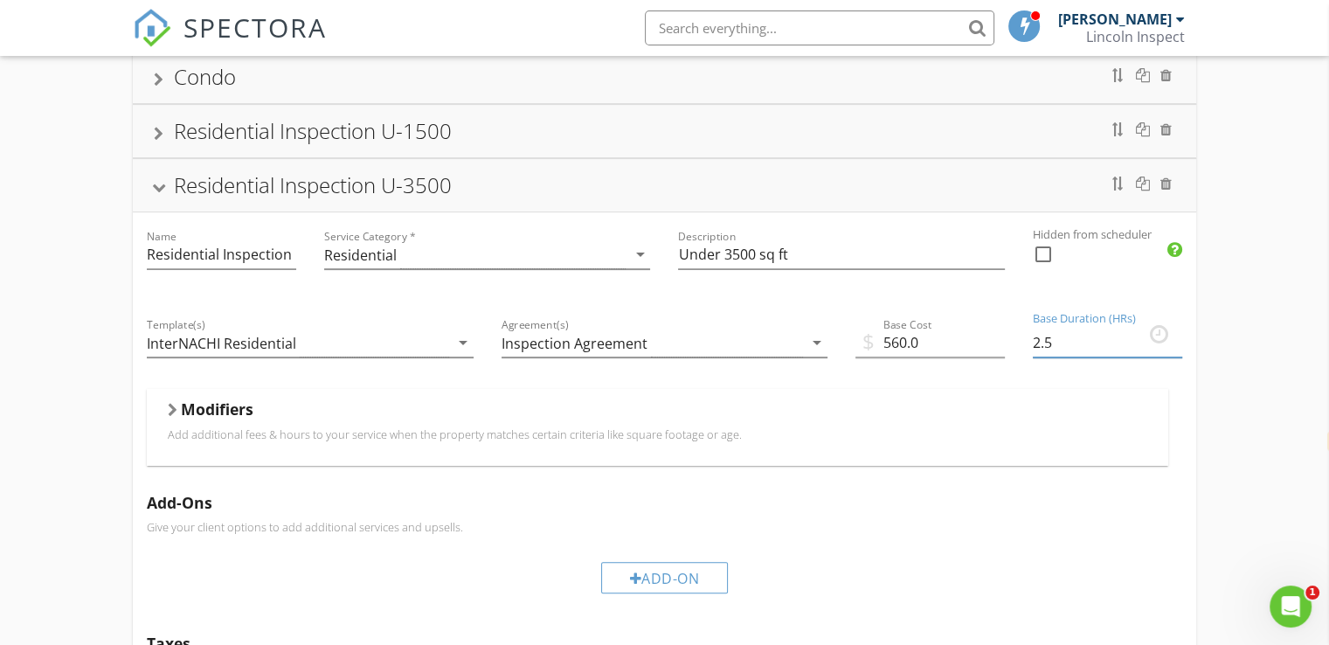
click at [1247, 319] on div "Residential Inspection U-2000 Name Residential Inspection U-2000 Service Catego…" at bounding box center [664, 396] width 1329 height 1504
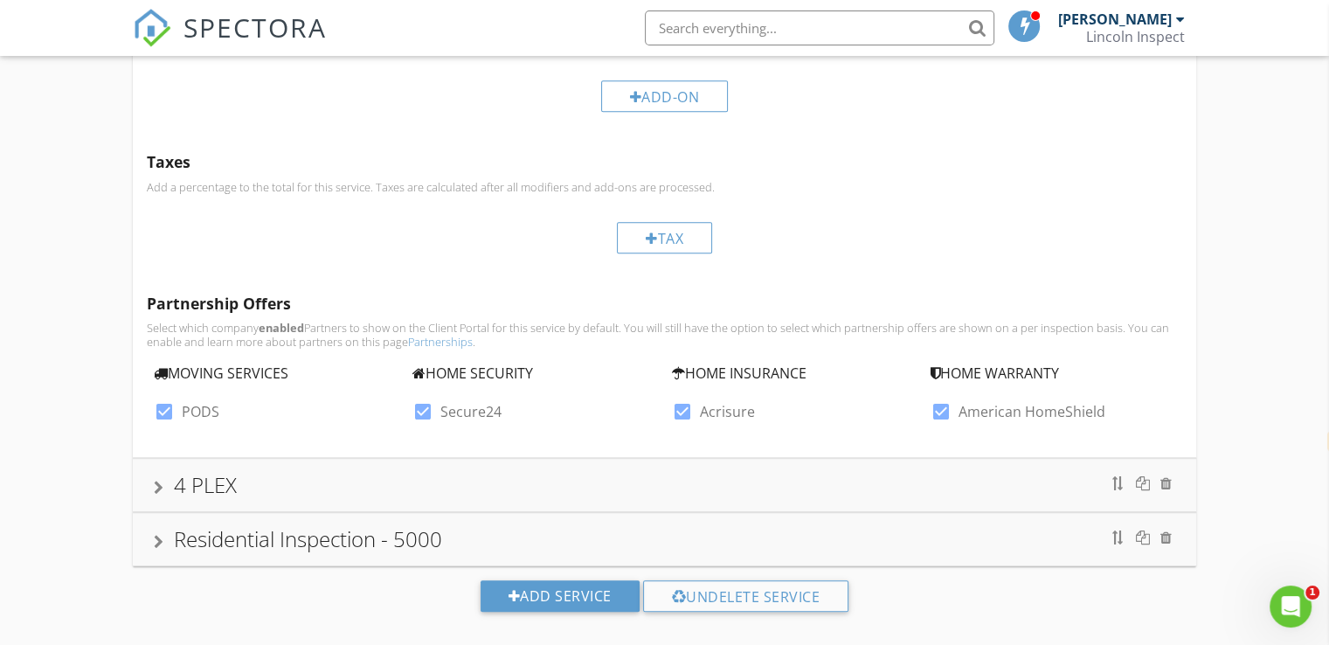
scroll to position [1016, 0]
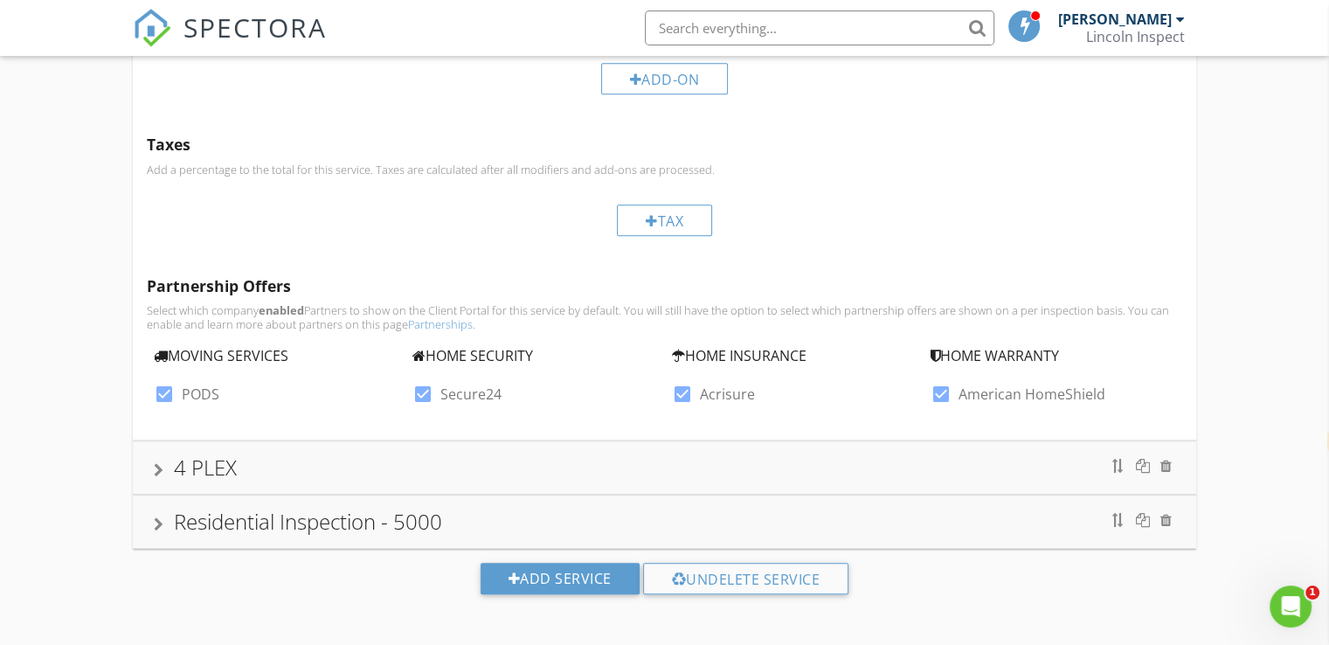
click at [353, 466] on div "4 PLEX" at bounding box center [664, 467] width 1021 height 31
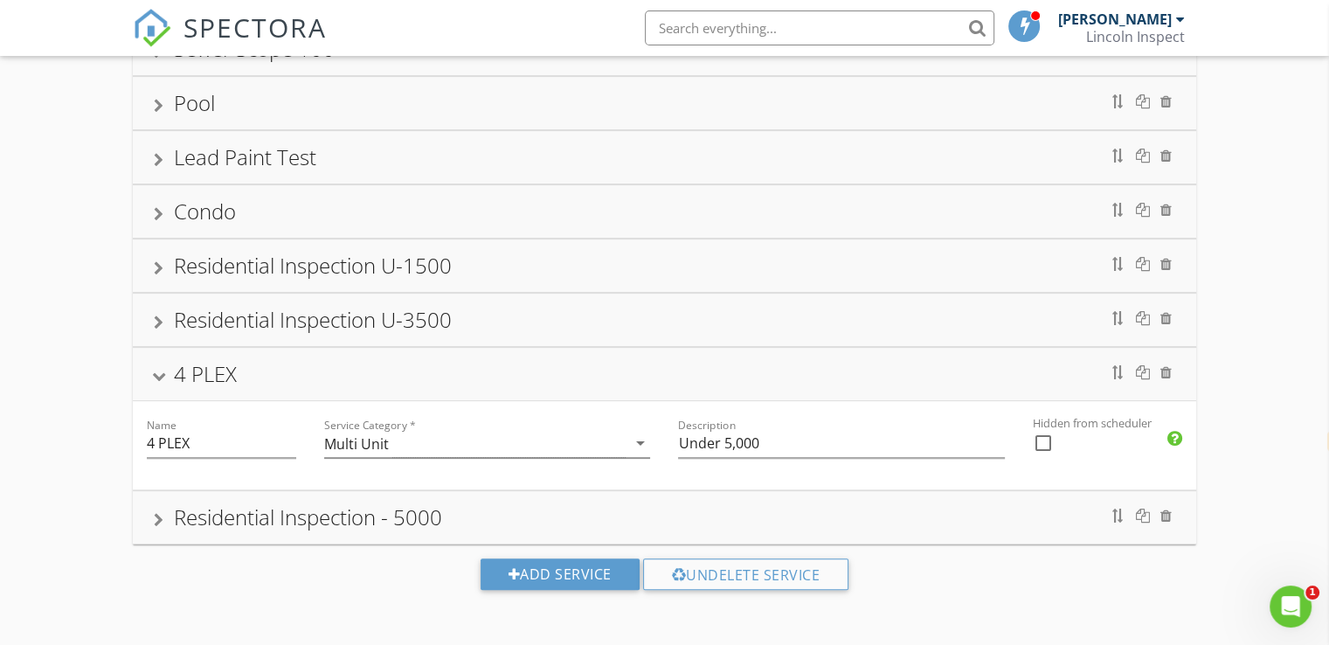
scroll to position [664, 0]
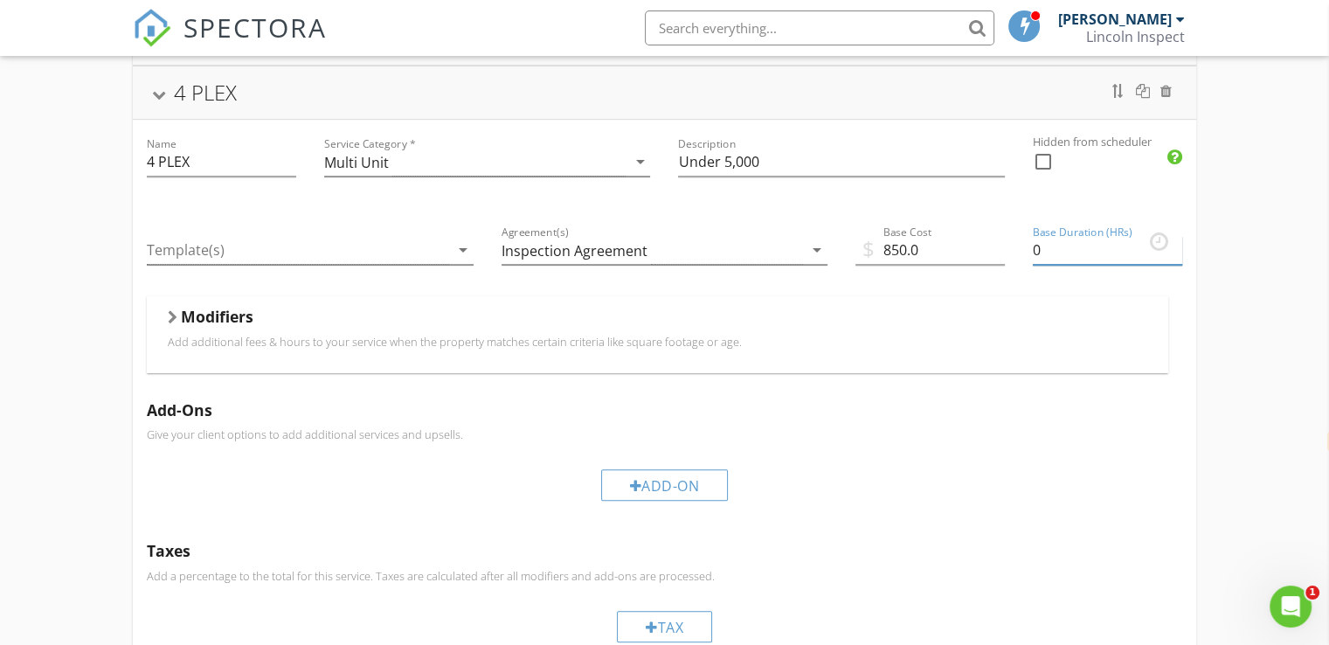
drag, startPoint x: 1094, startPoint y: 249, endPoint x: 1010, endPoint y: 232, distance: 86.3
click at [1010, 232] on div "Name 4 PLEX Service Category * Multi Unit arrow_drop_down Description Under 5,0…" at bounding box center [664, 483] width 1063 height 726
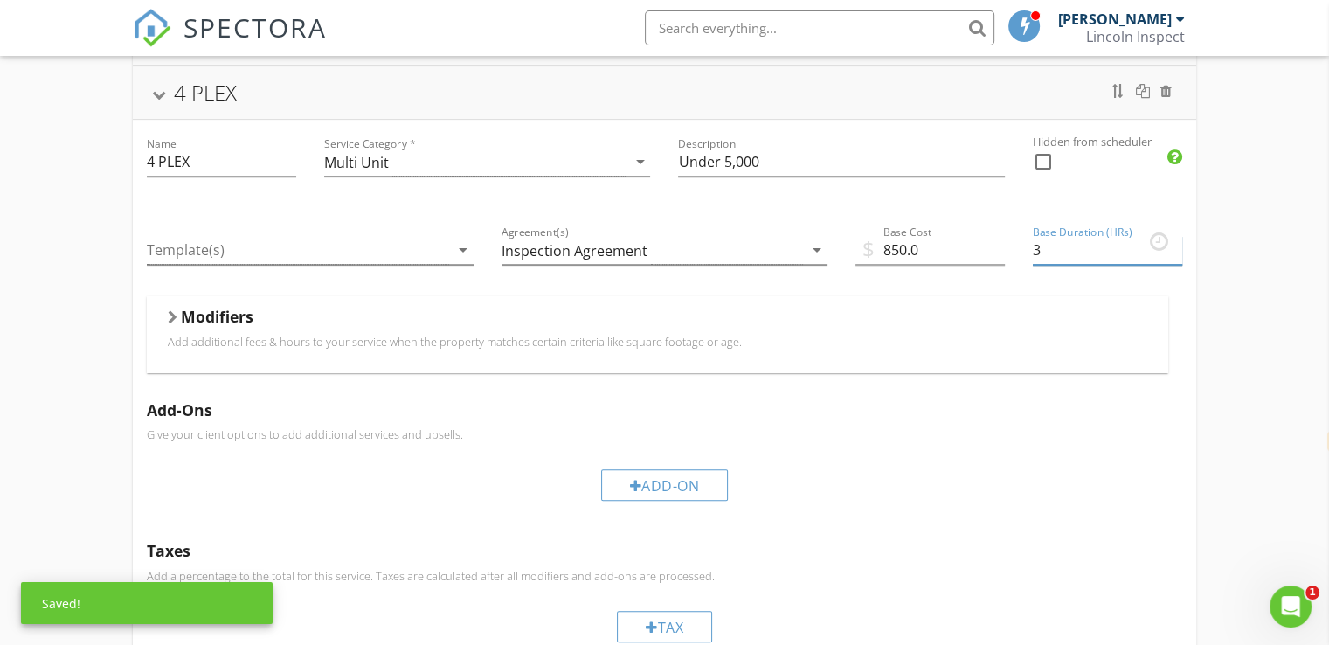
type input "3"
click at [1010, 401] on h5 "Add-Ons" at bounding box center [664, 409] width 1035 height 17
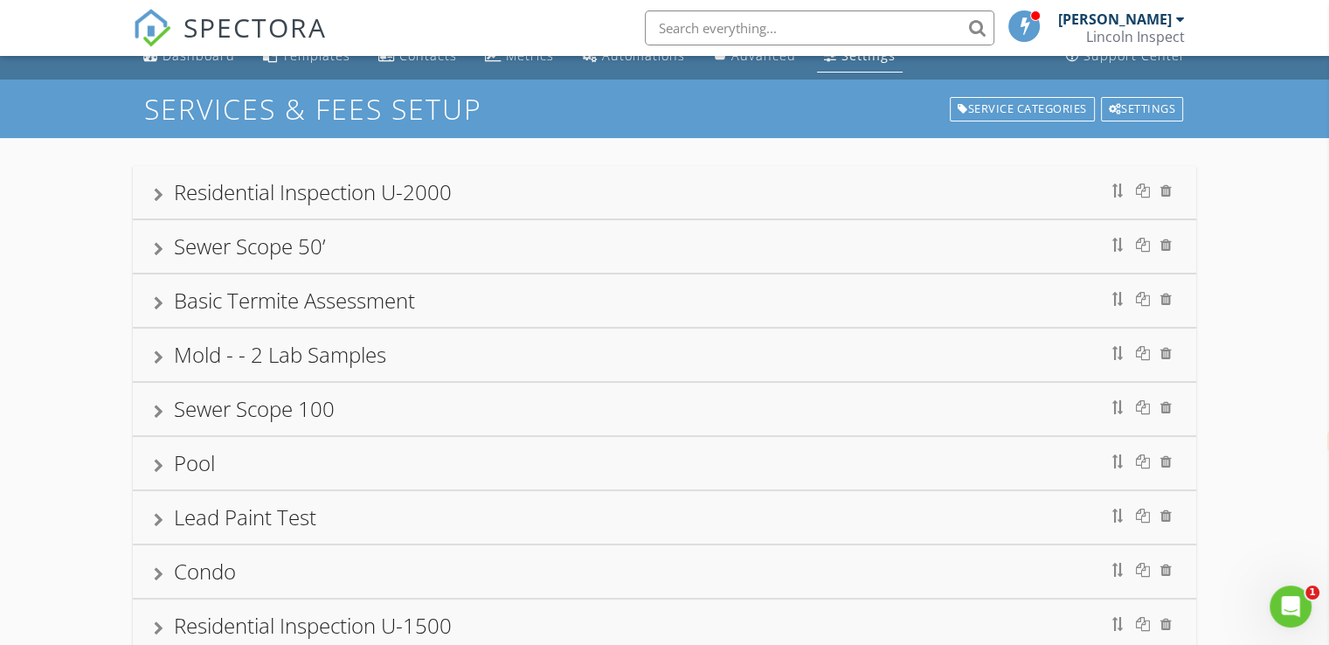
scroll to position [0, 0]
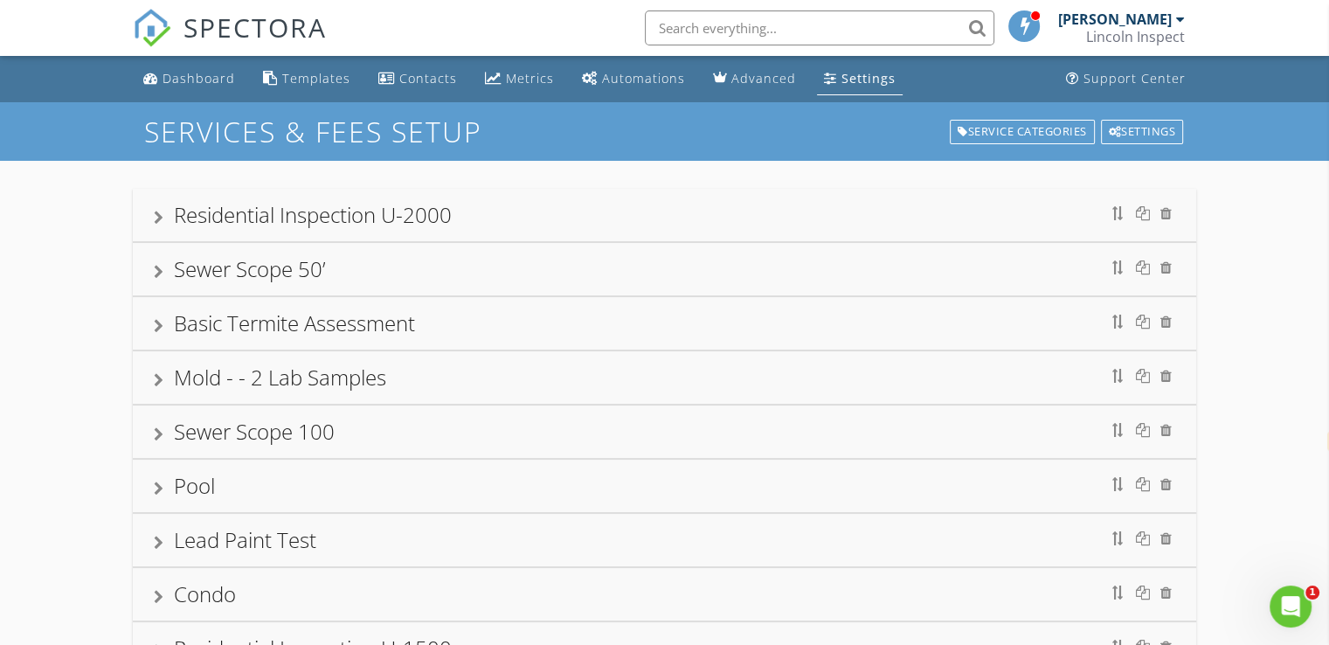
click at [860, 78] on div "Settings" at bounding box center [868, 78] width 54 height 17
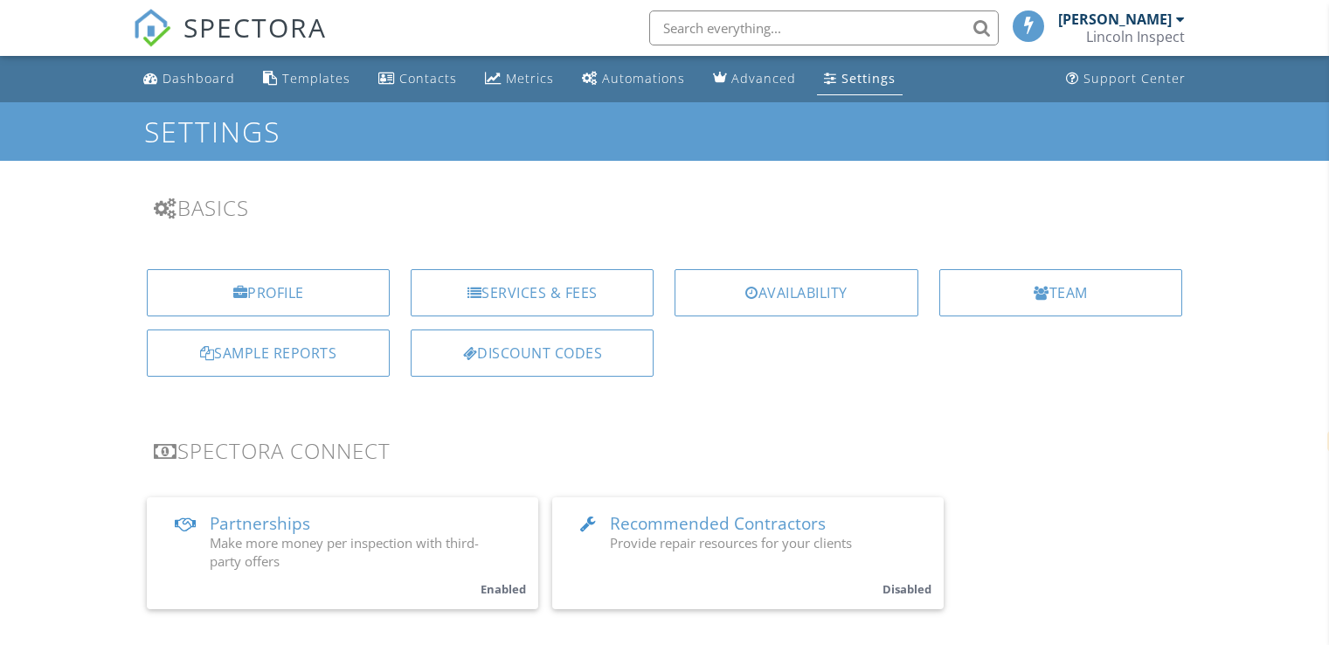
select select "en"
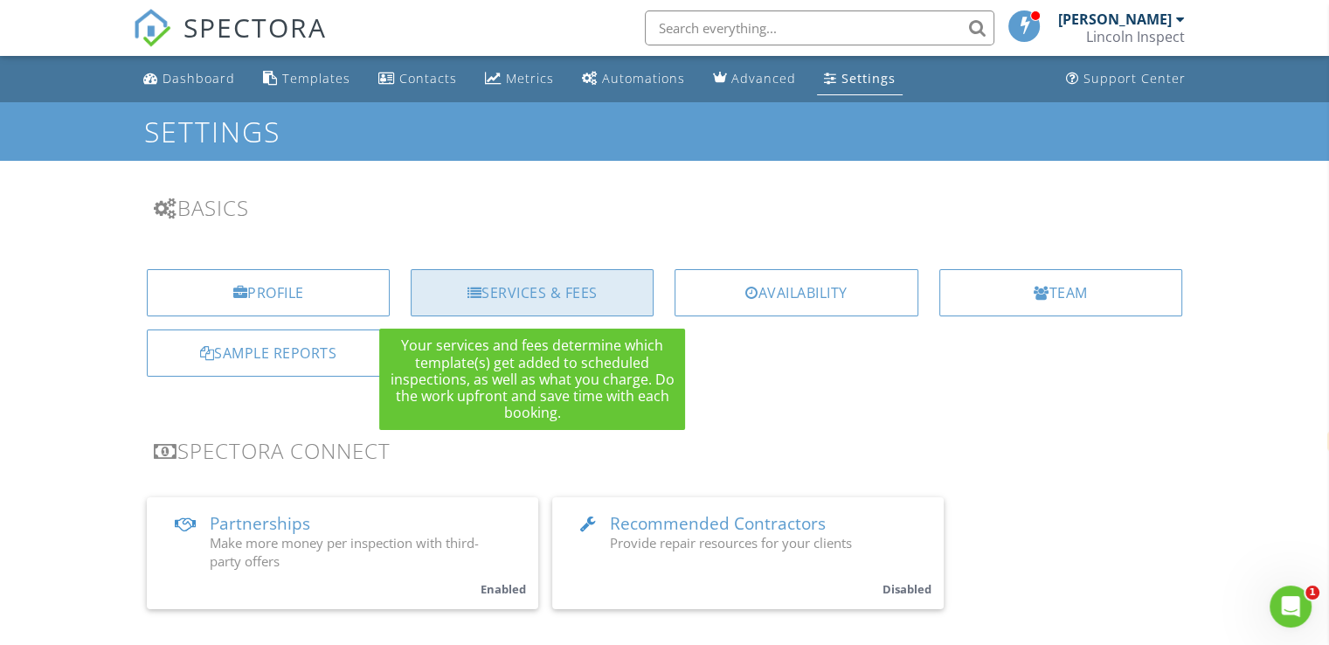
click at [528, 284] on div "Services & Fees" at bounding box center [532, 292] width 243 height 47
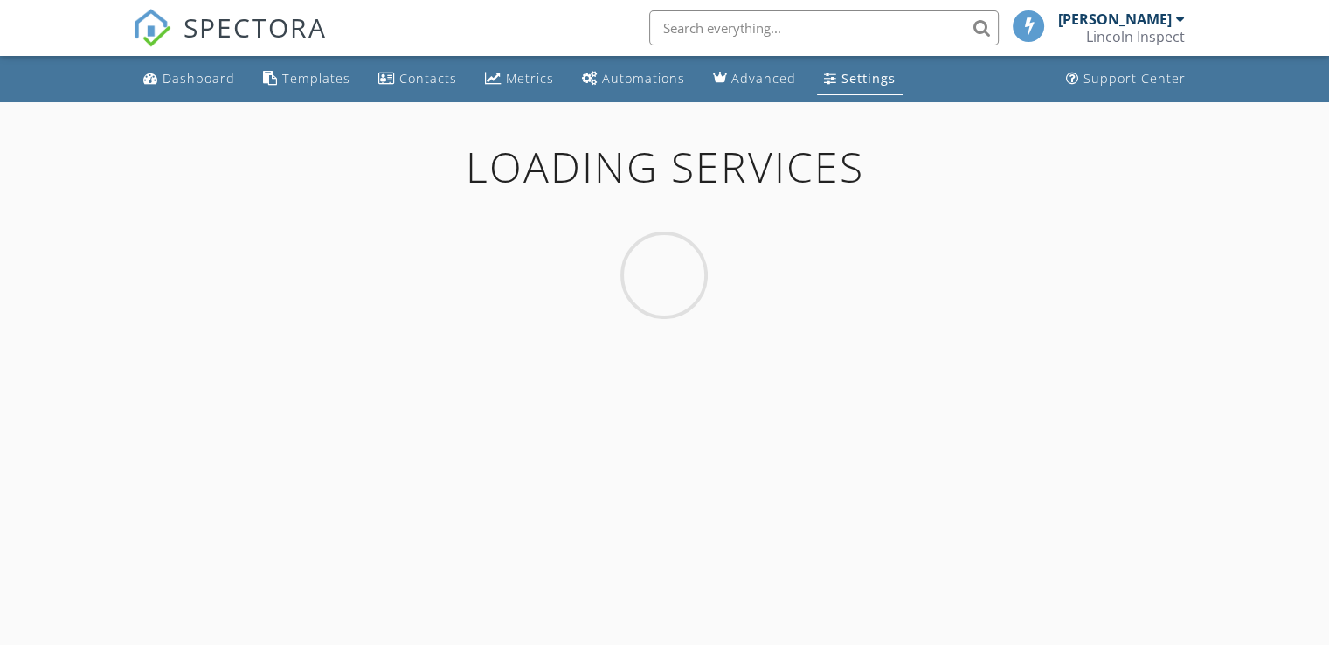
select select "en"
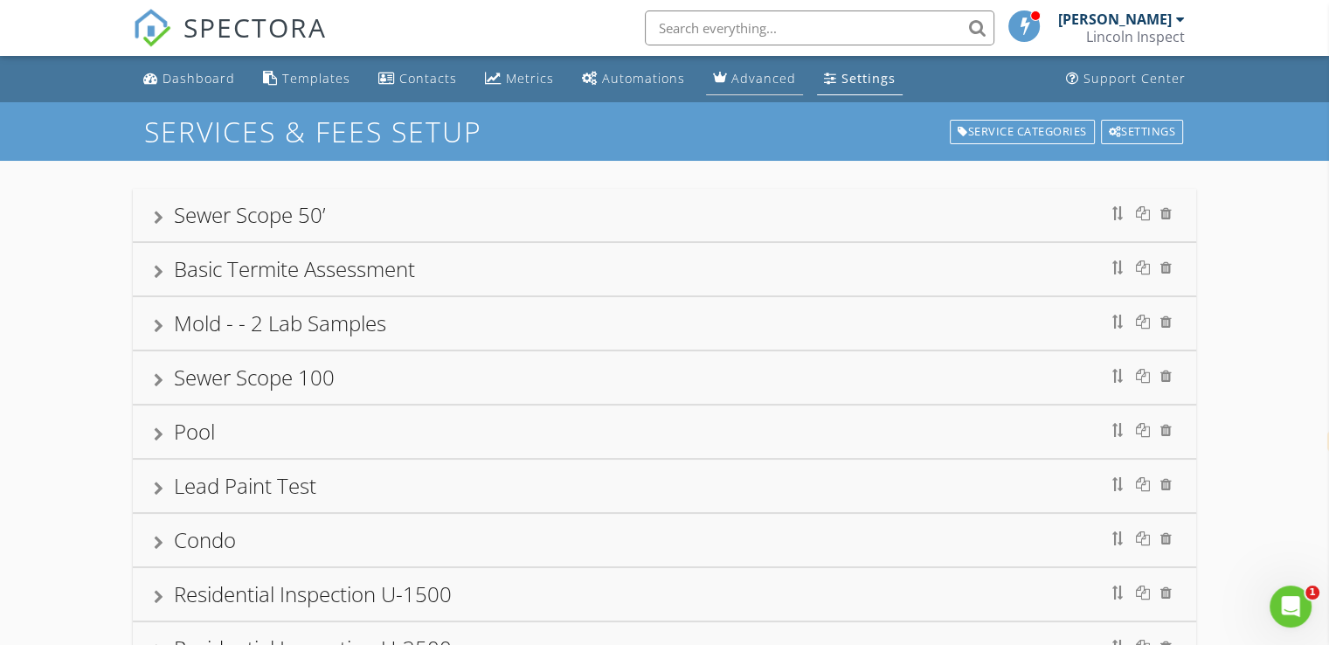
click at [748, 76] on div "Advanced" at bounding box center [763, 78] width 65 height 17
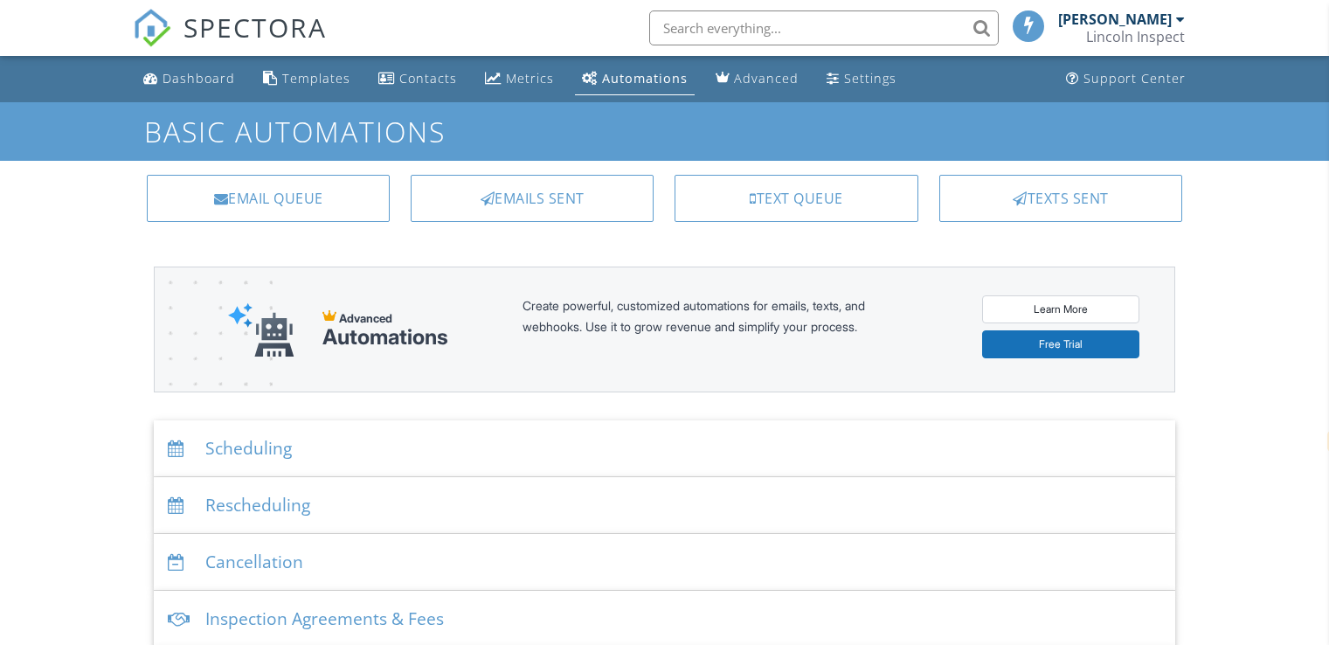
select select "en"
click at [431, 618] on div "Inspection Agreements & Fees" at bounding box center [664, 618] width 1021 height 57
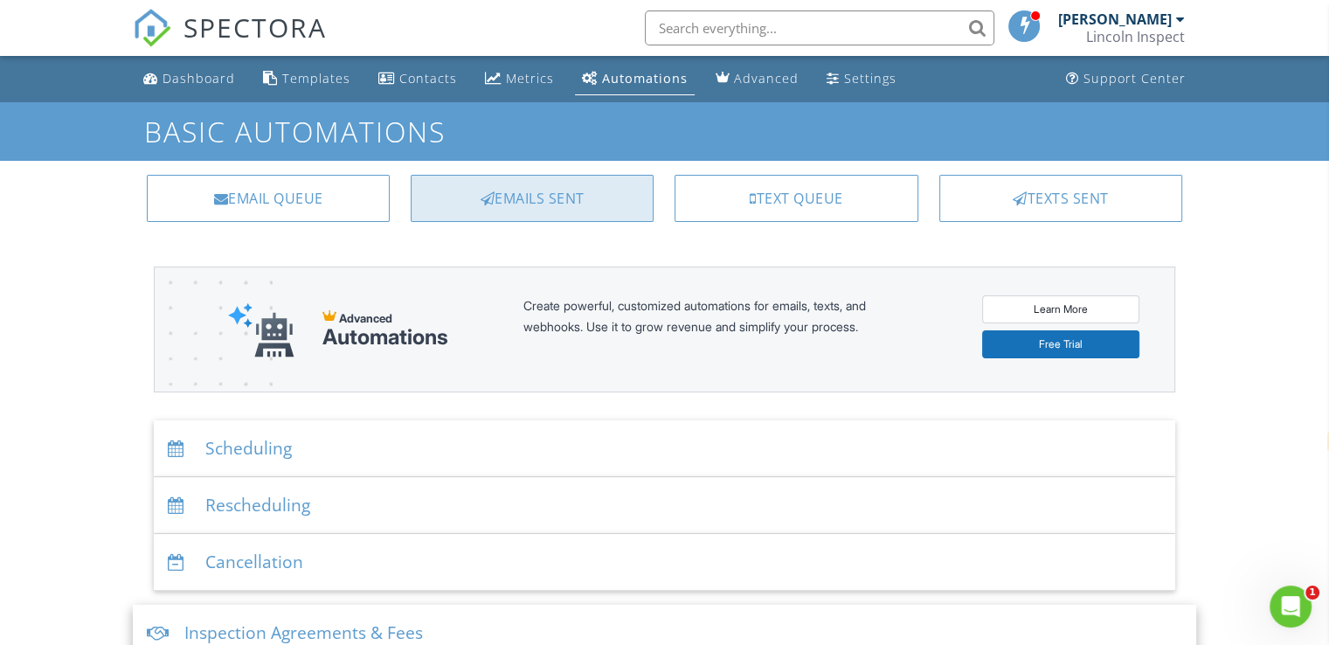
click at [446, 204] on div "Emails Sent" at bounding box center [532, 198] width 243 height 47
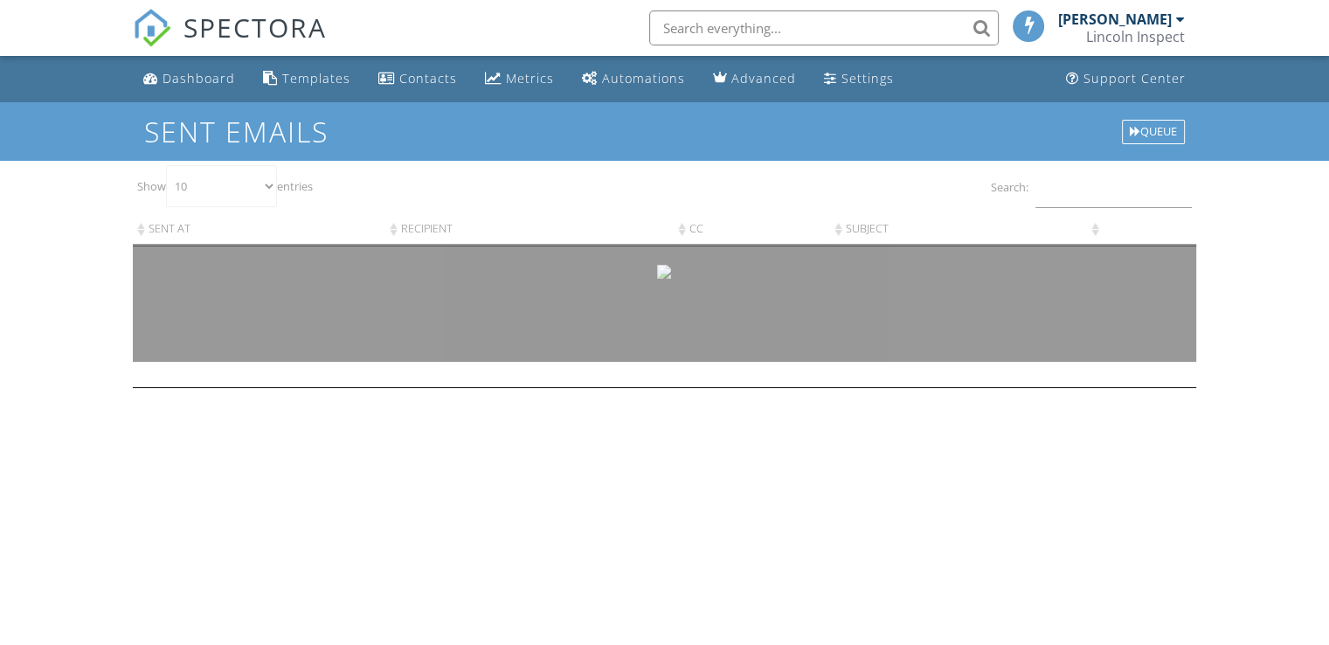
select select "en"
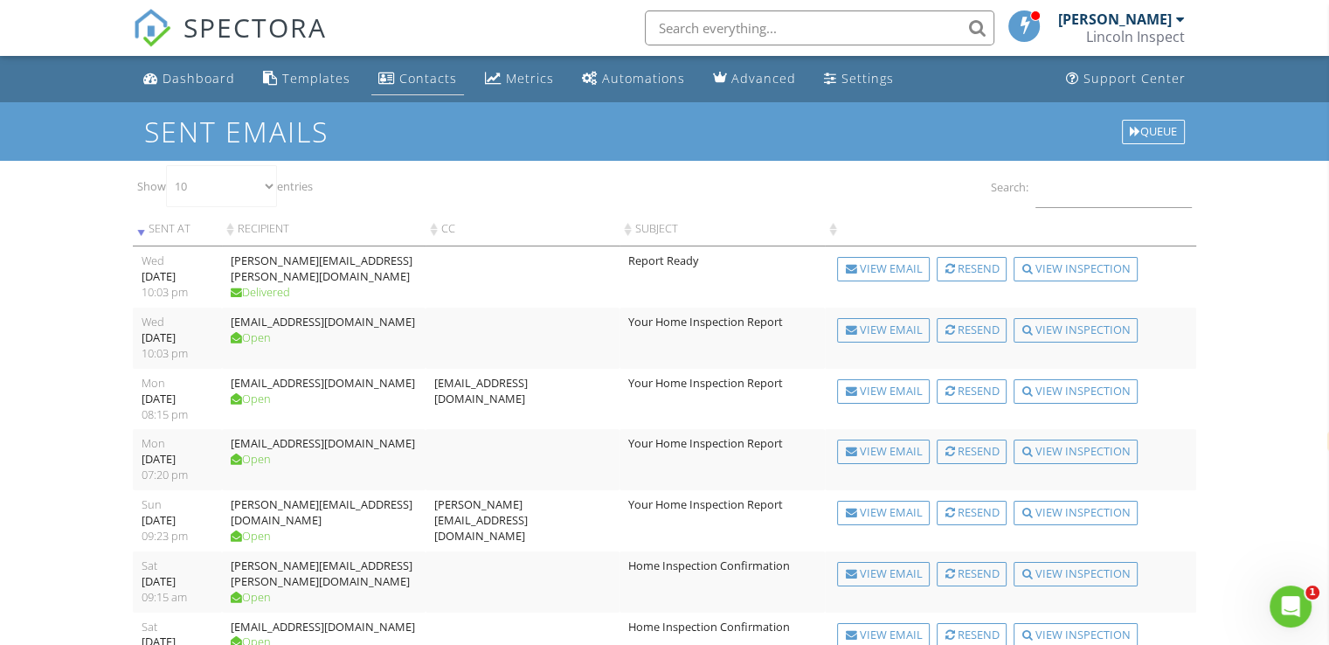
click at [399, 78] on div "Contacts" at bounding box center [428, 78] width 58 height 17
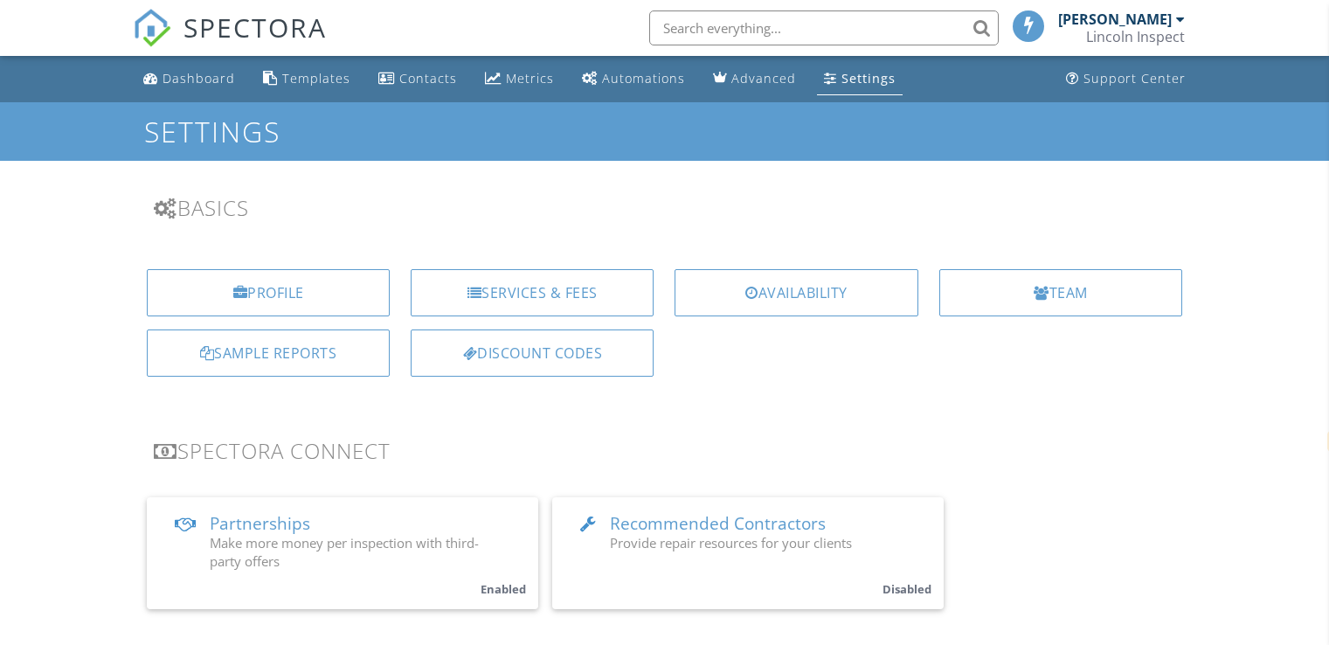
select select "en"
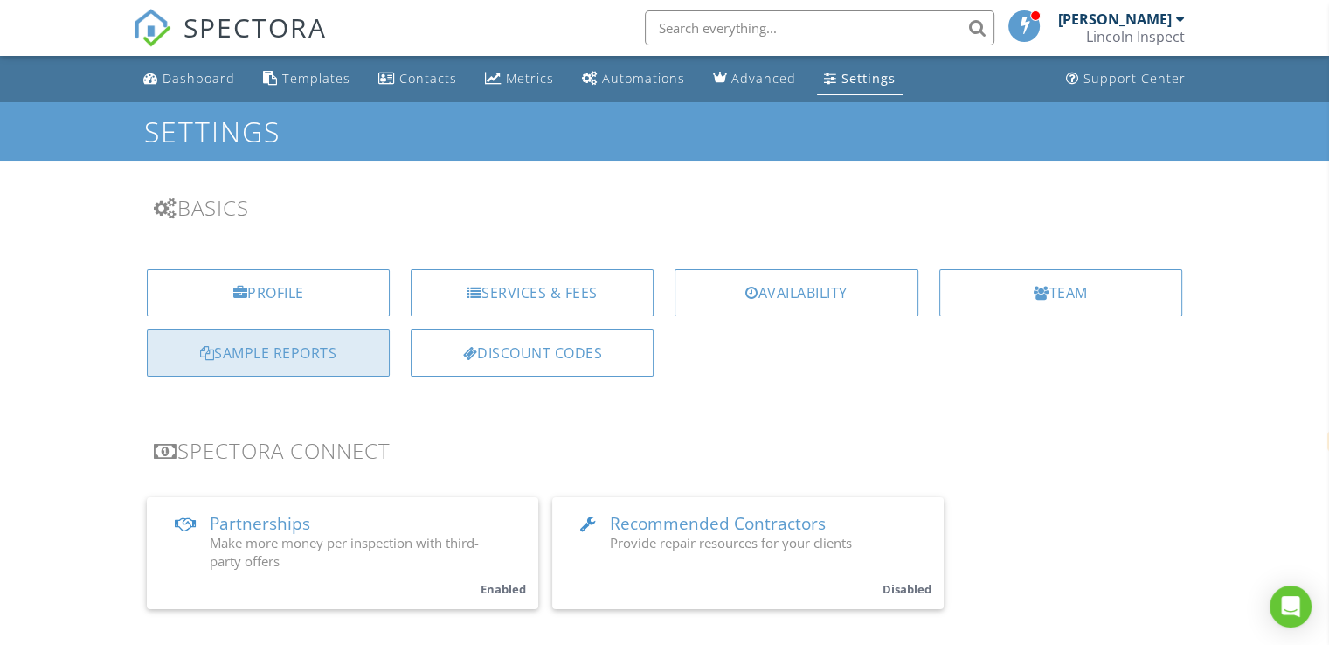
click at [329, 350] on div "Sample Reports" at bounding box center [268, 352] width 243 height 47
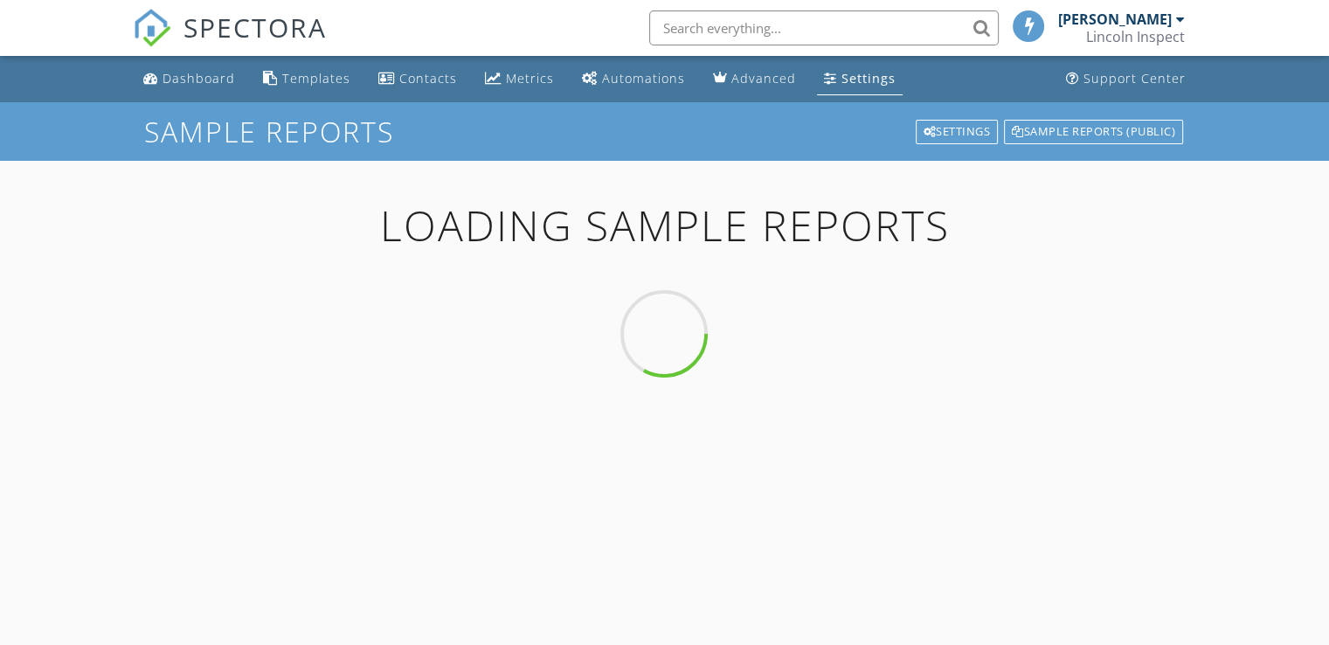
select select "en"
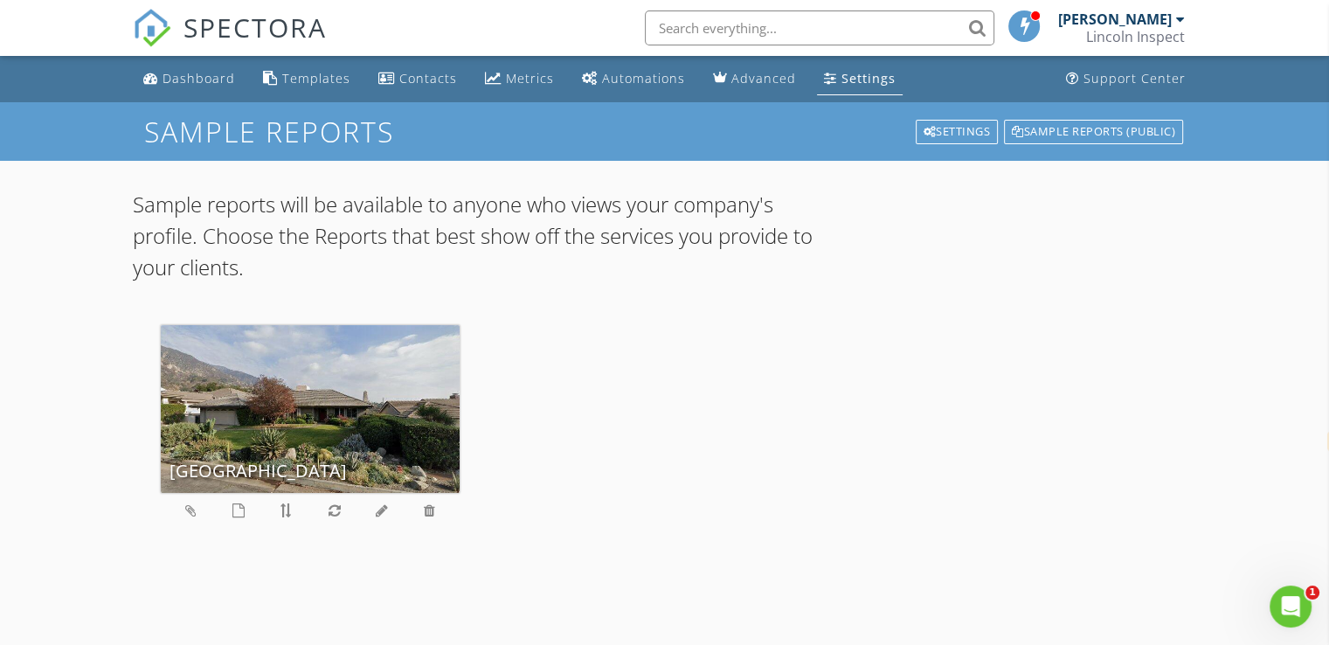
click at [702, 28] on input "text" at bounding box center [819, 27] width 349 height 35
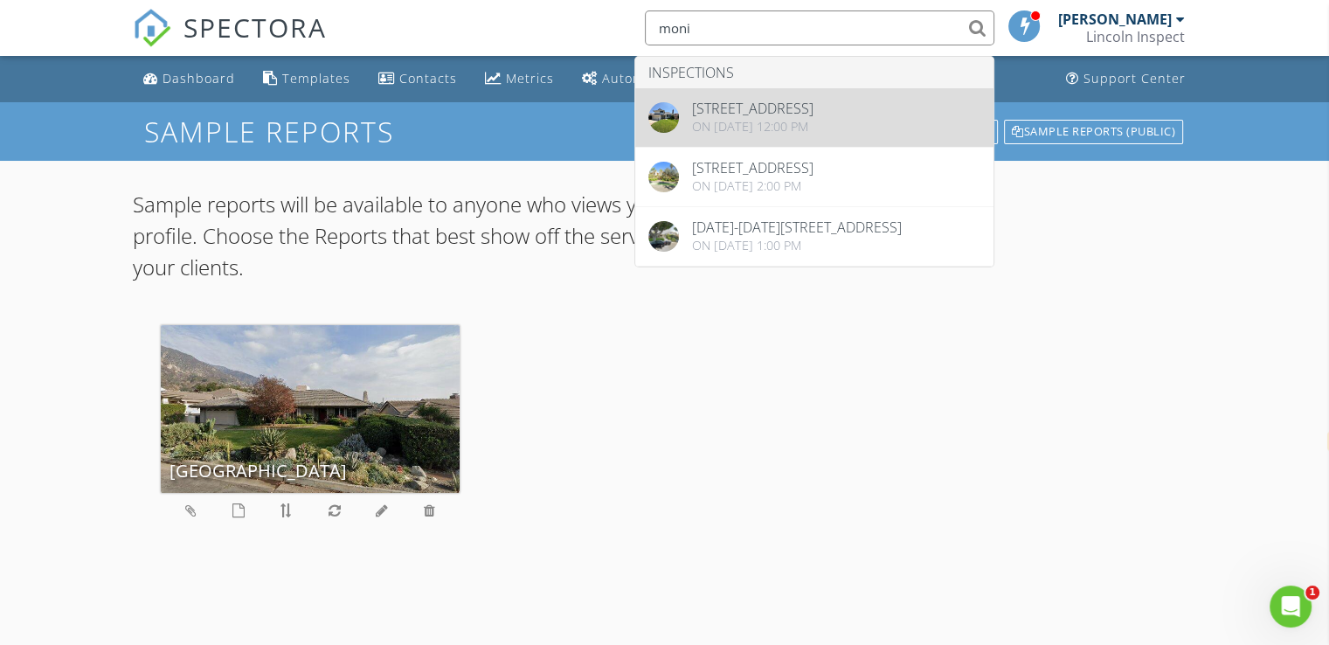
type input "moni"
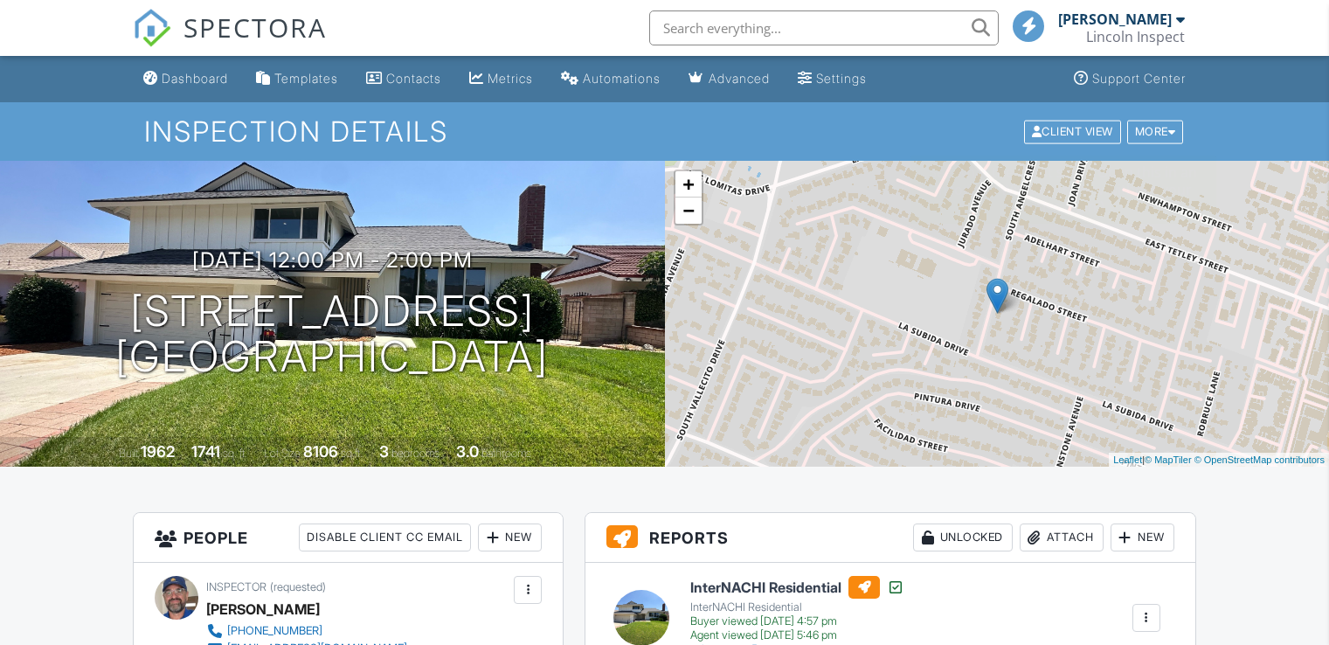
select select "en"
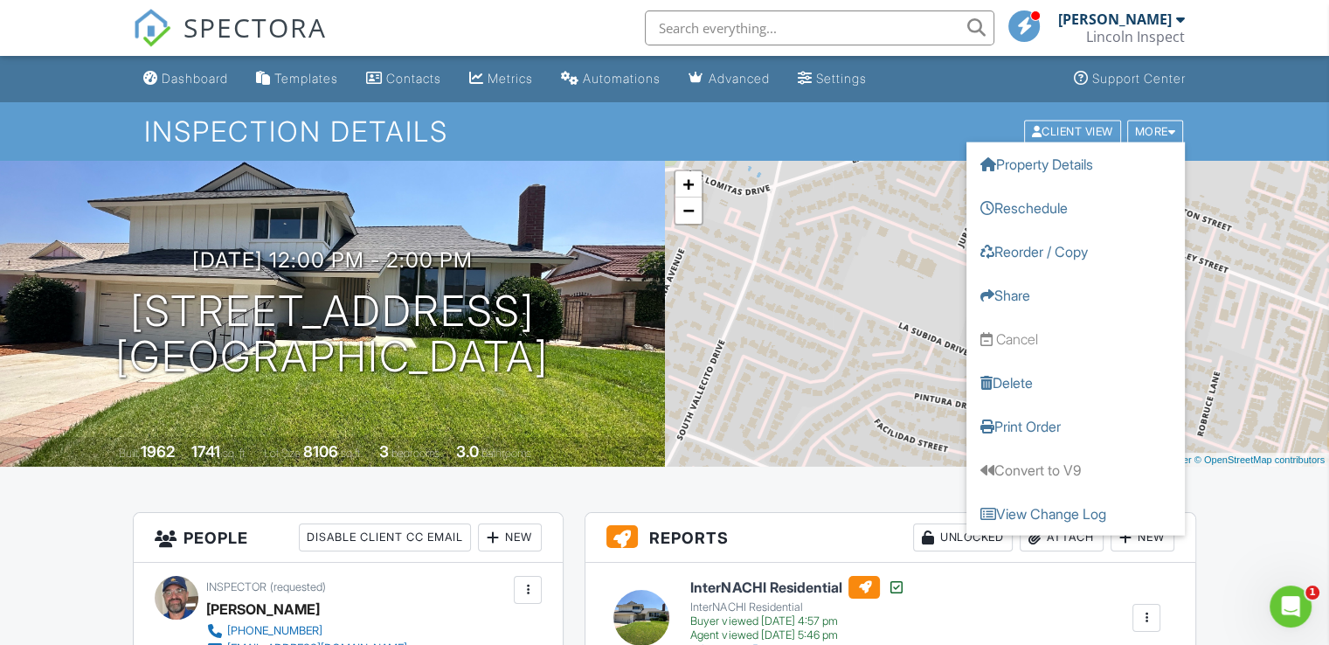
click at [1267, 99] on ul "Dashboard Templates Contacts Metrics Automations Advanced Settings Support Cent…" at bounding box center [664, 79] width 1329 height 46
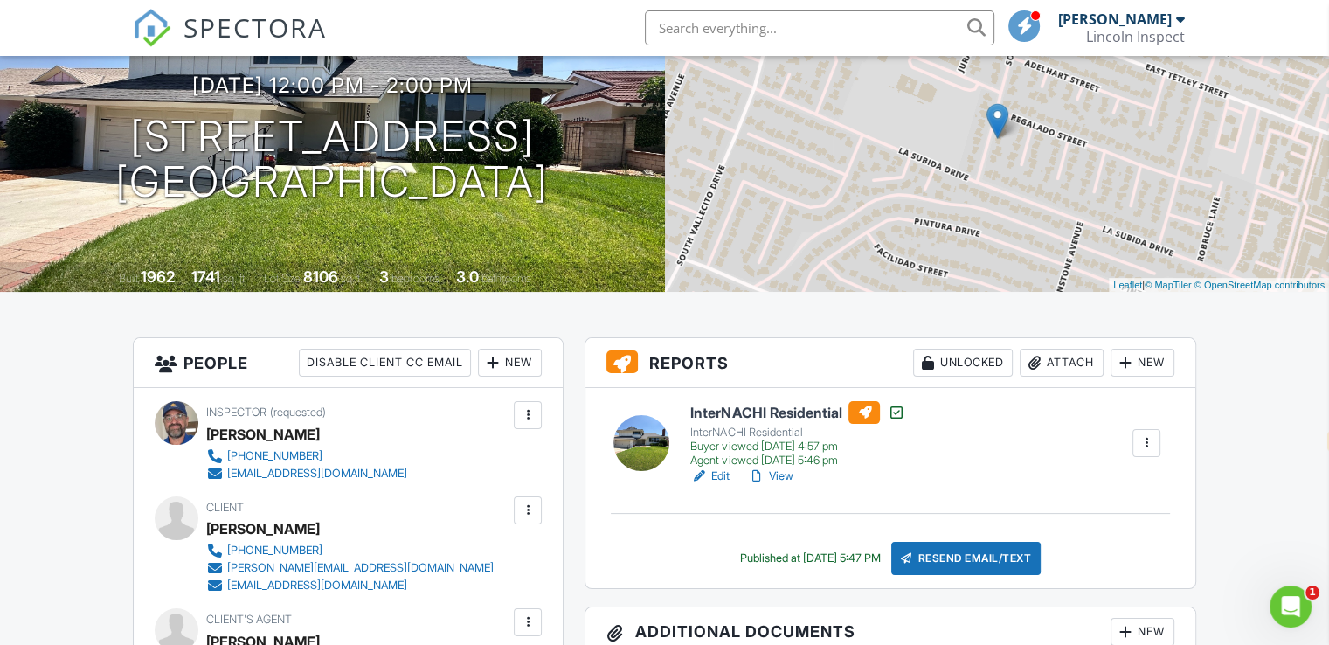
scroll to position [240, 0]
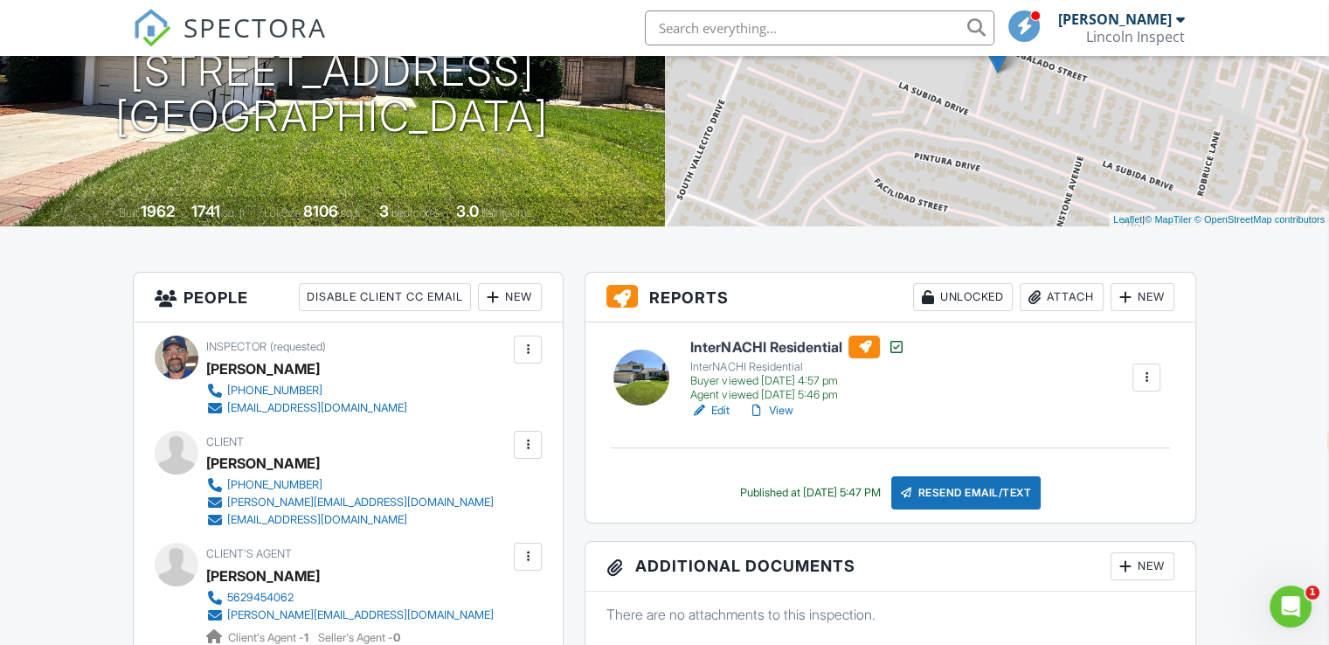
click at [1145, 364] on div at bounding box center [1146, 377] width 28 height 28
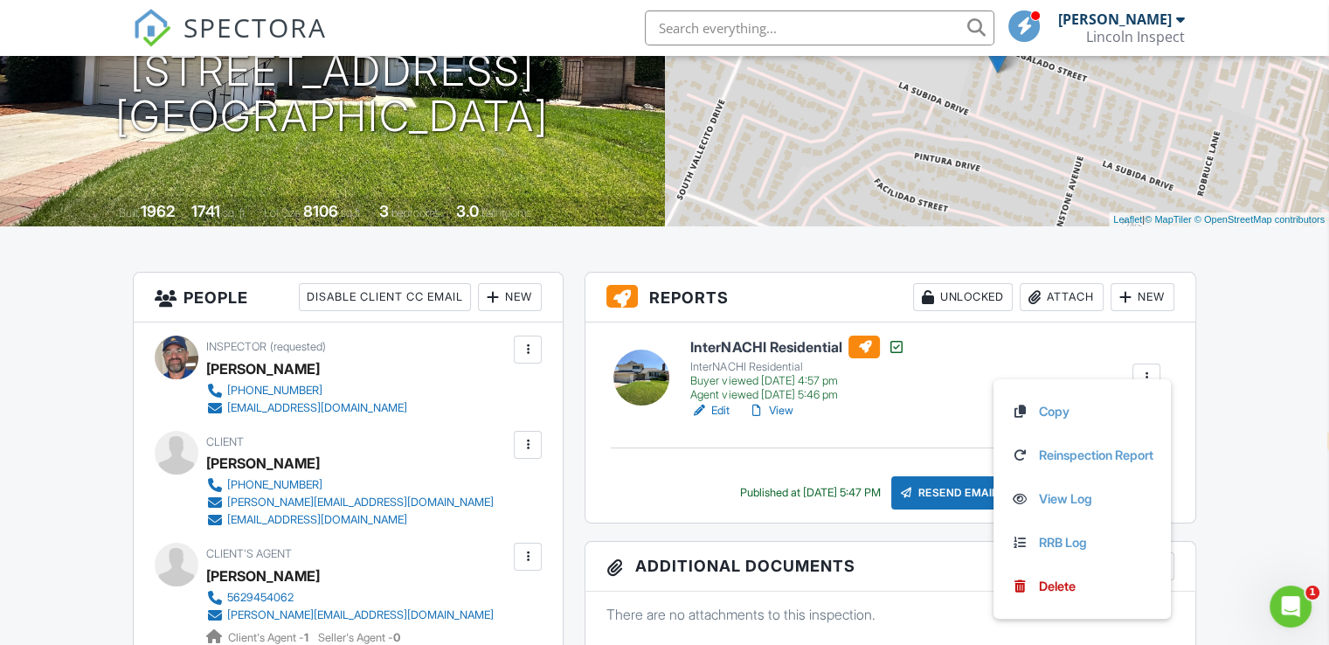
click at [1145, 364] on div at bounding box center [1146, 377] width 28 height 28
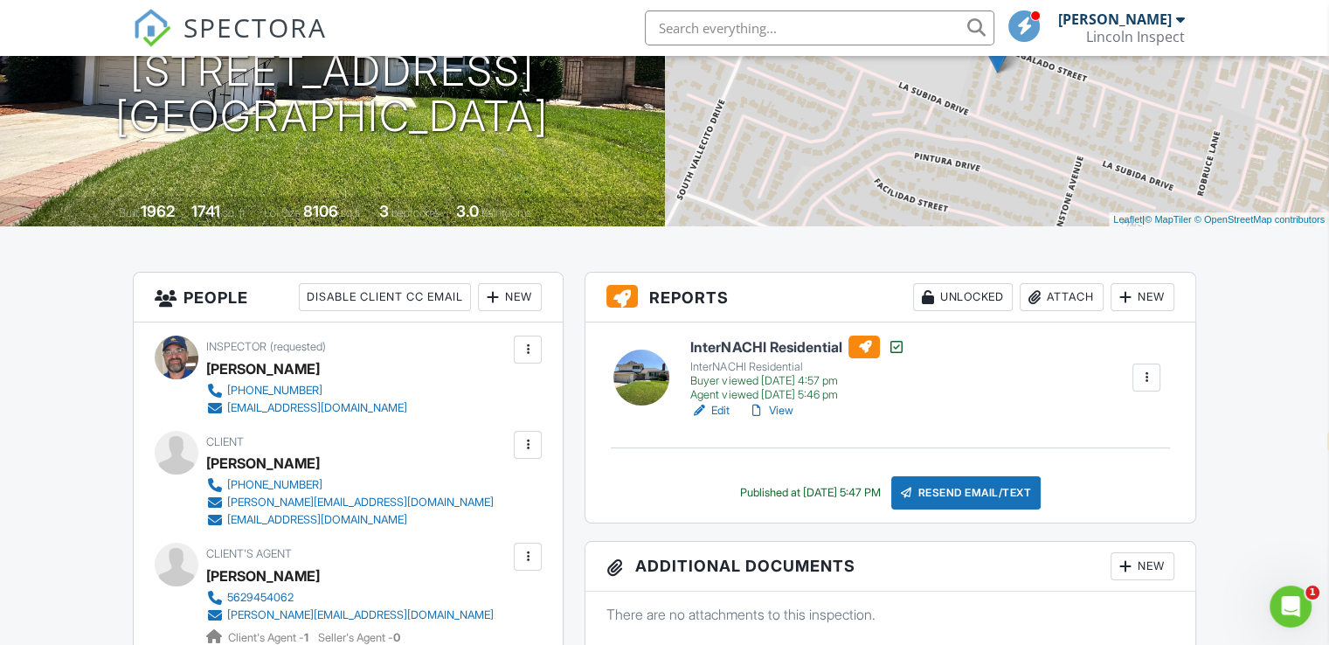
click at [1153, 38] on div "Lincoln Inspect" at bounding box center [1135, 36] width 99 height 17
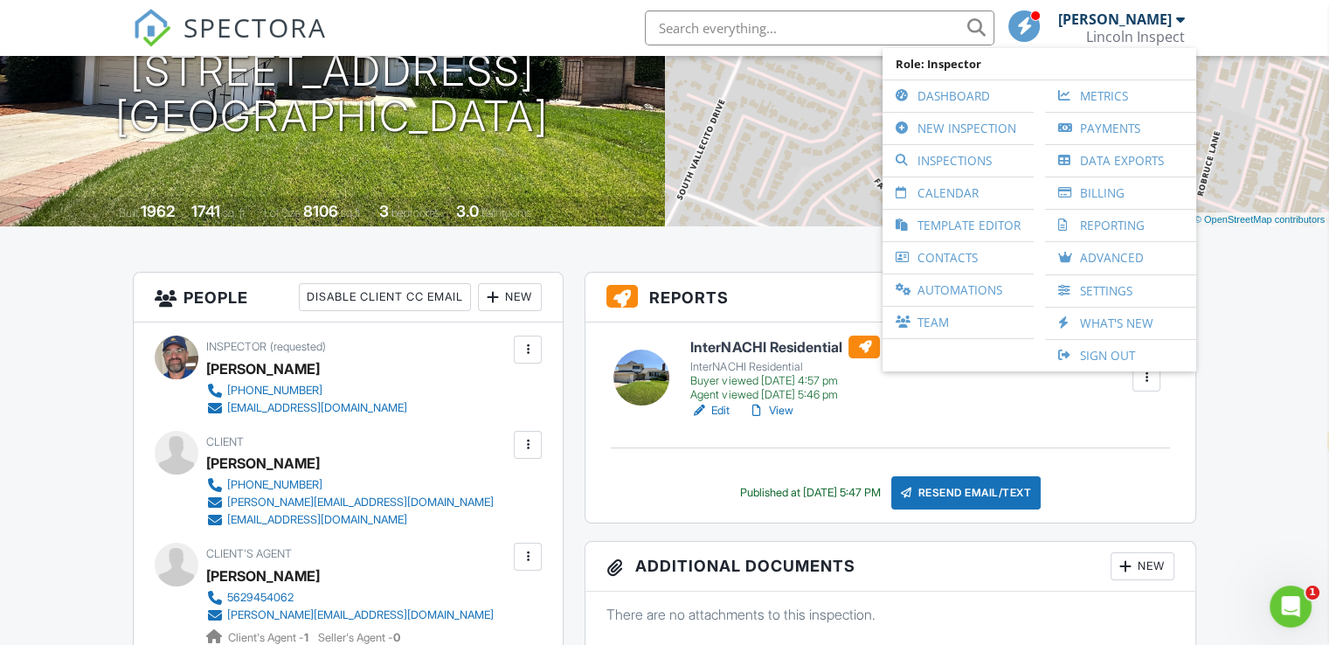
click at [1153, 35] on div "Lincoln Inspect" at bounding box center [1135, 36] width 99 height 17
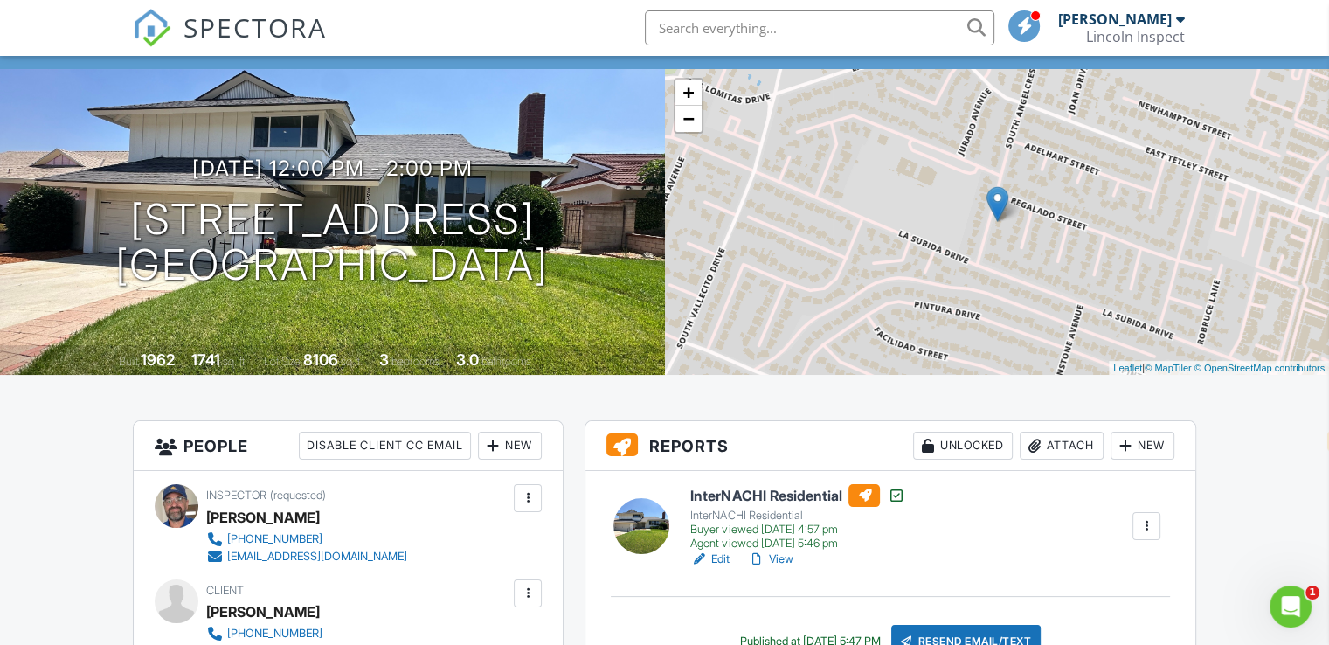
scroll to position [0, 0]
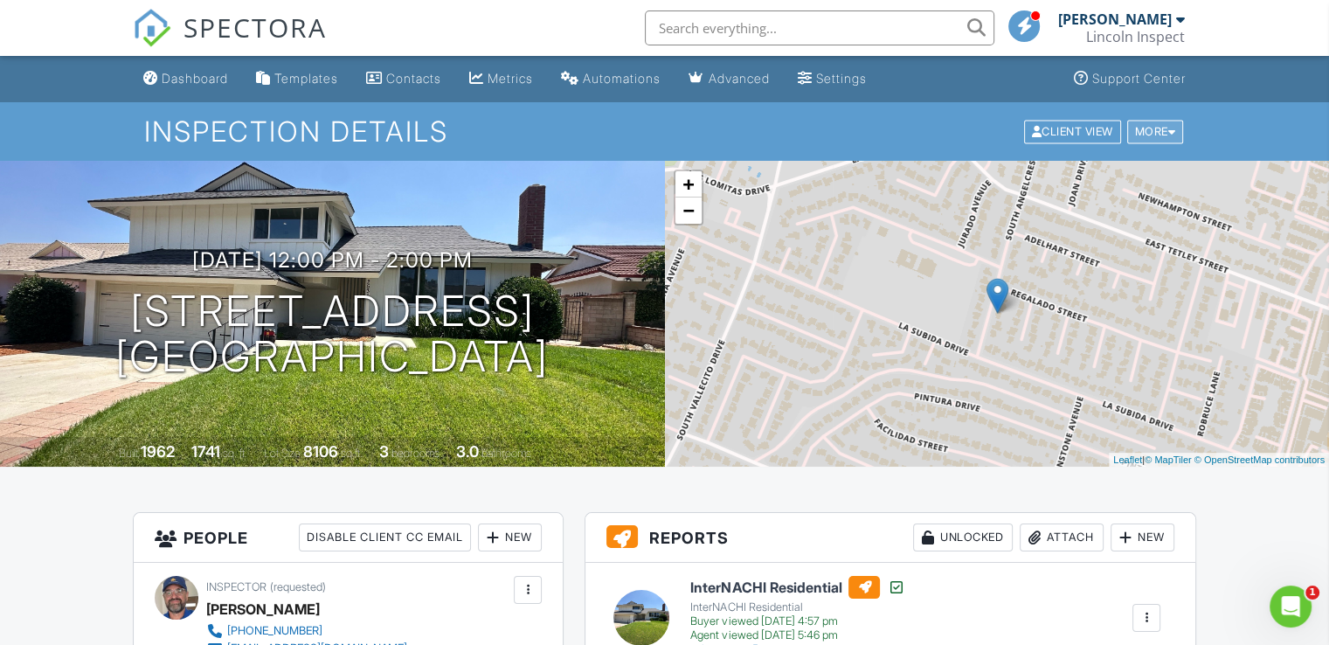
click at [1146, 126] on div "More" at bounding box center [1155, 132] width 57 height 24
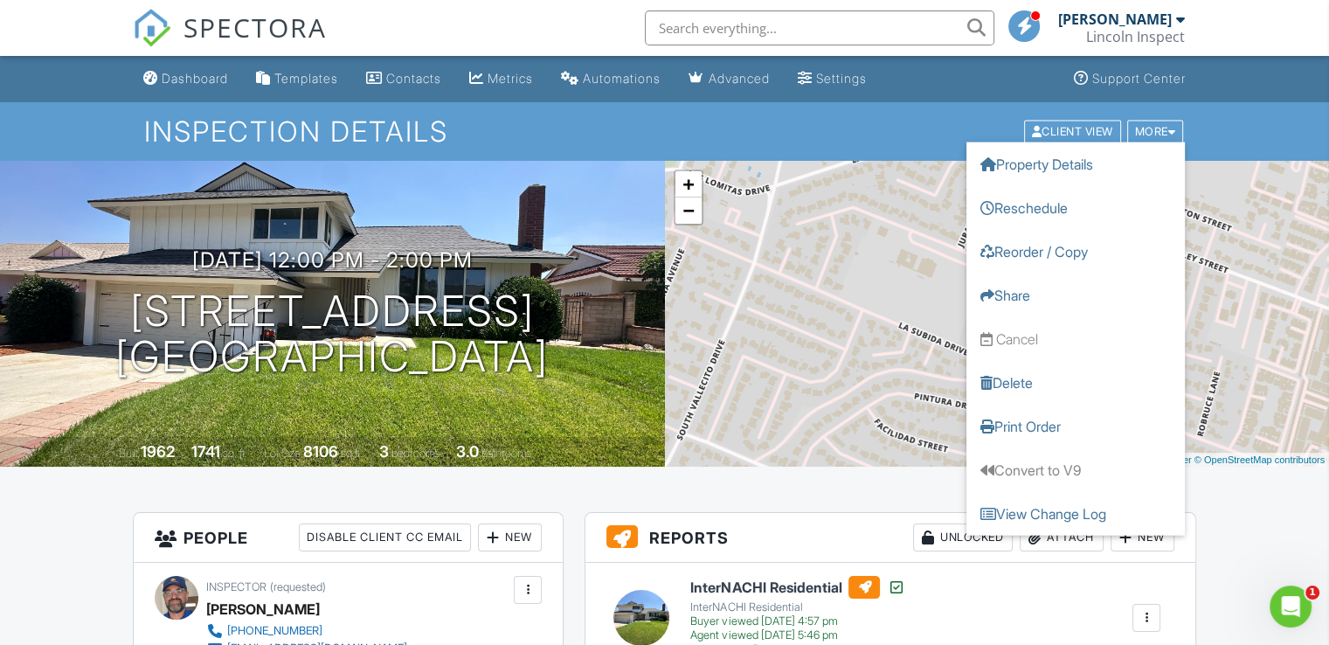
click at [1151, 618] on div at bounding box center [1145, 617] width 17 height 17
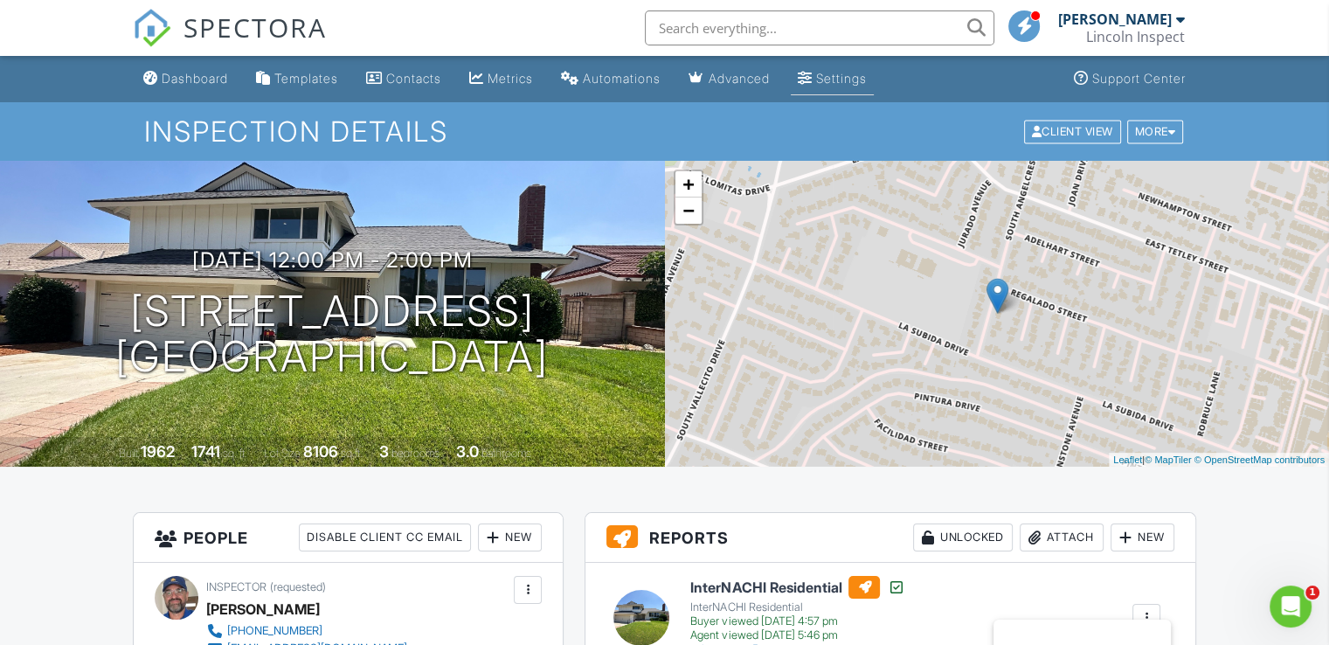
click at [854, 79] on div "Settings" at bounding box center [841, 78] width 51 height 15
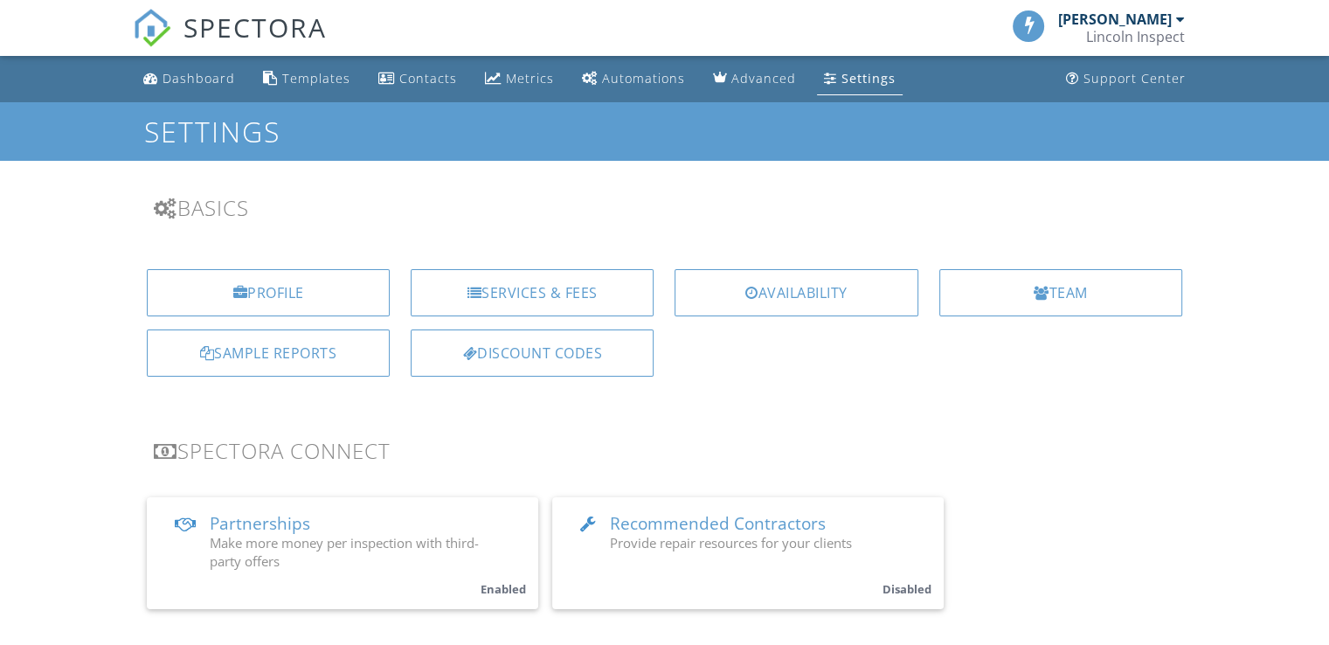
select select "en"
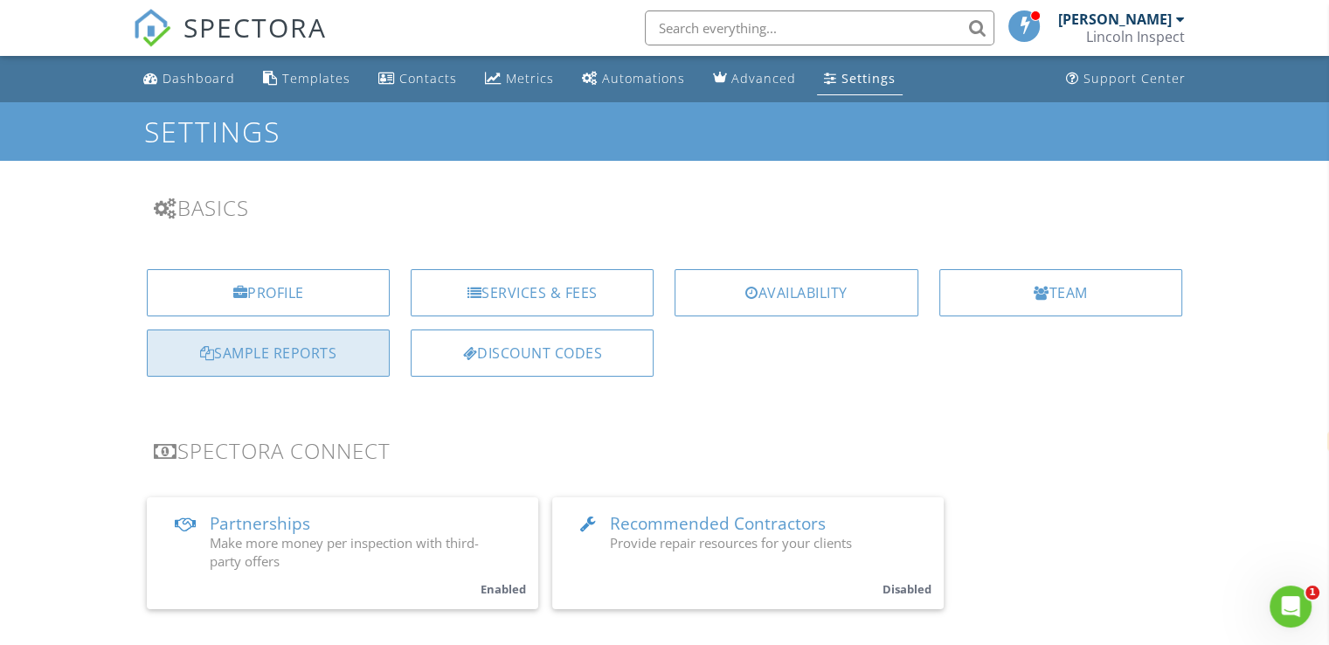
click at [311, 363] on div "Sample Reports" at bounding box center [268, 352] width 243 height 47
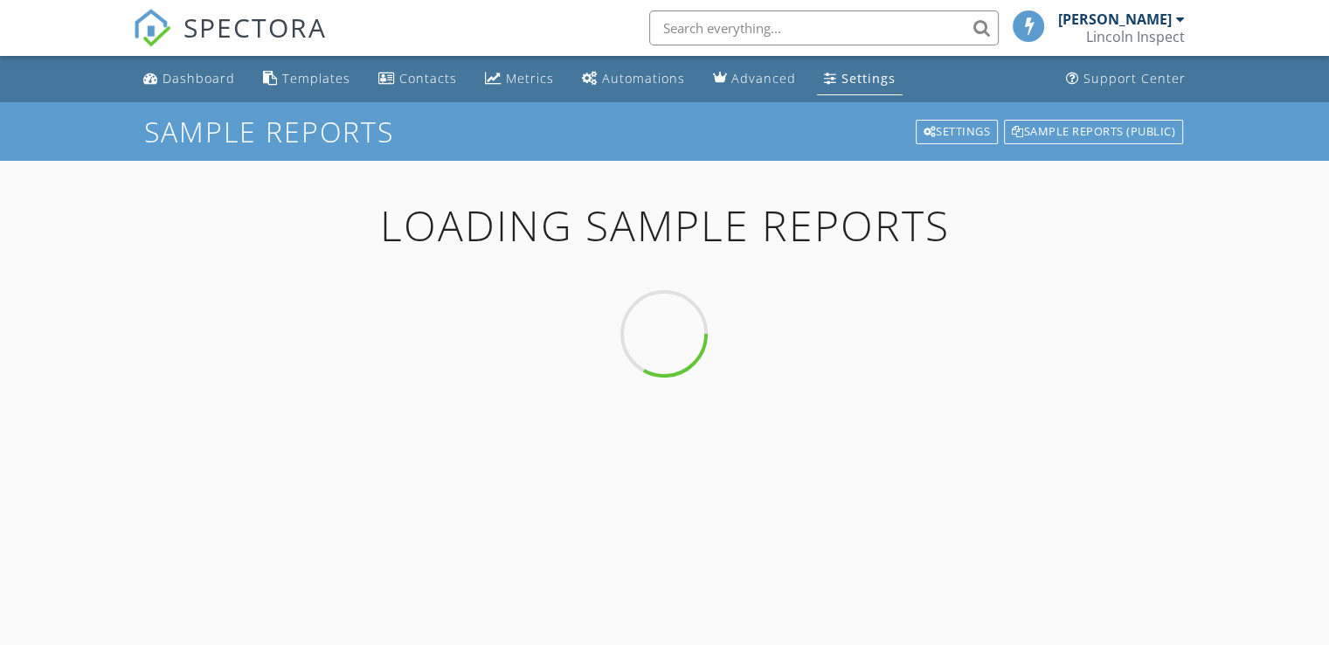
select select "en"
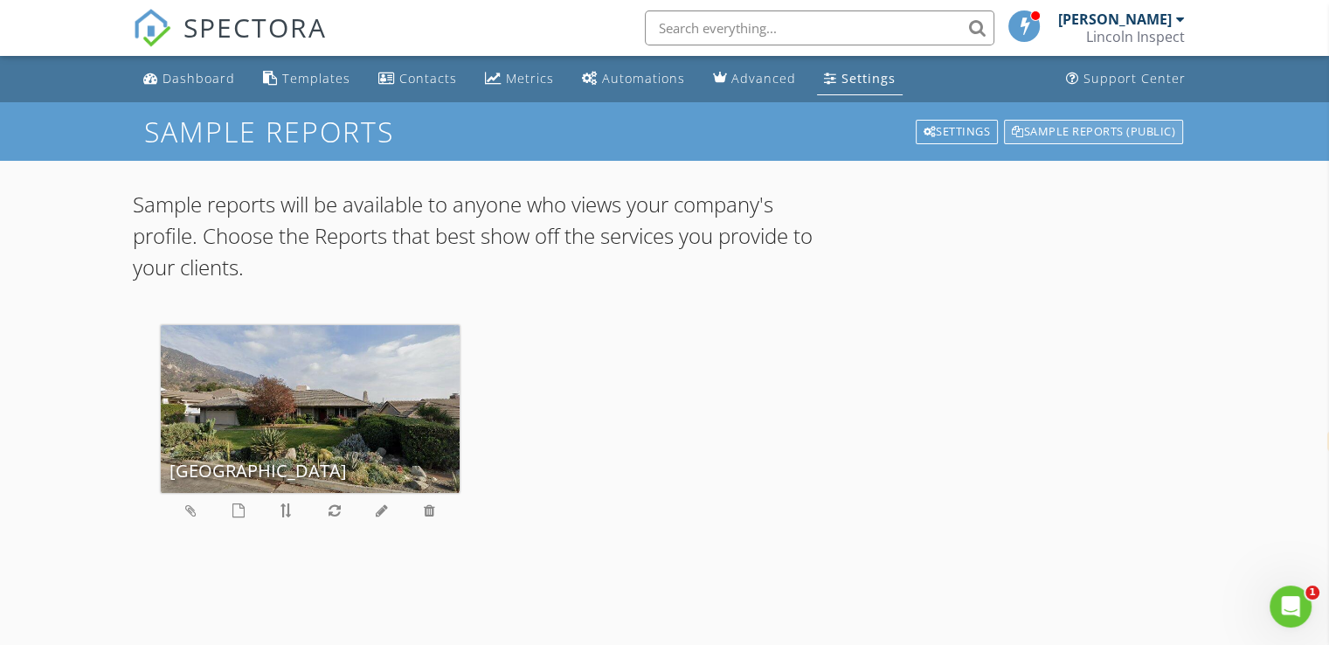
click at [1043, 123] on div "Sample Reports (public)" at bounding box center [1093, 132] width 179 height 24
click at [970, 125] on div "Settings" at bounding box center [956, 132] width 83 height 24
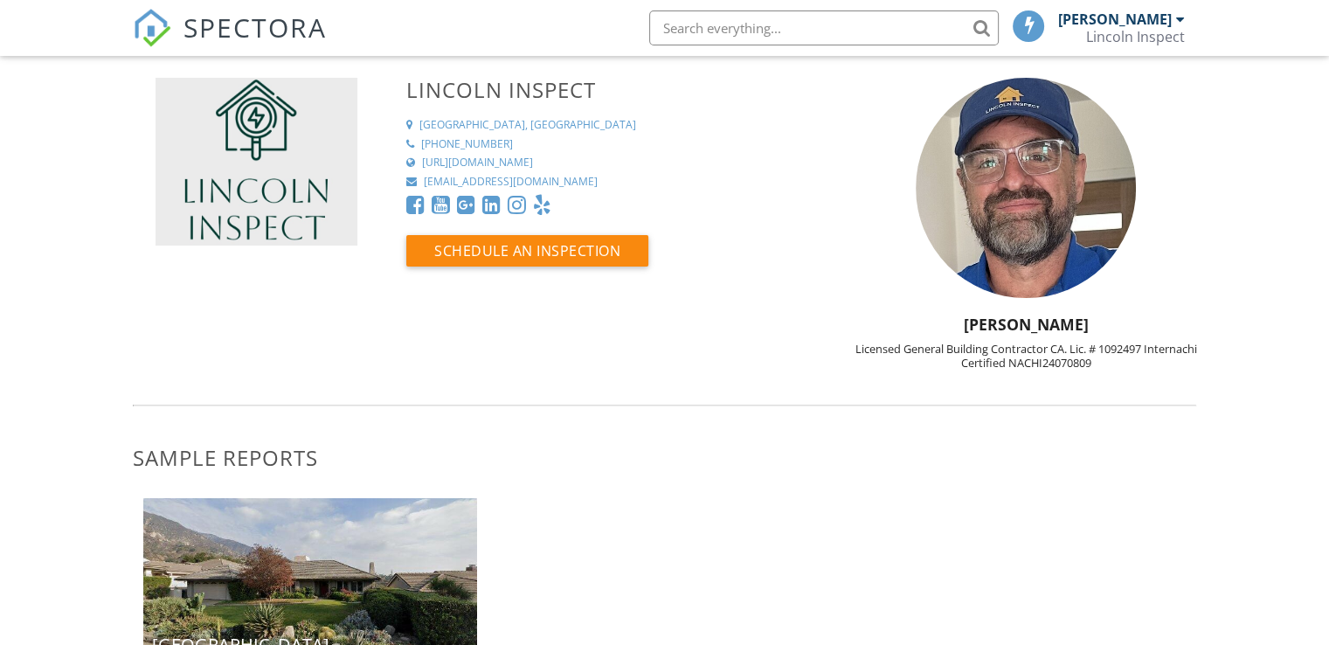
select select "en"
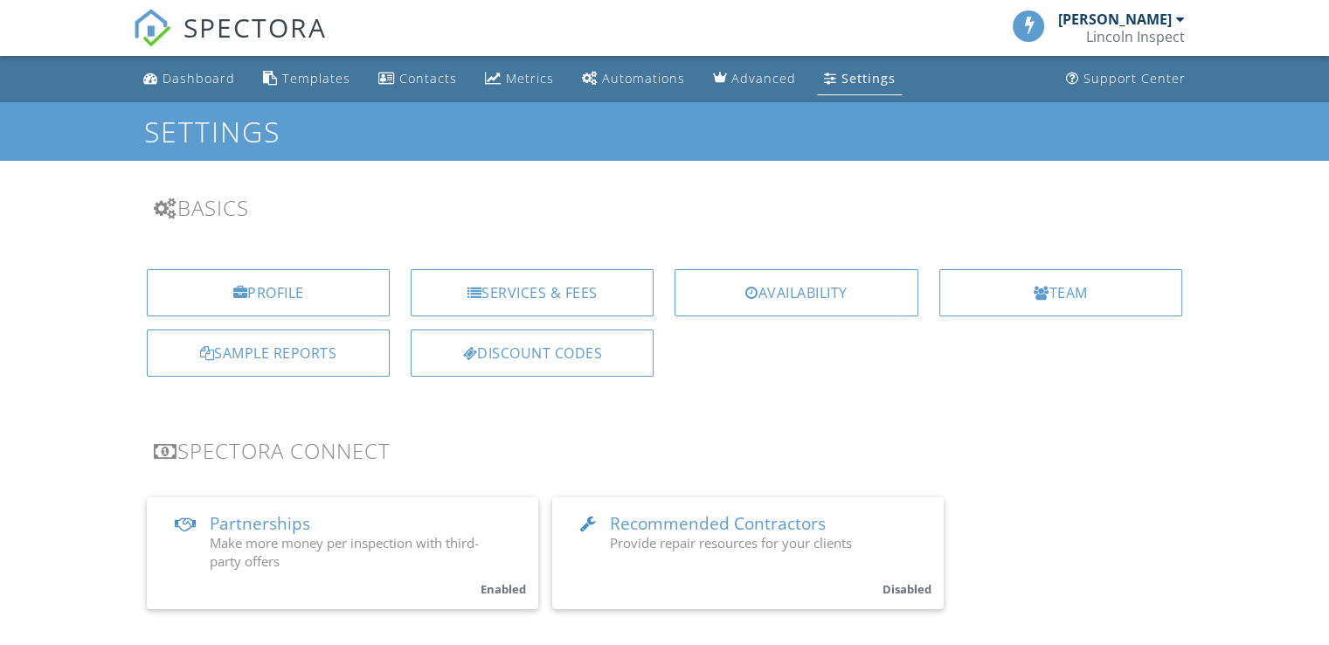
select select "en"
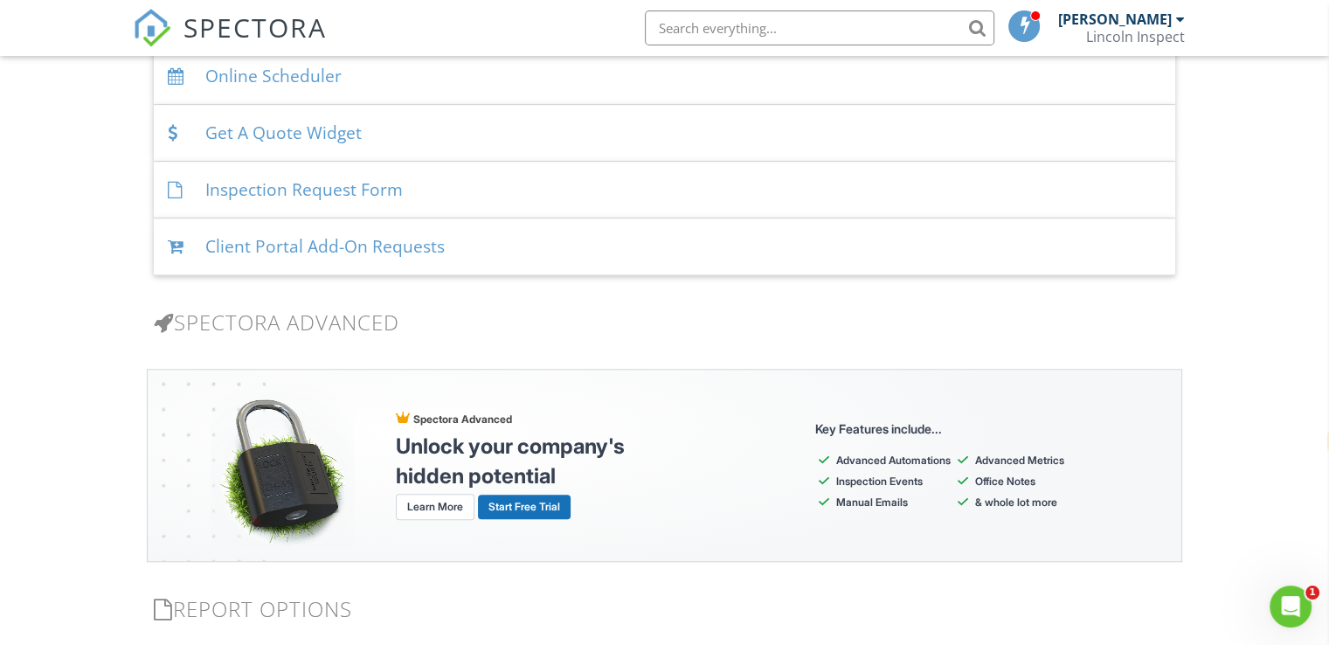
scroll to position [1255, 0]
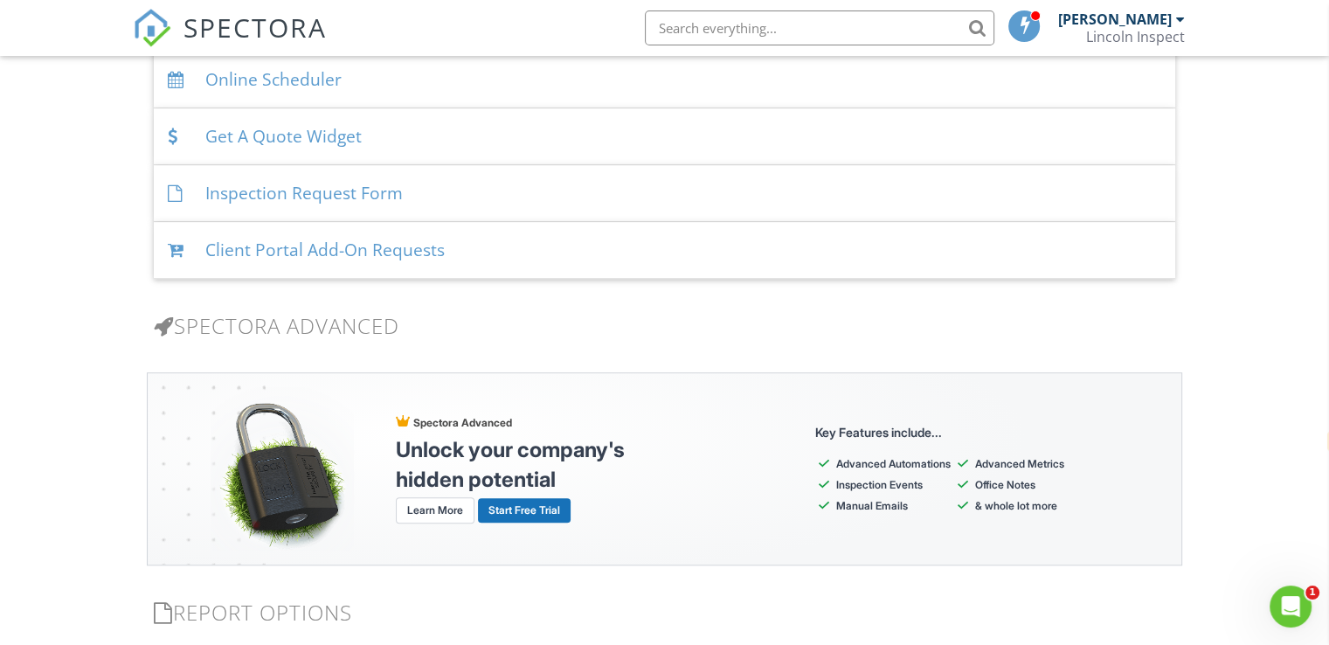
click at [340, 194] on div "Inspection Request Form" at bounding box center [664, 193] width 1021 height 57
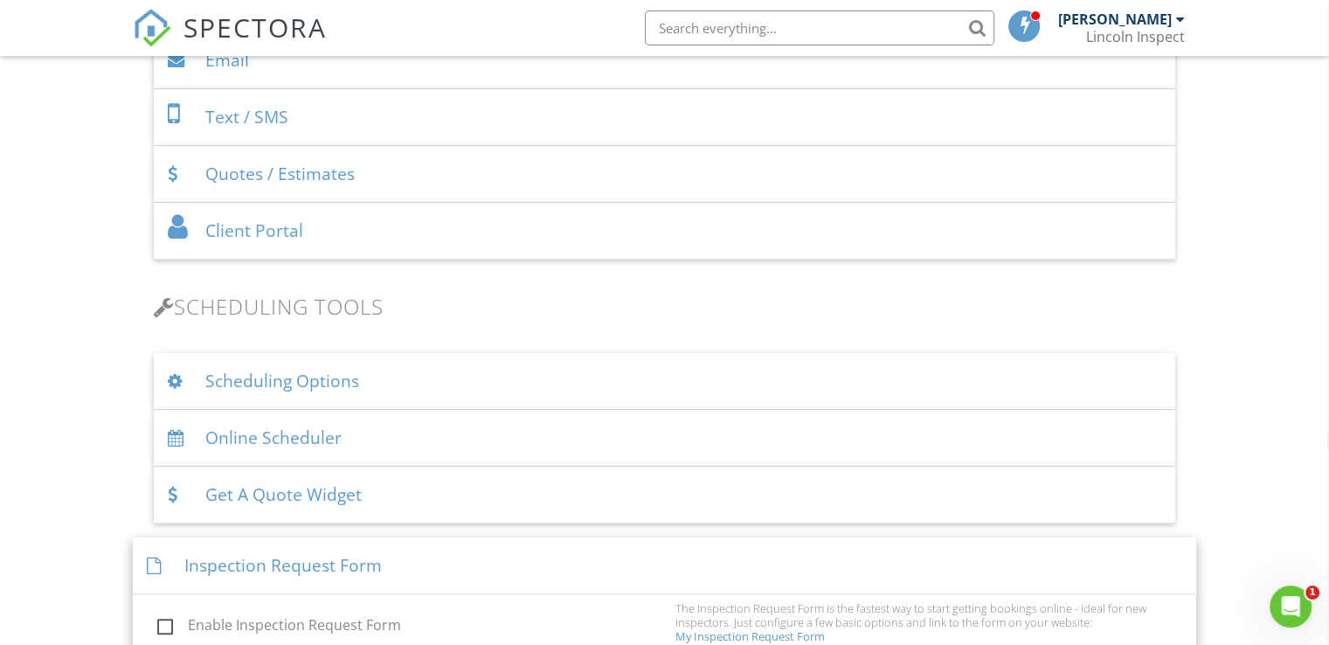
scroll to position [901, 0]
click at [349, 371] on div "Scheduling Options" at bounding box center [664, 377] width 1021 height 57
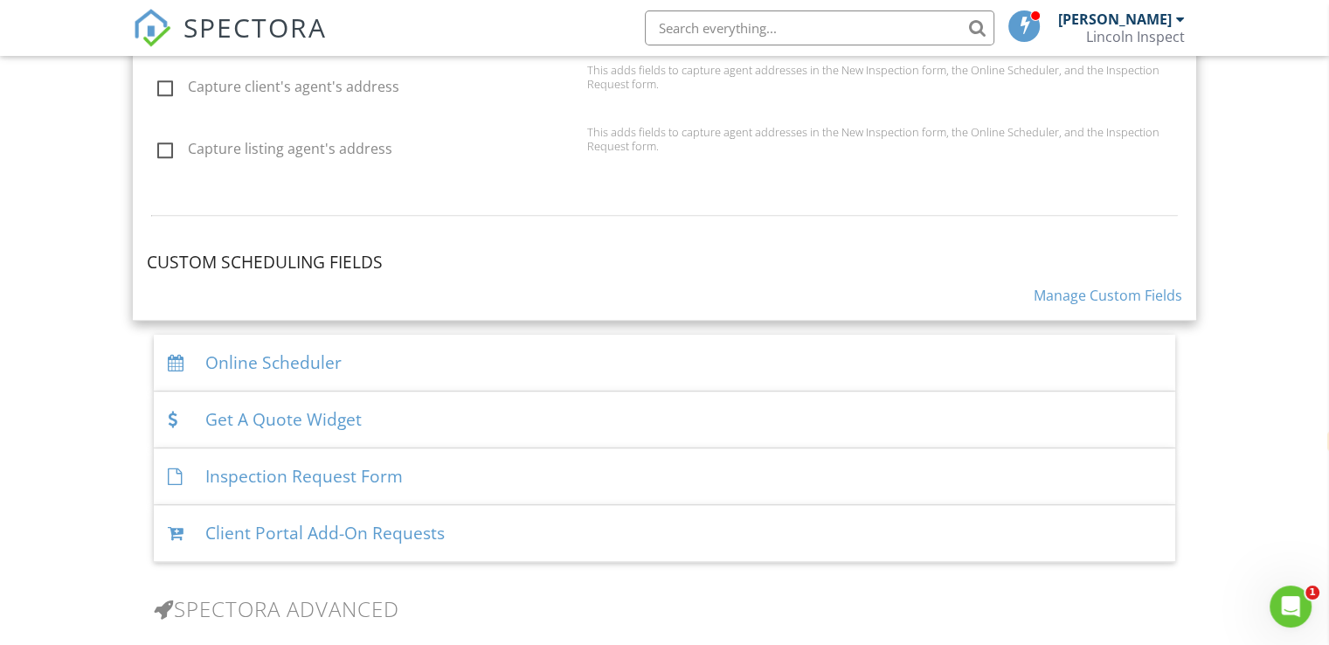
scroll to position [1728, 0]
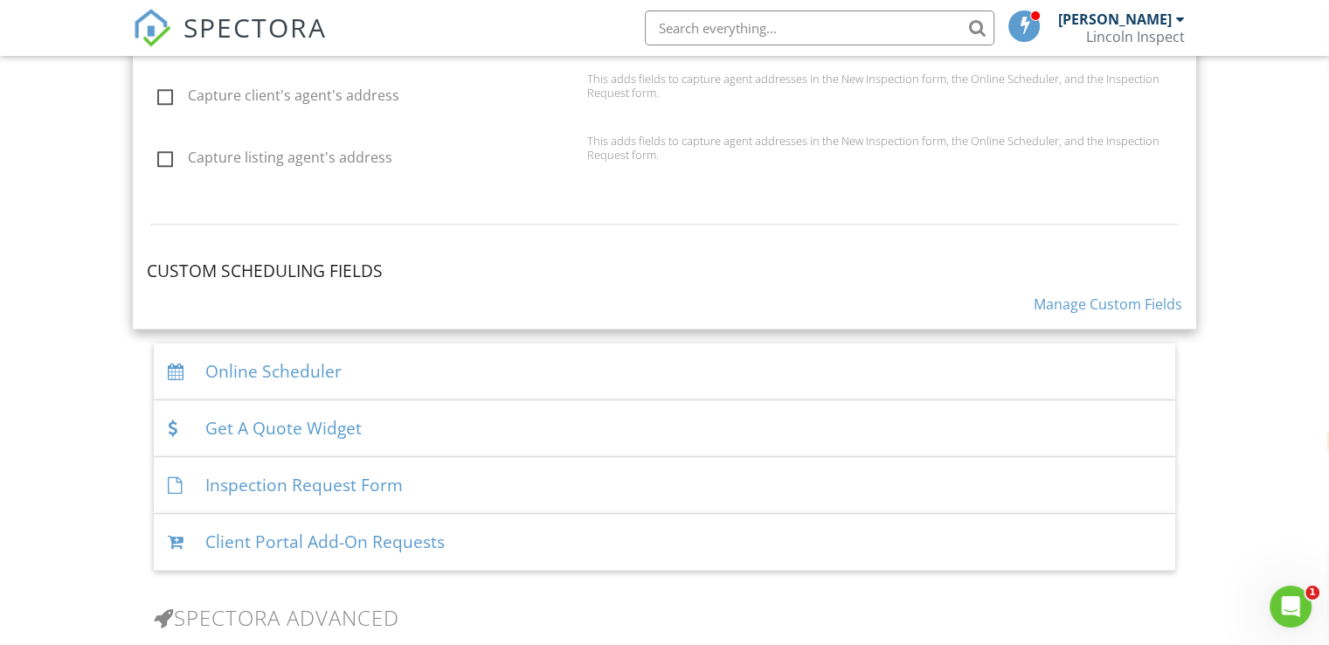
click at [328, 353] on div "Online Scheduler" at bounding box center [664, 371] width 1021 height 57
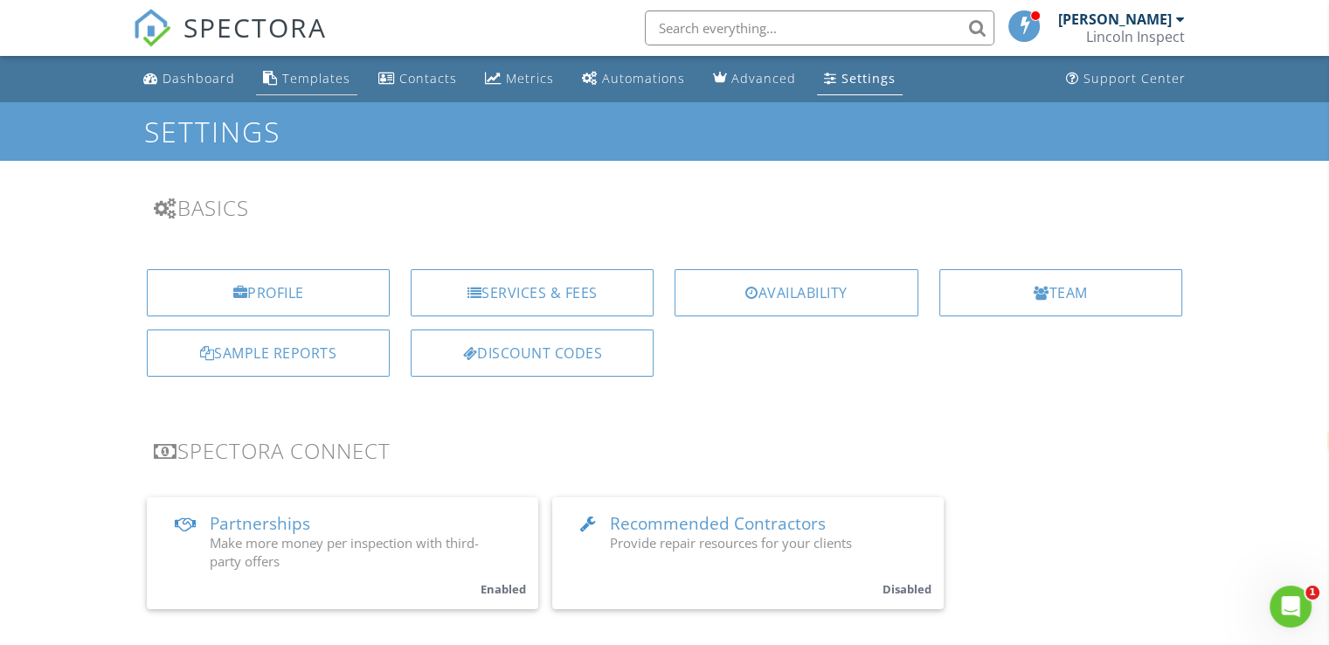
click at [339, 73] on div "Templates" at bounding box center [316, 78] width 68 height 17
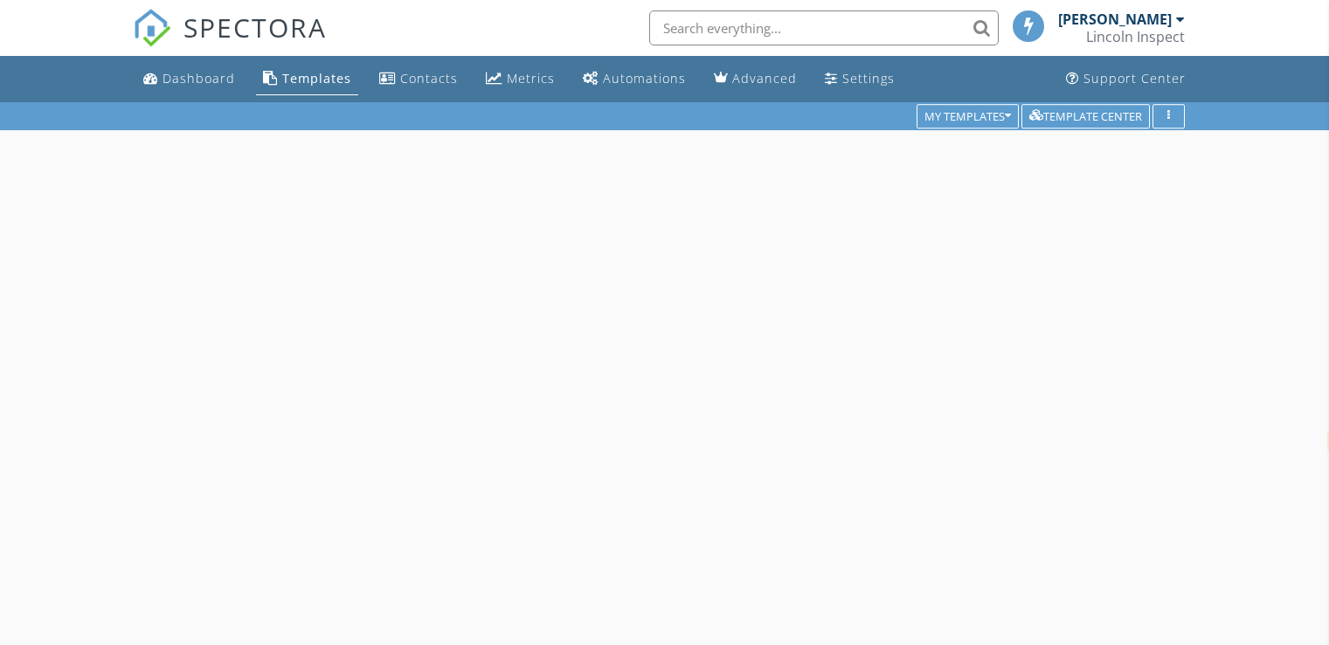
select select "en"
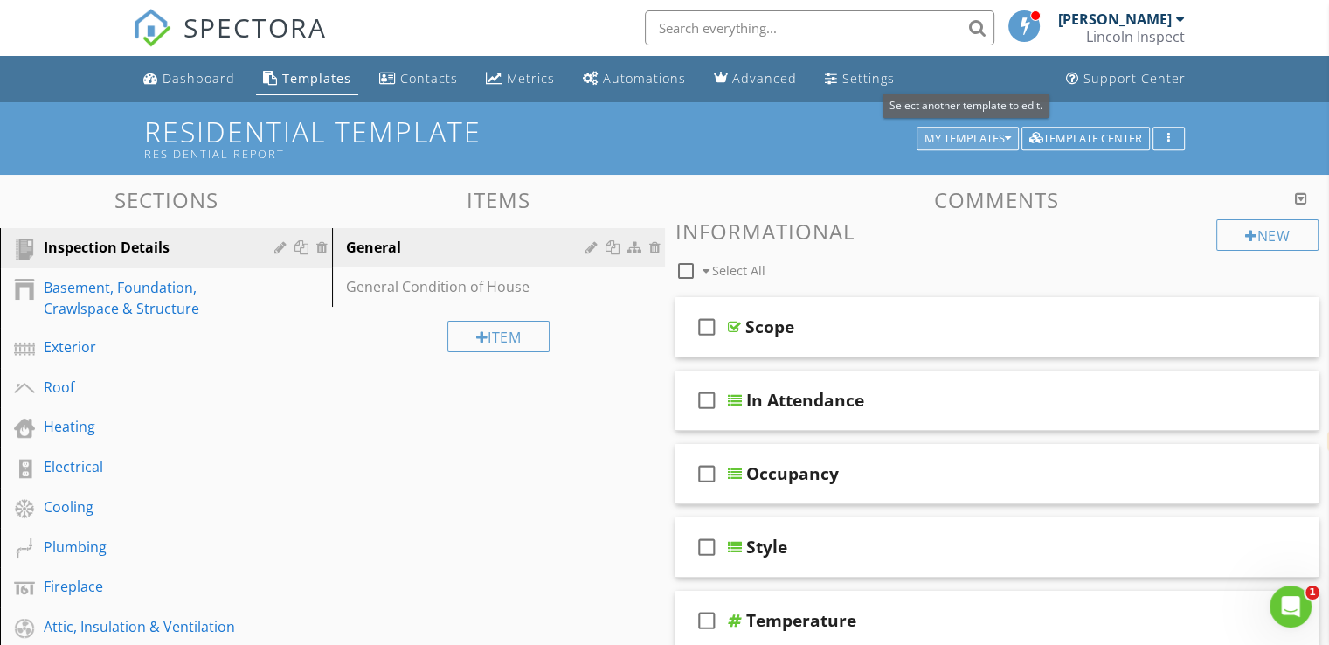
click at [992, 137] on div "My Templates" at bounding box center [967, 139] width 86 height 12
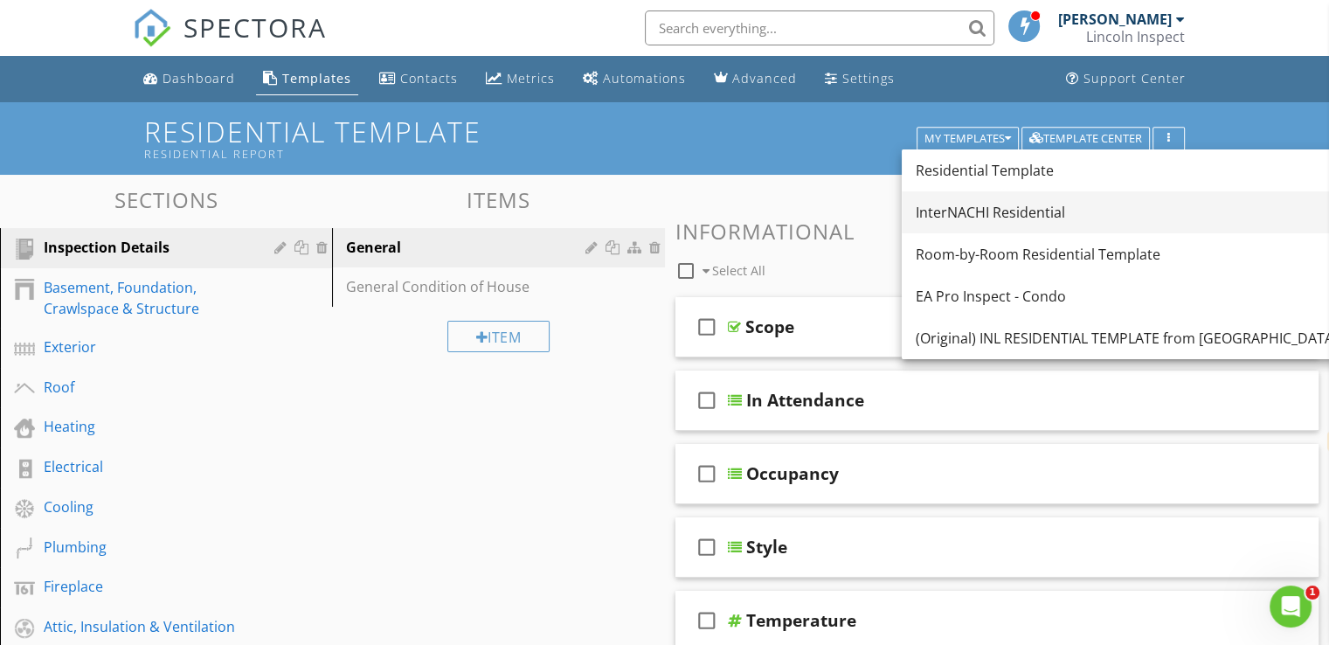
click at [998, 204] on div "InterNACHI Residential" at bounding box center [1180, 212] width 530 height 21
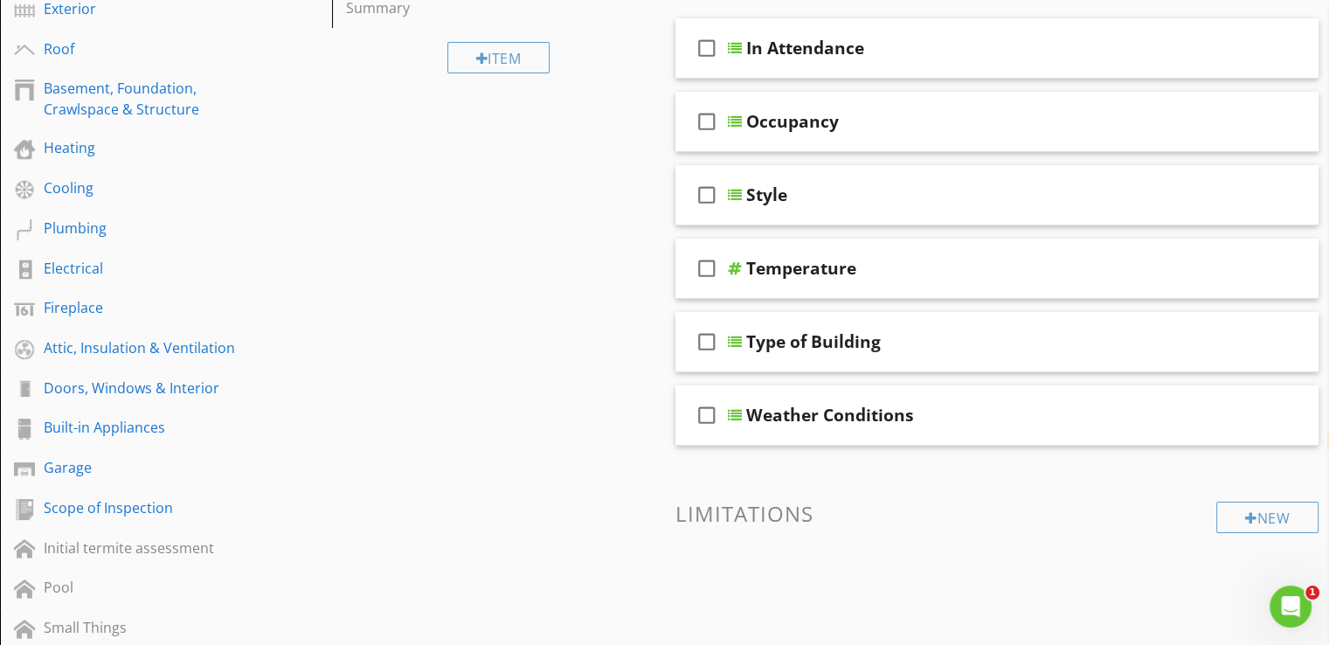
scroll to position [297, 0]
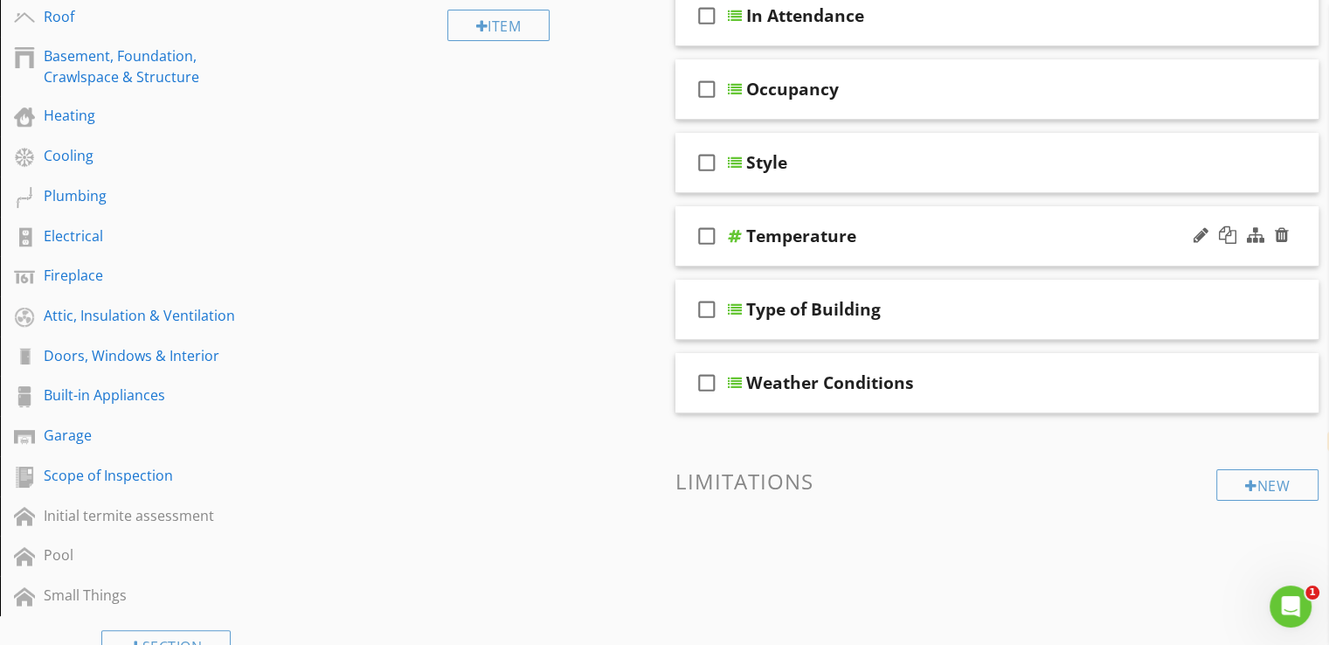
click at [709, 232] on icon "check_box_outline_blank" at bounding box center [707, 236] width 28 height 42
click at [1288, 231] on div at bounding box center [1281, 234] width 14 height 17
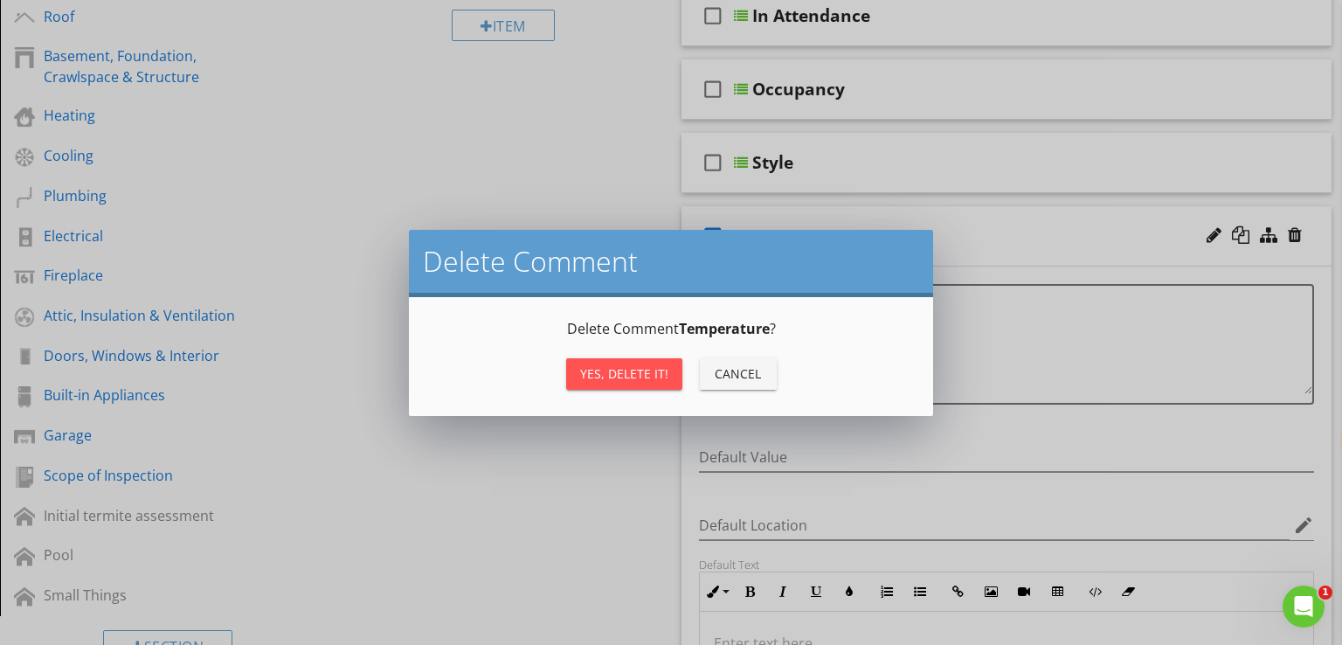
click at [631, 374] on div "Yes, Delete it!" at bounding box center [624, 373] width 88 height 18
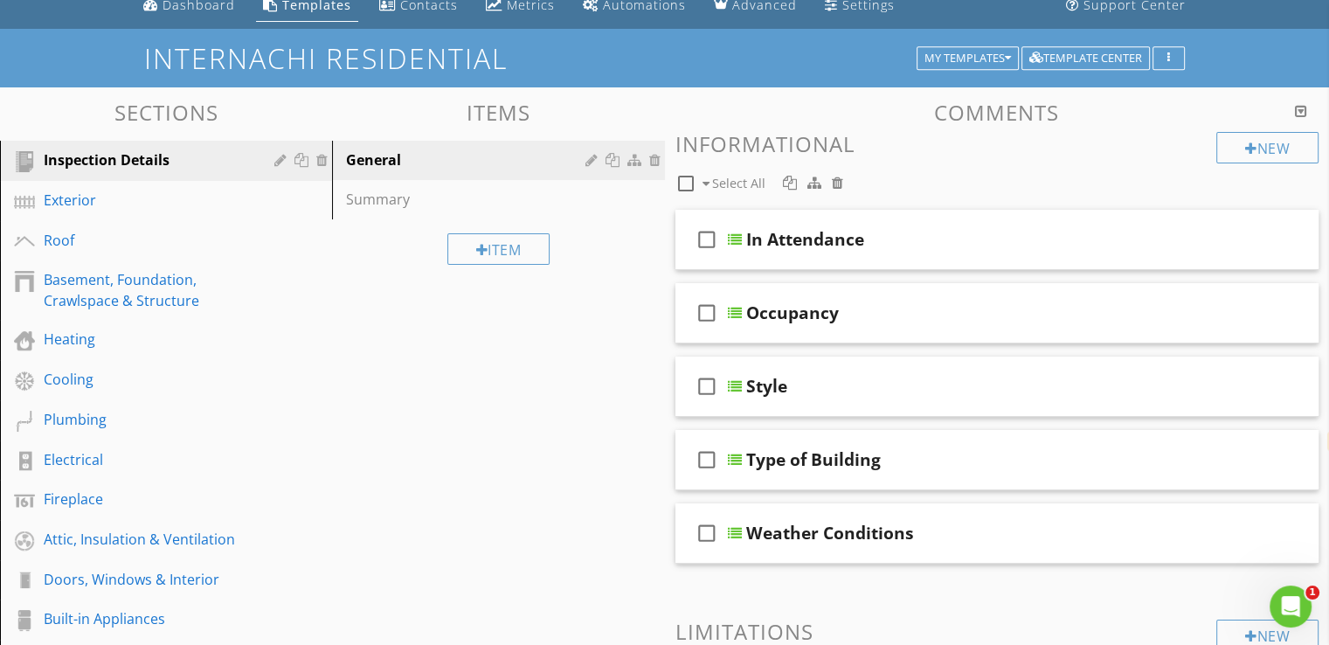
scroll to position [70, 0]
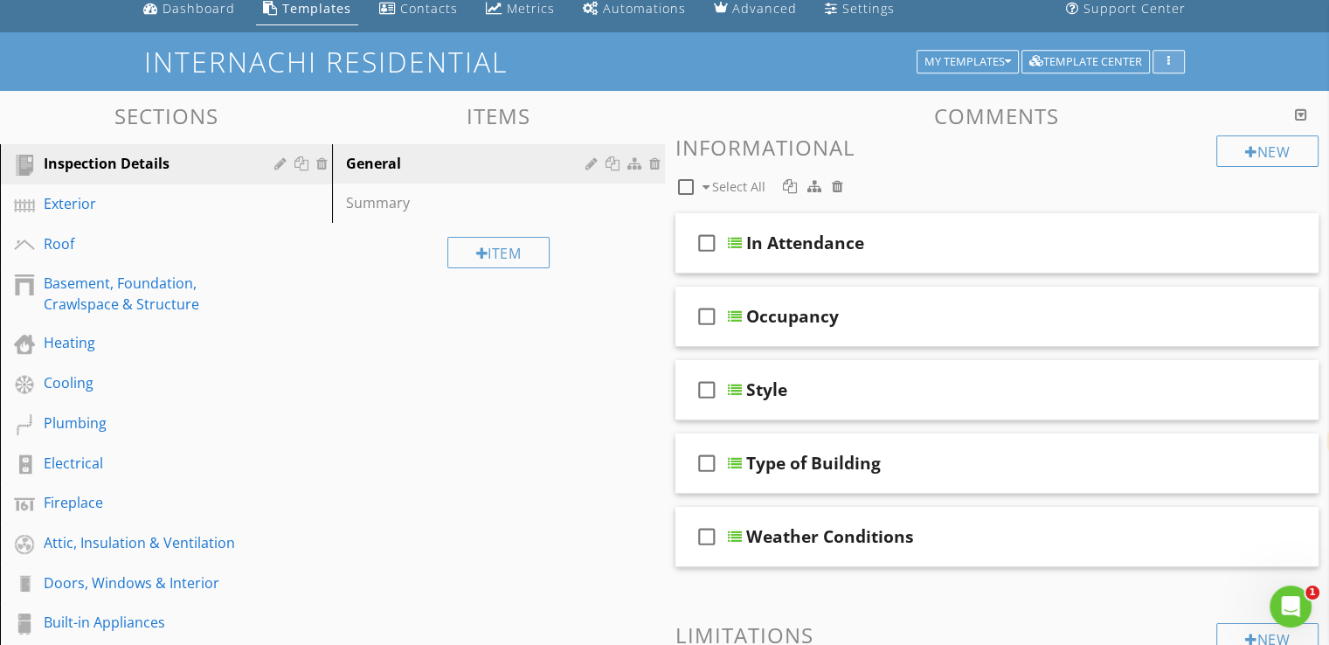
click at [1174, 57] on div "button" at bounding box center [1168, 62] width 17 height 12
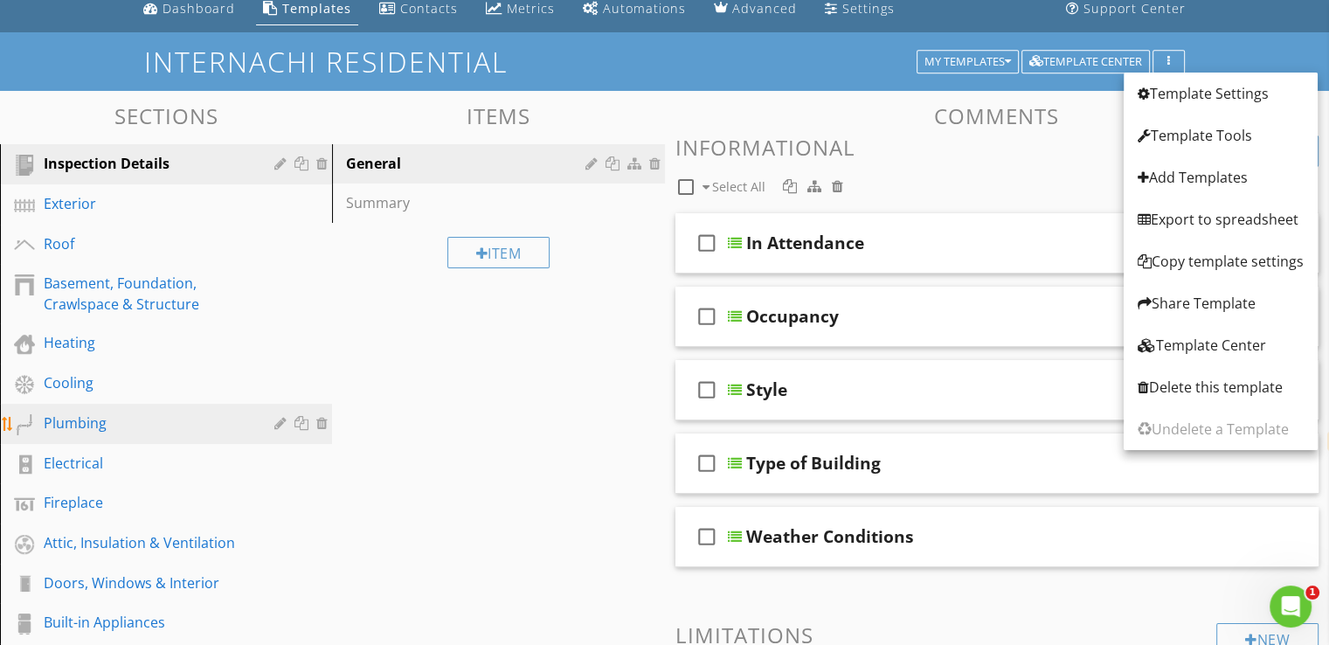
click at [52, 417] on div "Plumbing" at bounding box center [146, 422] width 205 height 21
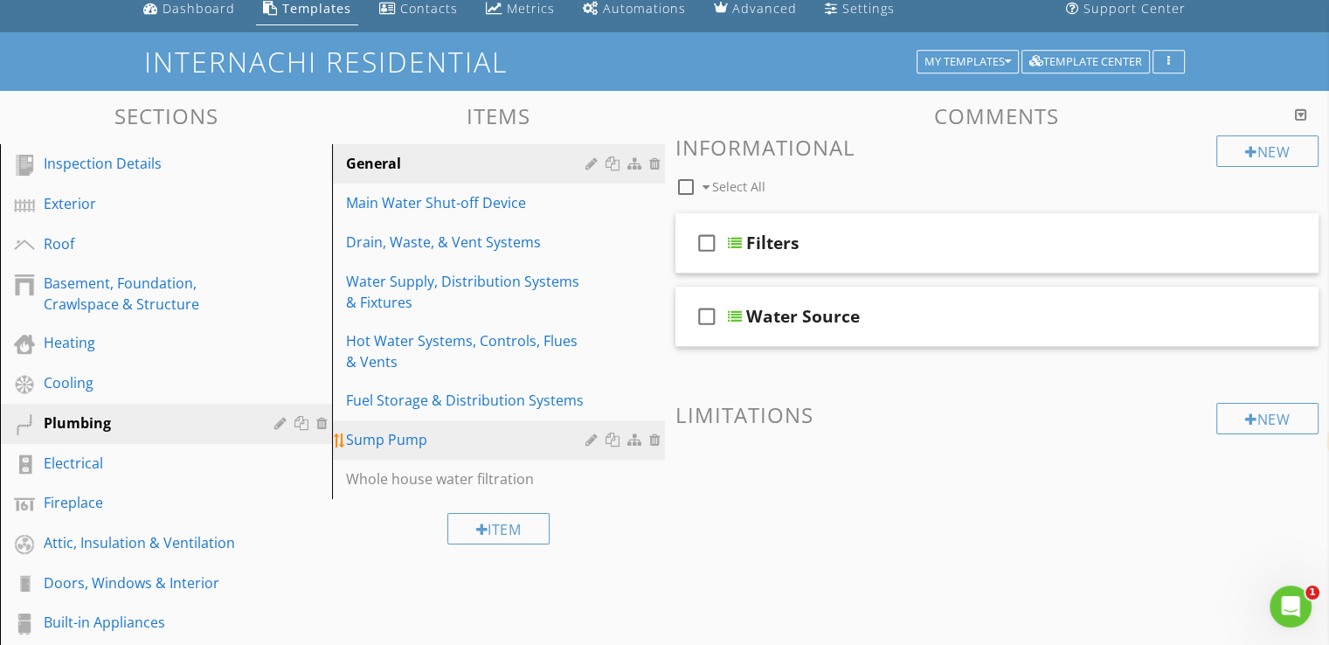
click at [652, 439] on div at bounding box center [657, 439] width 16 height 14
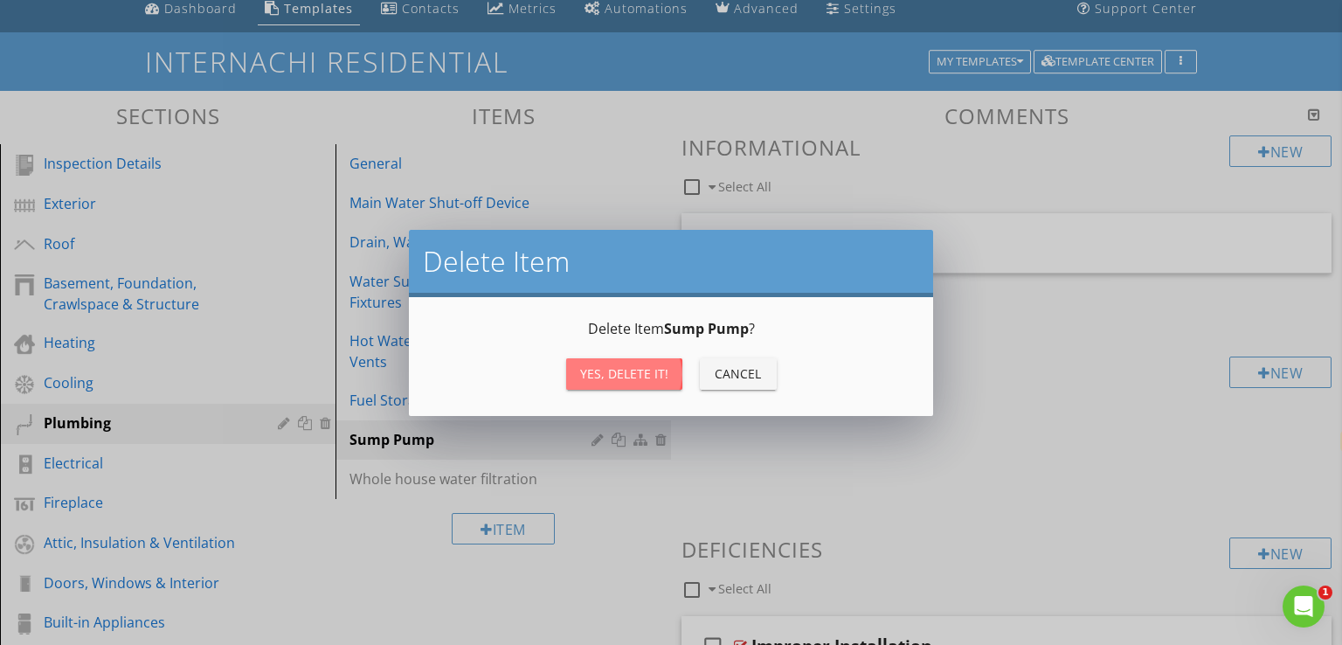
click at [599, 382] on div "Yes, Delete it!" at bounding box center [624, 373] width 88 height 18
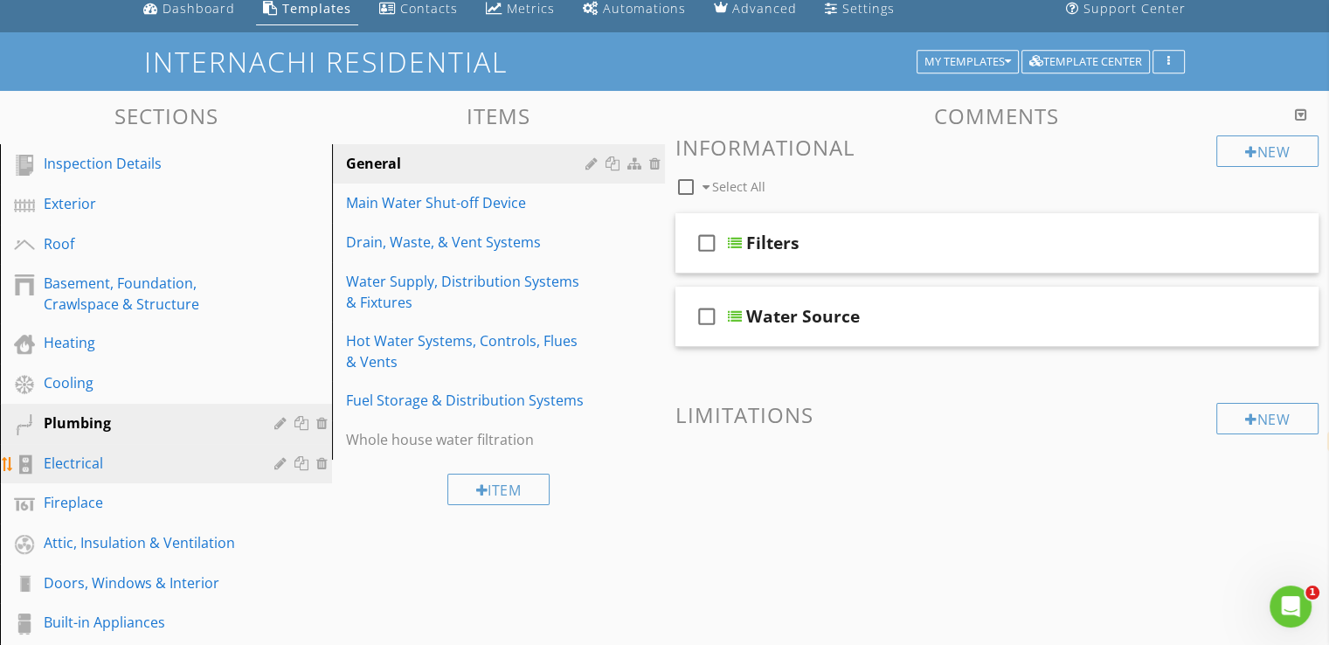
click at [54, 452] on div "Electrical" at bounding box center [146, 462] width 205 height 21
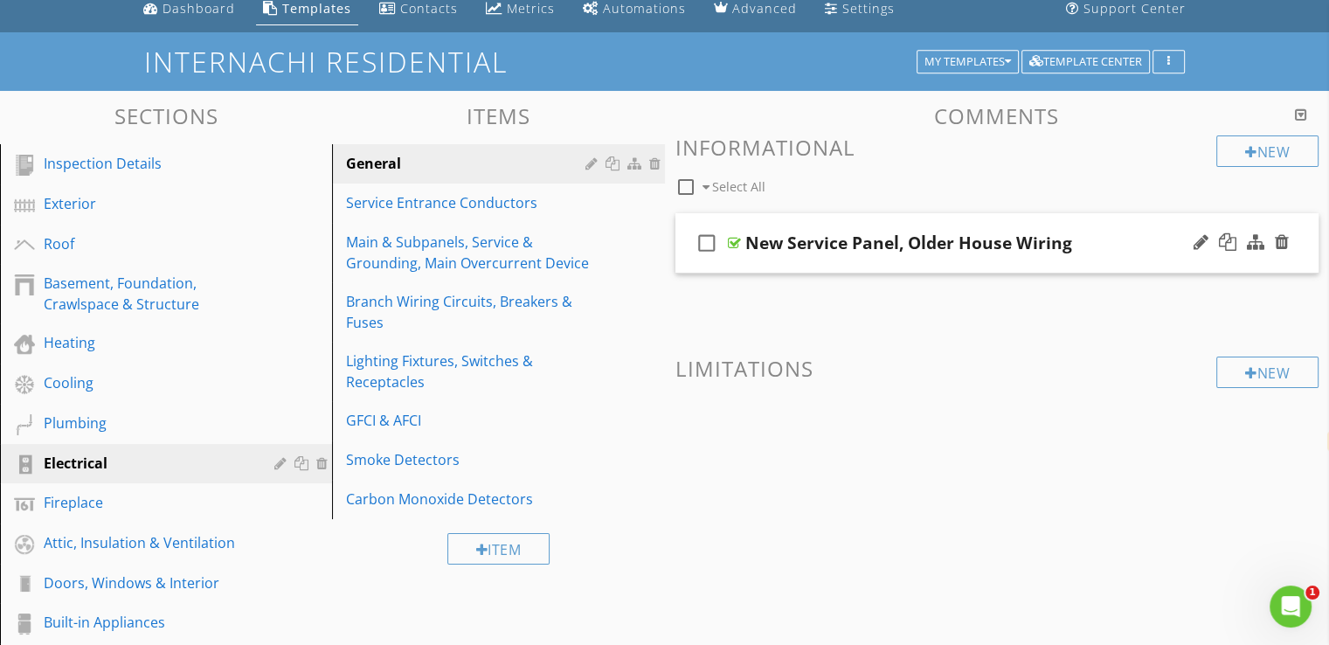
click at [707, 245] on icon "check_box_outline_blank" at bounding box center [707, 243] width 28 height 42
checkbox input "true"
click at [1275, 238] on div at bounding box center [1281, 241] width 14 height 17
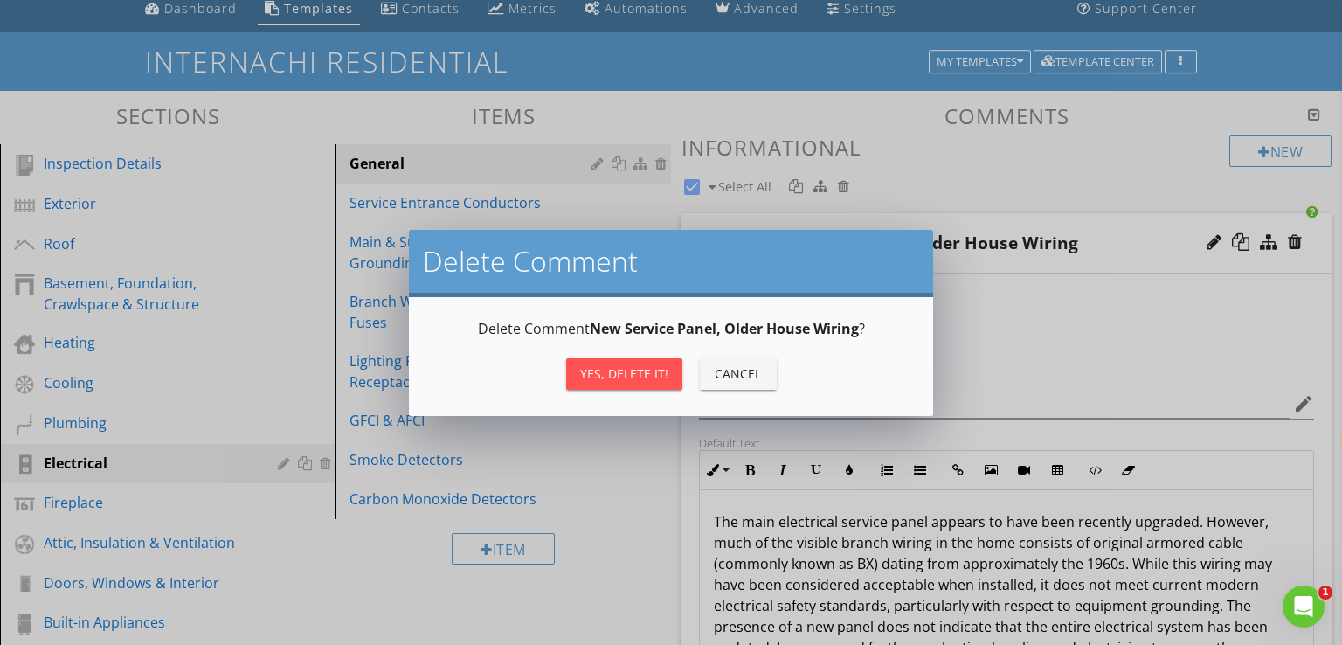
click at [604, 364] on div "Yes, Delete it!" at bounding box center [624, 373] width 88 height 18
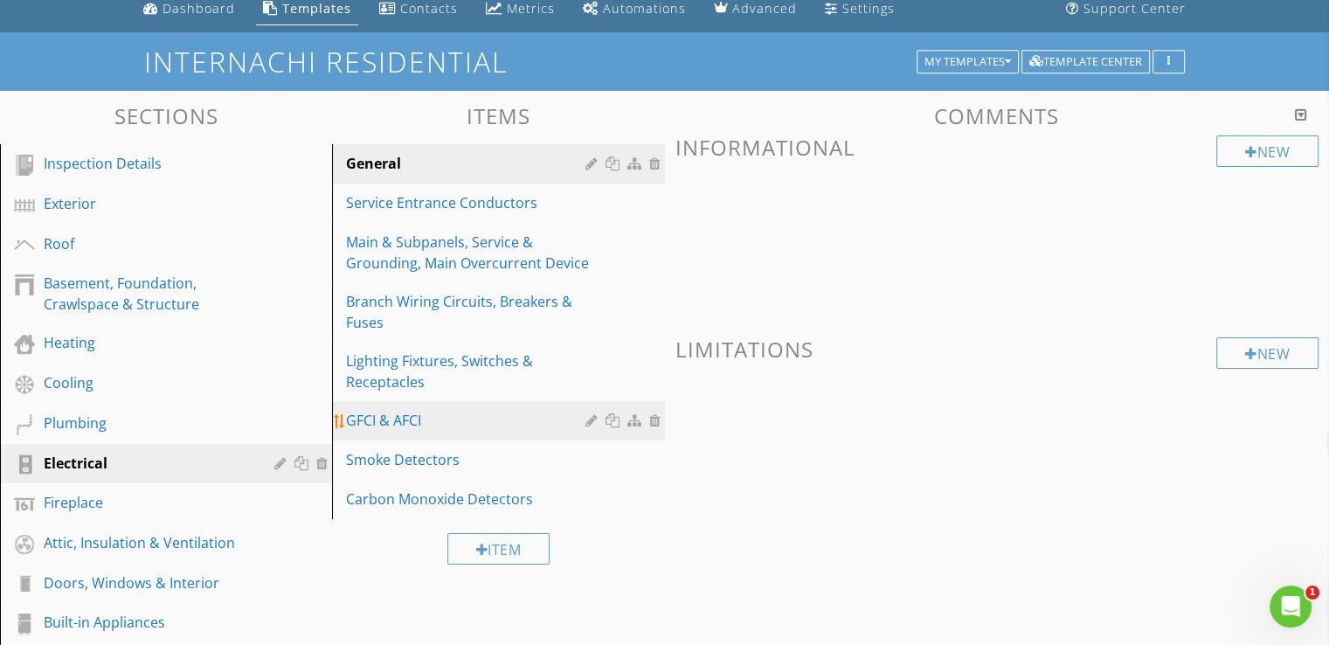
click at [412, 410] on div "GFCI & AFCI" at bounding box center [468, 420] width 244 height 21
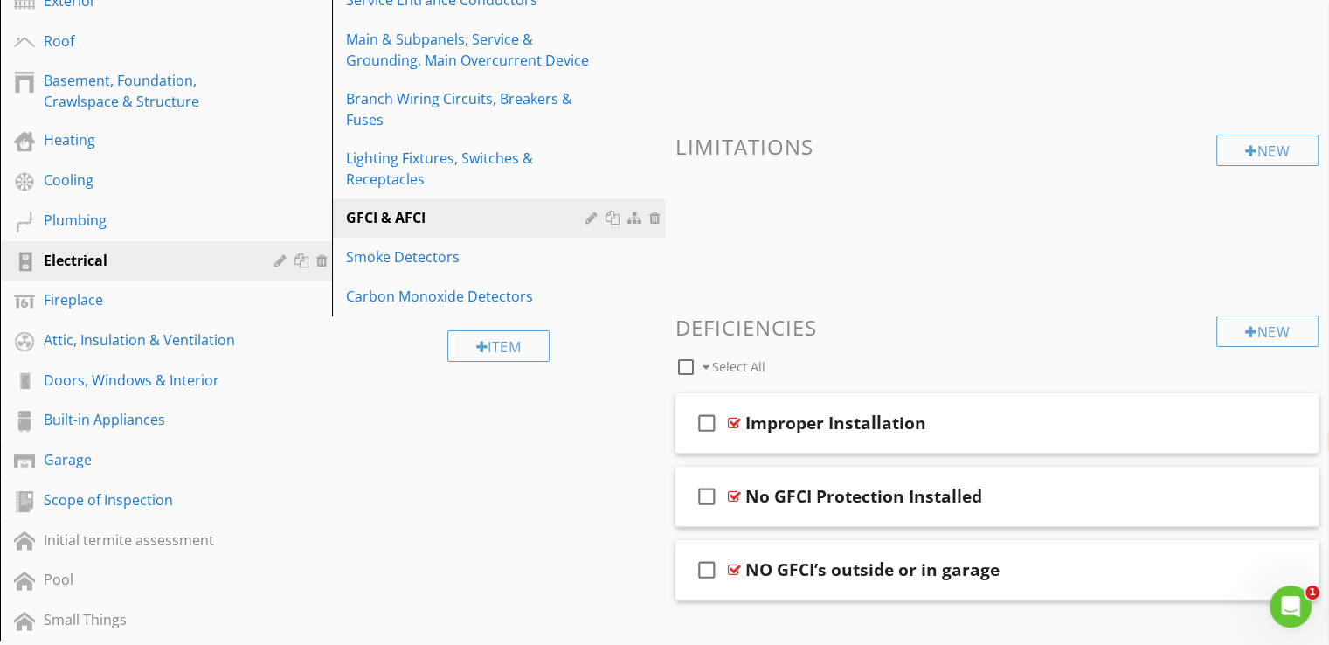
scroll to position [272, 0]
click at [101, 332] on div "Attic, Insulation & Ventilation" at bounding box center [146, 340] width 205 height 21
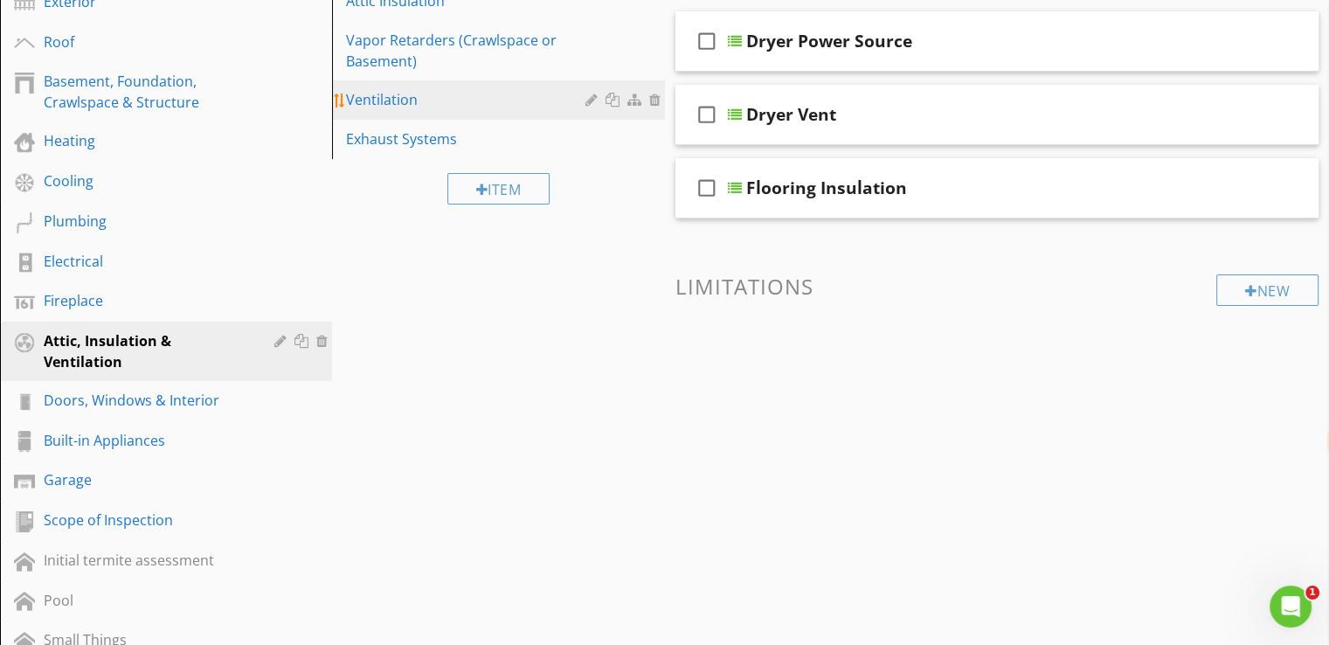
click at [369, 94] on div "Ventilation" at bounding box center [468, 99] width 244 height 21
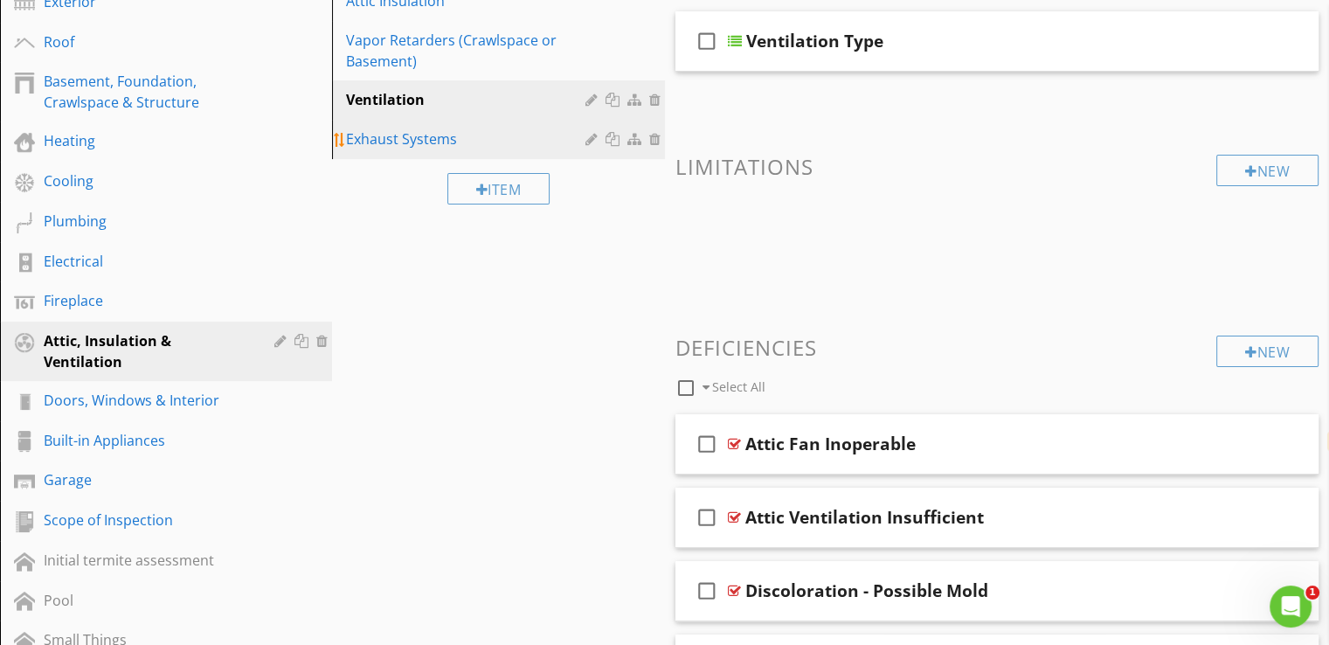
click at [383, 135] on div "Exhaust Systems" at bounding box center [468, 138] width 244 height 21
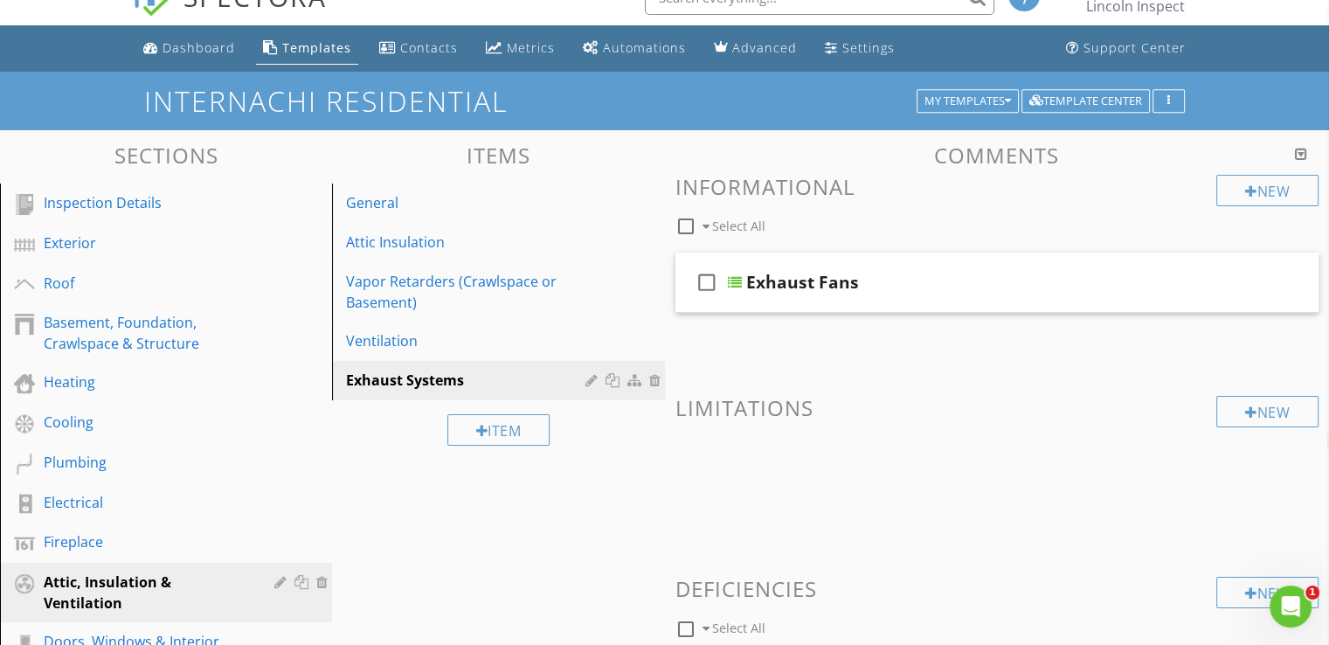
scroll to position [0, 0]
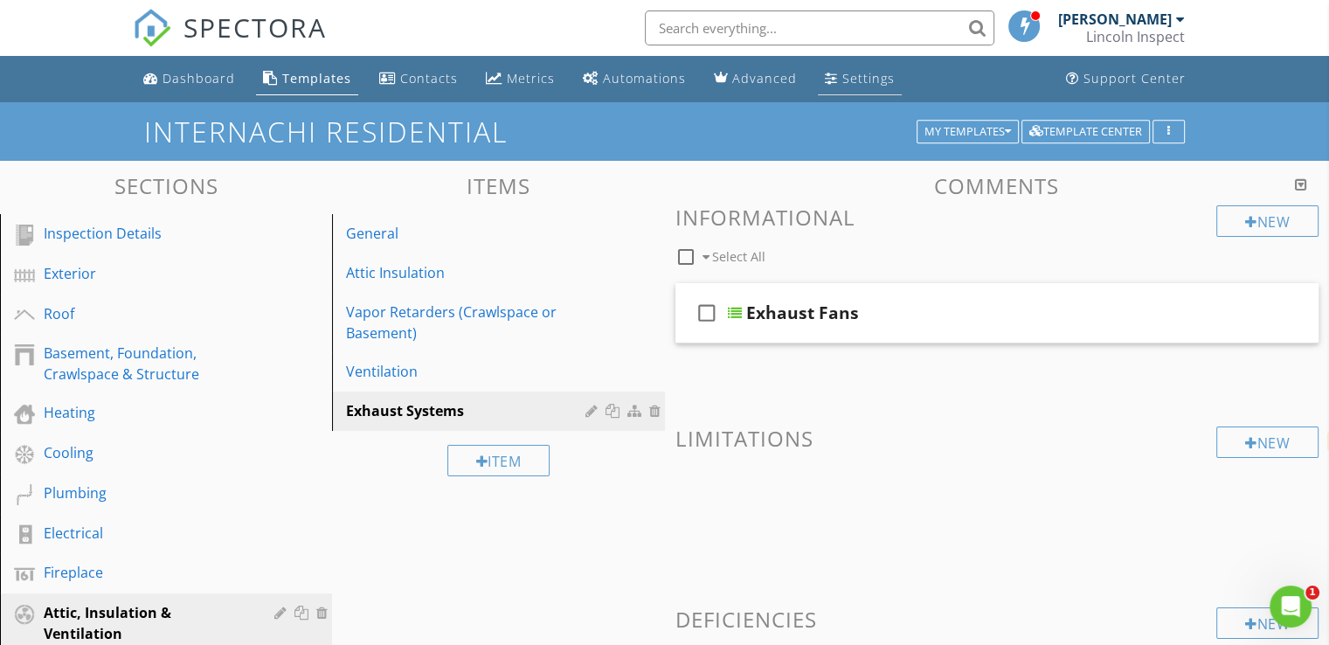
click at [828, 74] on div "Settings" at bounding box center [831, 78] width 13 height 14
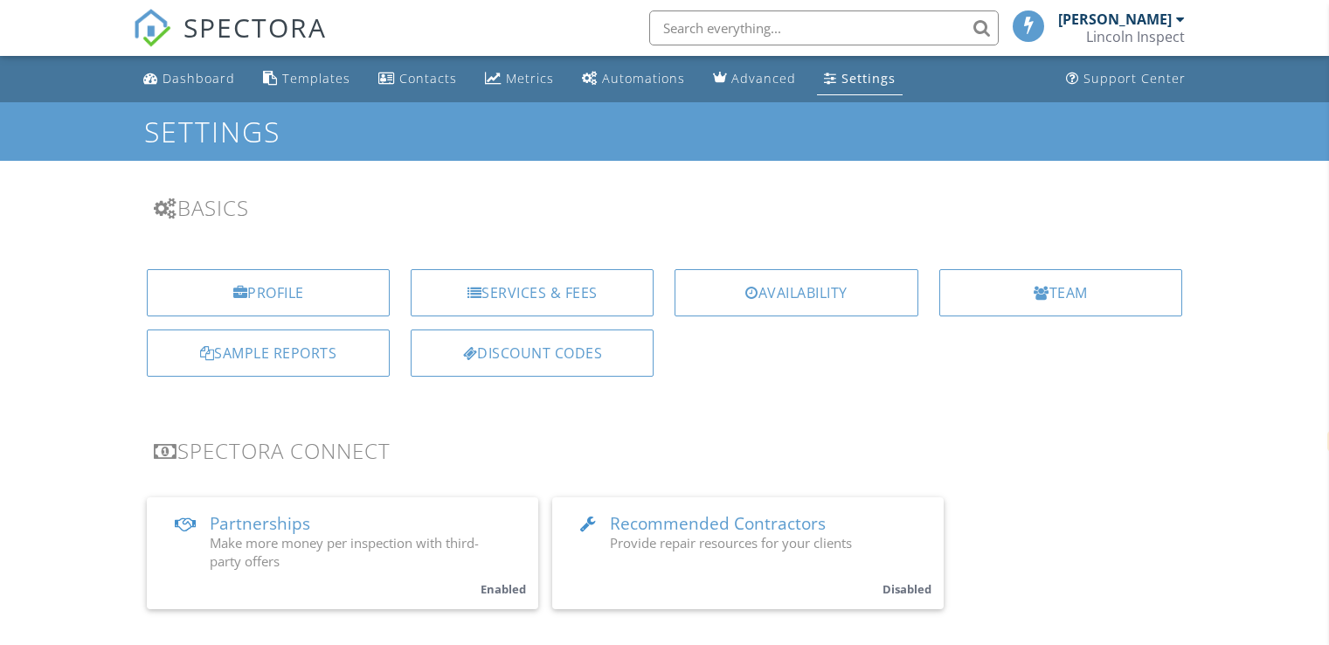
select select "en"
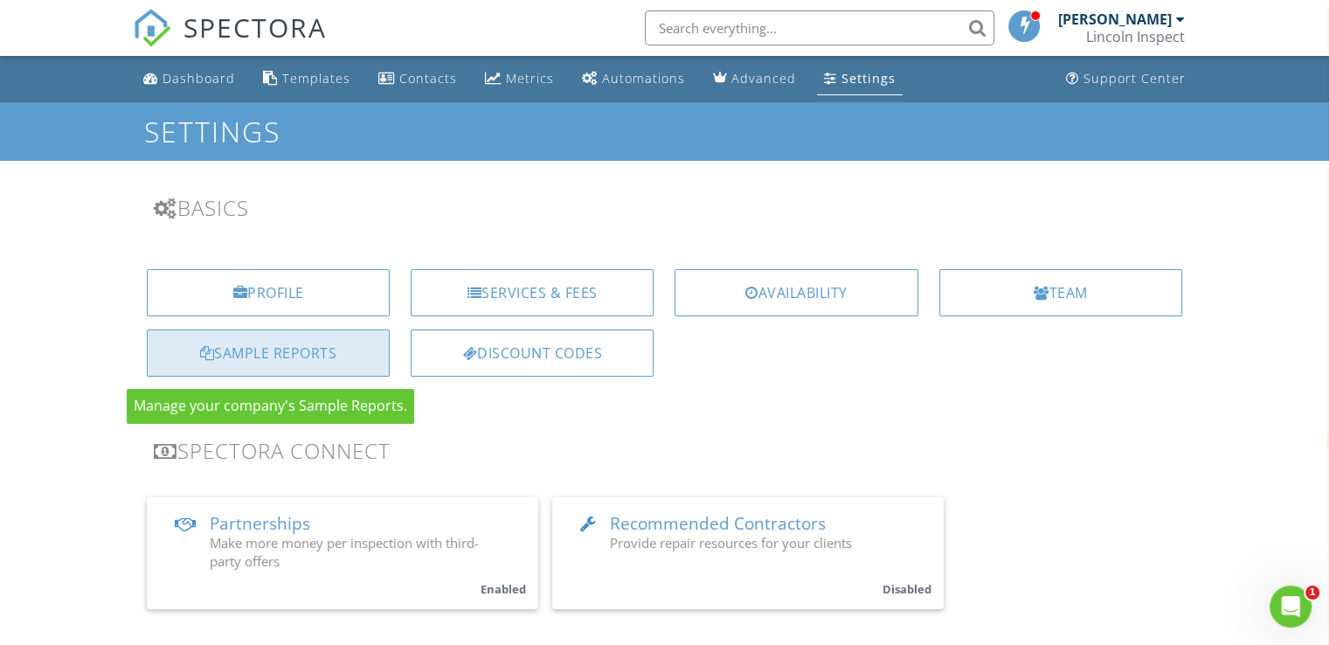
click at [182, 354] on div "Sample Reports" at bounding box center [268, 352] width 243 height 47
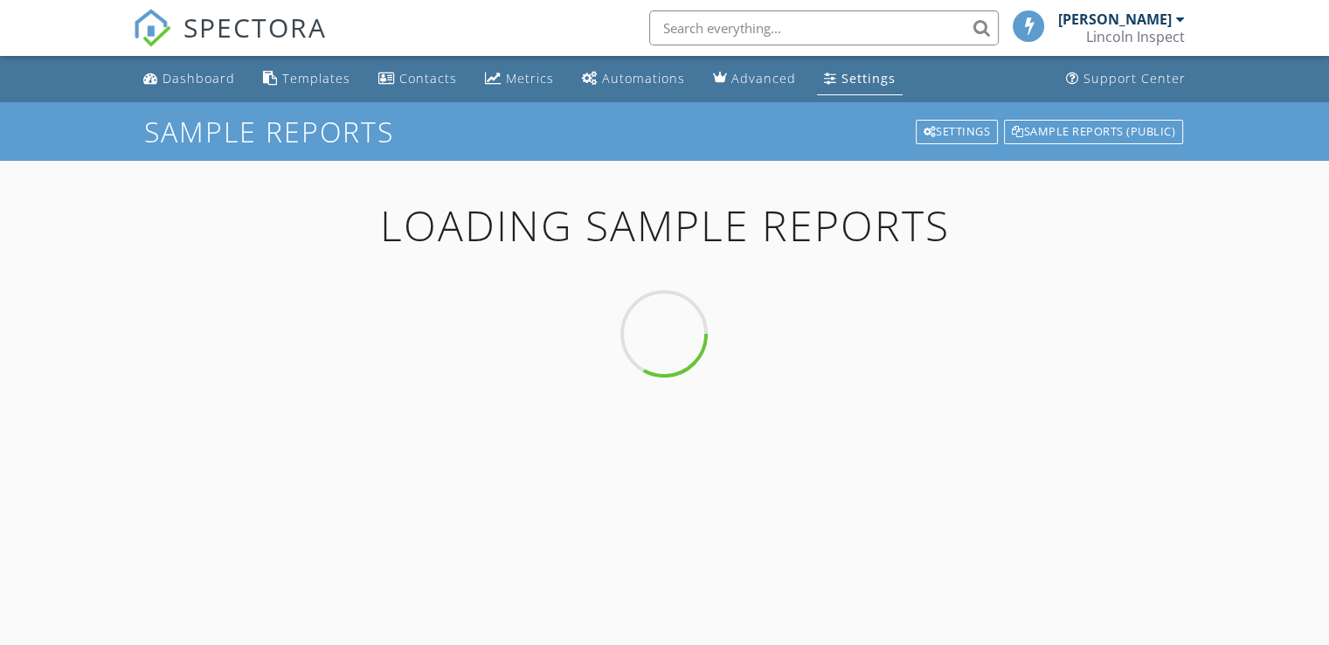
select select "en"
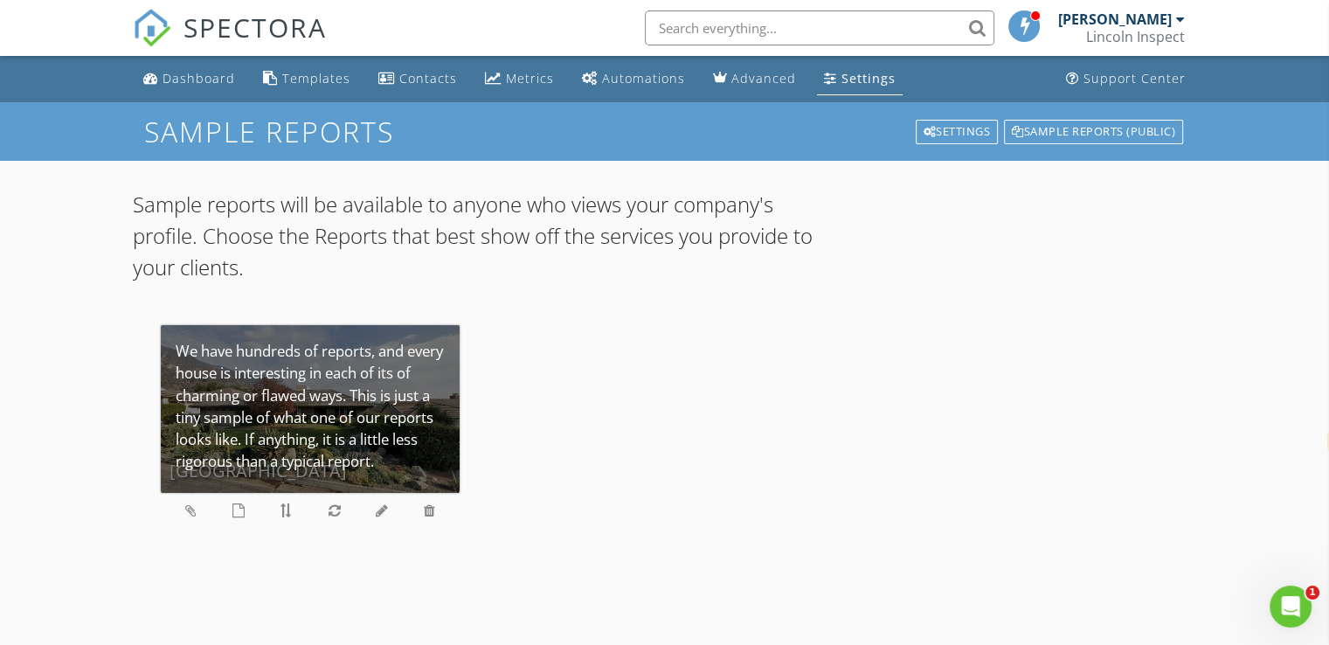
drag, startPoint x: 0, startPoint y: 0, endPoint x: 318, endPoint y: 335, distance: 461.5
click at [318, 335] on div "Altadena House" at bounding box center [310, 409] width 299 height 168
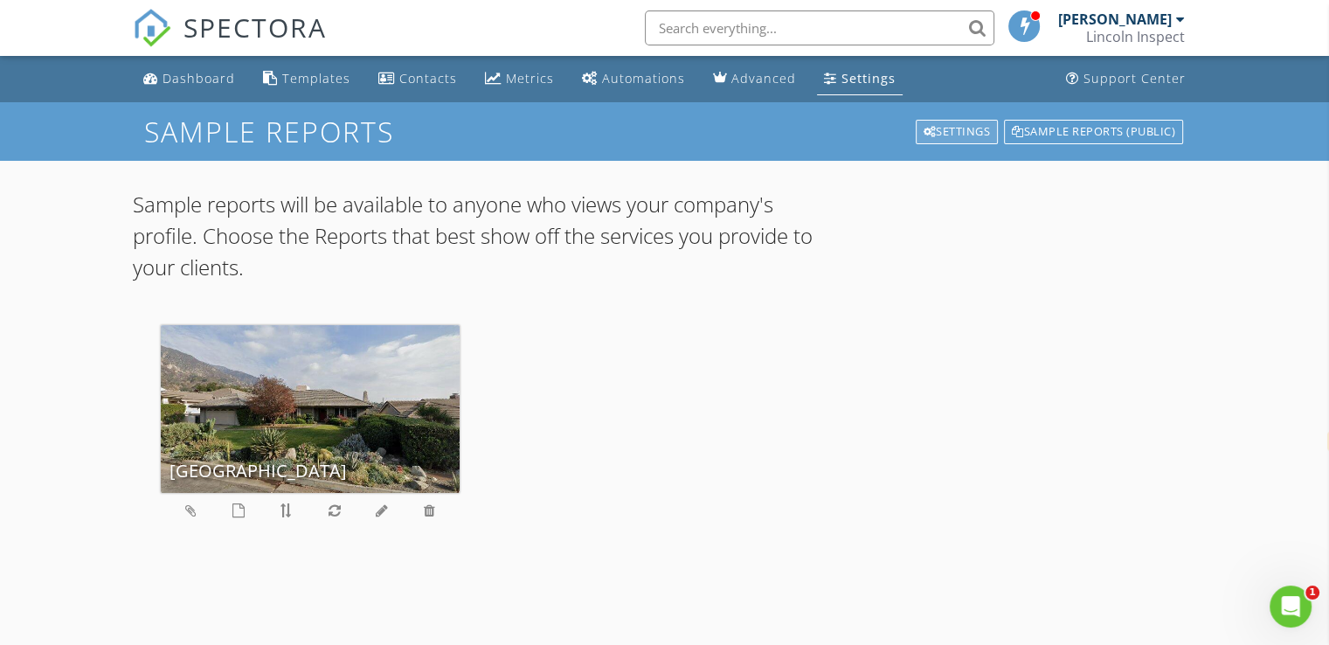
click at [952, 134] on div "Settings" at bounding box center [956, 132] width 83 height 24
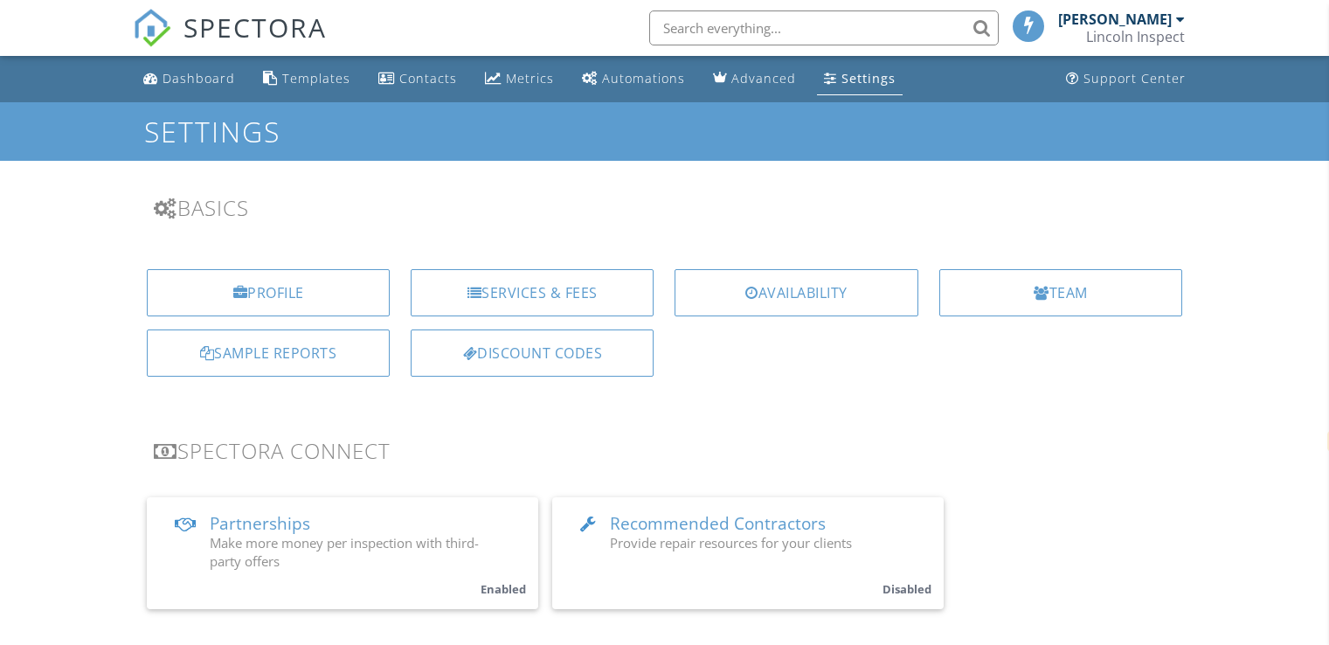
select select "en"
click at [787, 39] on input "text" at bounding box center [823, 27] width 349 height 35
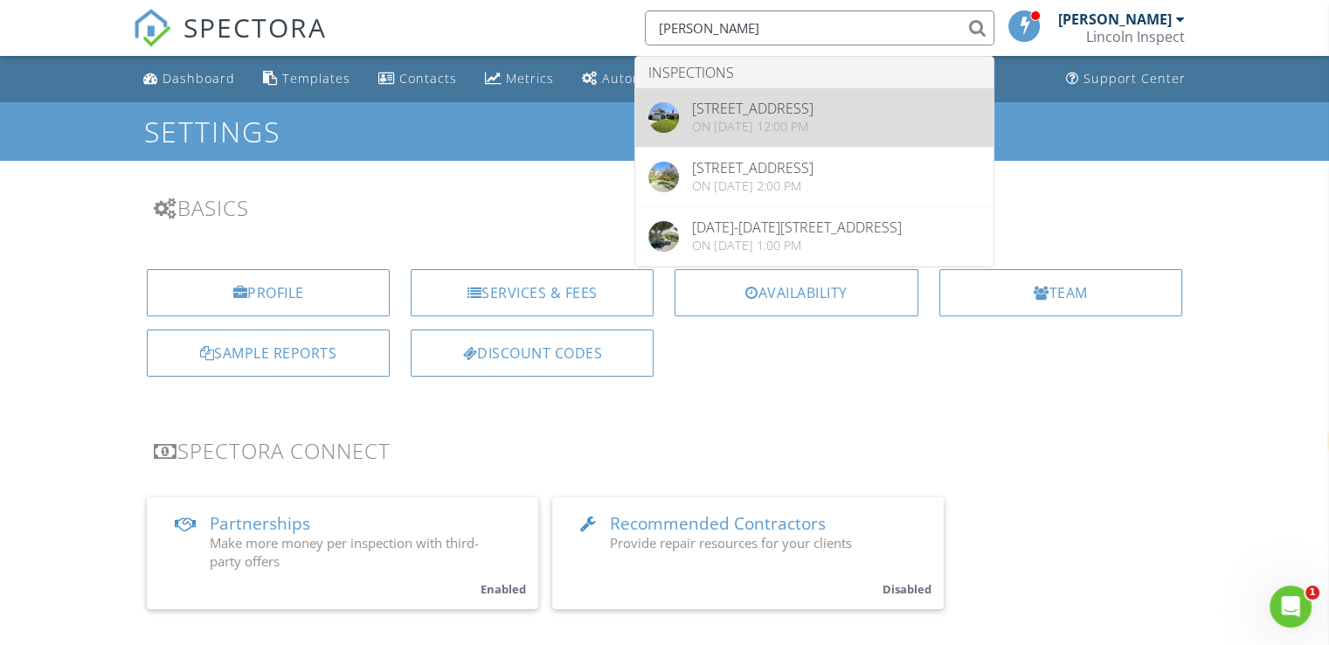
type input "monica"
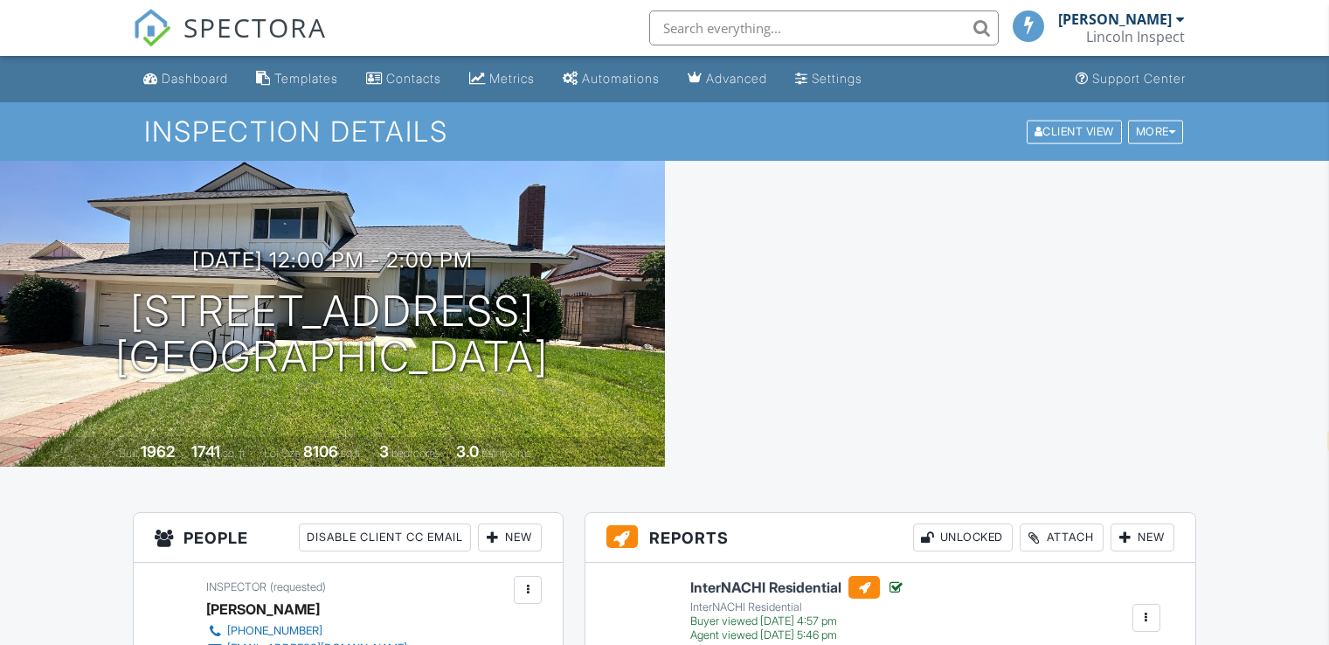
select select "en"
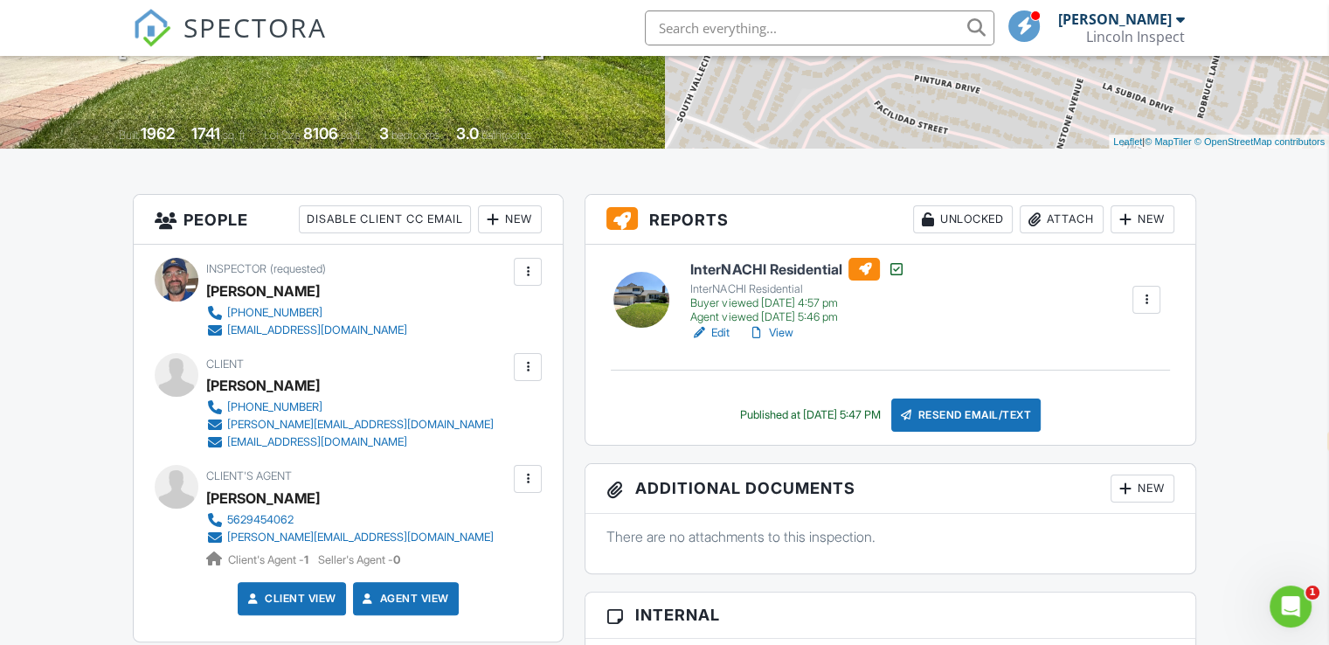
scroll to position [312, 0]
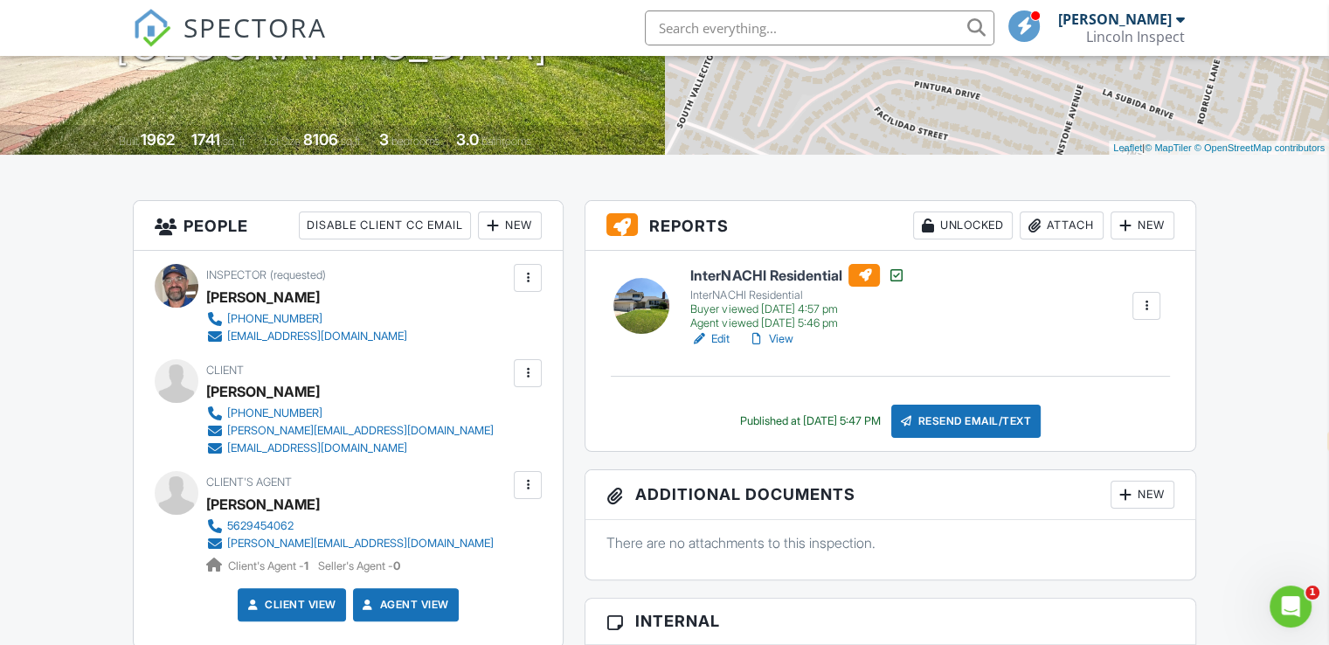
click at [1138, 300] on div at bounding box center [1145, 305] width 17 height 17
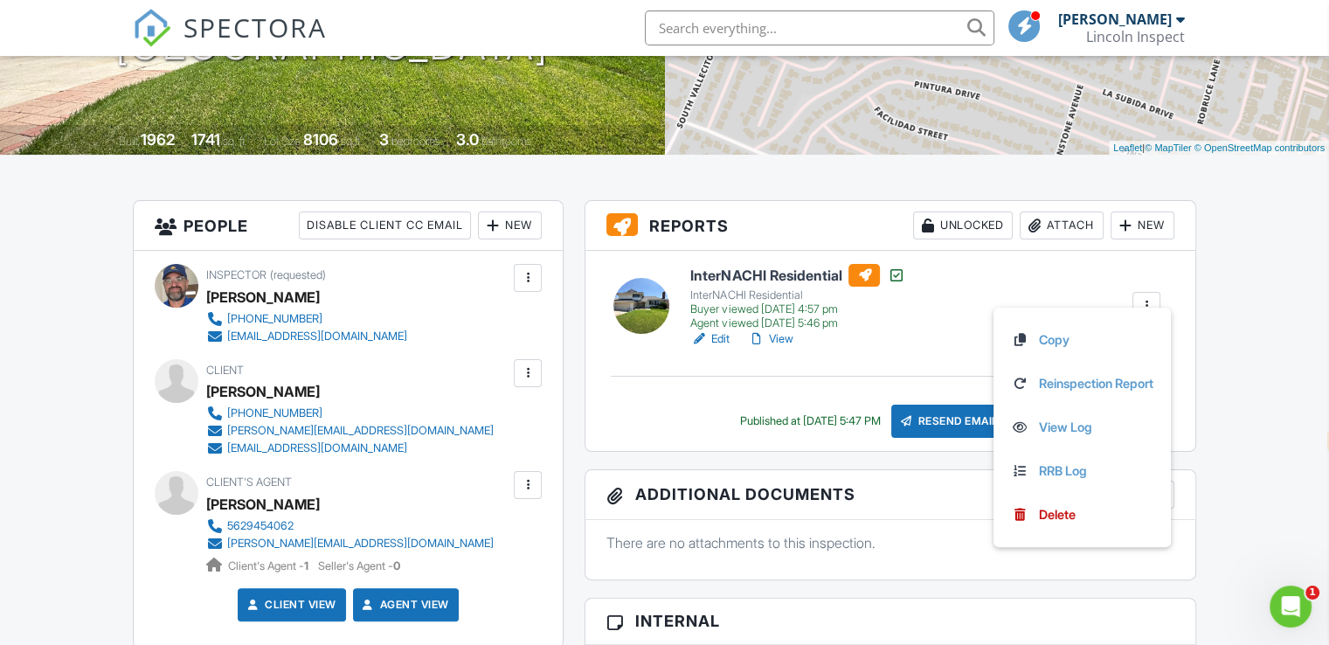
click at [774, 341] on link "View" at bounding box center [769, 338] width 45 height 17
